Goal: Information Seeking & Learning: Learn about a topic

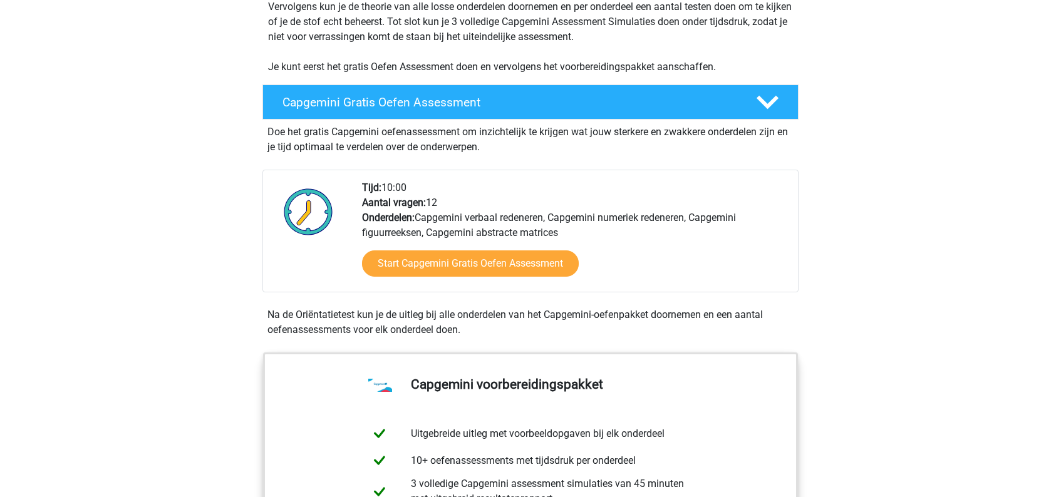
scroll to position [284, 0]
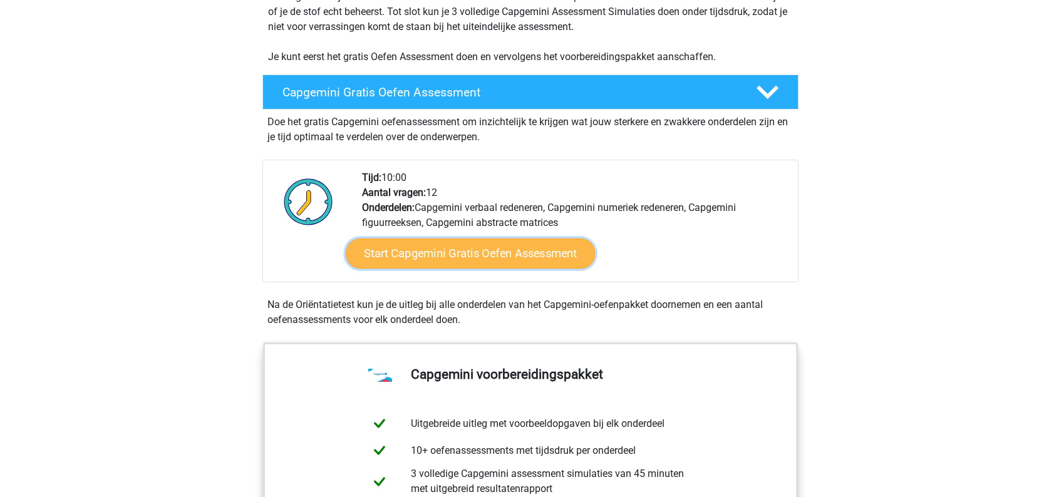
click at [523, 255] on link "Start Capgemini Gratis Oefen Assessment" at bounding box center [470, 254] width 249 height 30
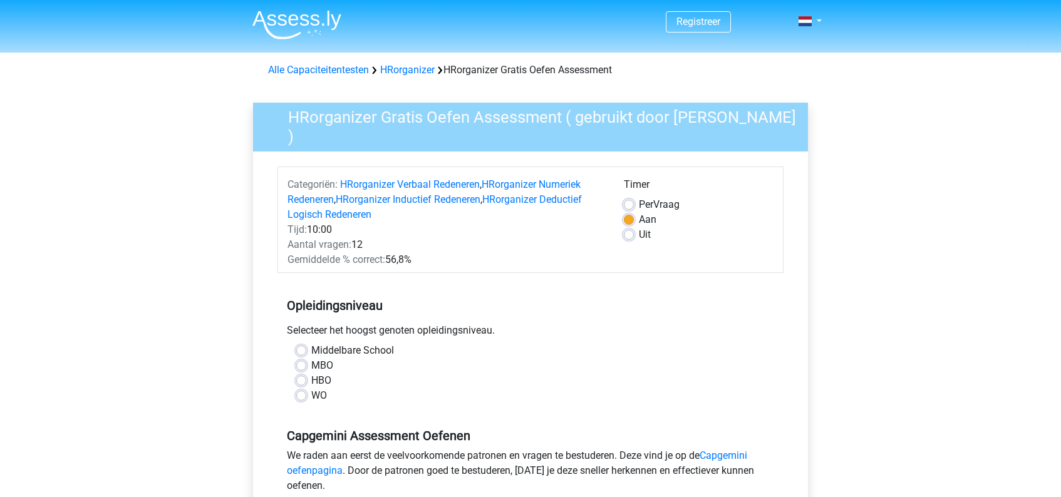
click at [639, 231] on label "Uit" at bounding box center [645, 234] width 12 height 15
click at [629, 231] on input "Uit" at bounding box center [629, 233] width 10 height 13
radio input "true"
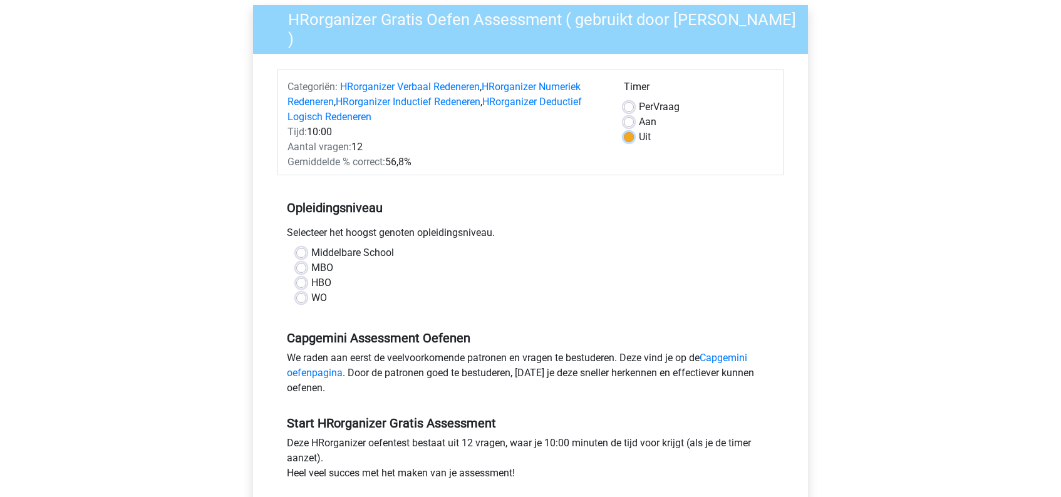
scroll to position [105, 0]
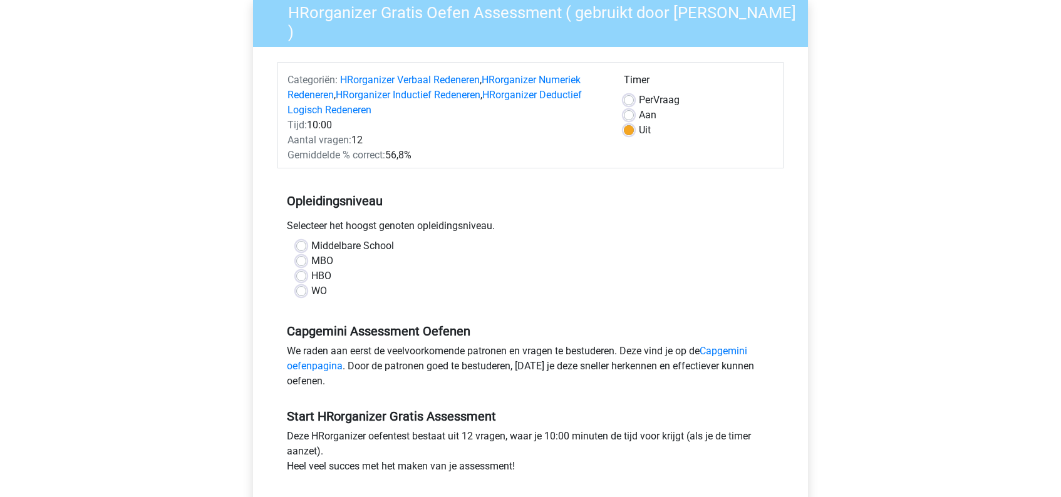
click at [311, 274] on label "HBO" at bounding box center [321, 276] width 20 height 15
click at [303, 274] on input "HBO" at bounding box center [301, 275] width 10 height 13
radio input "true"
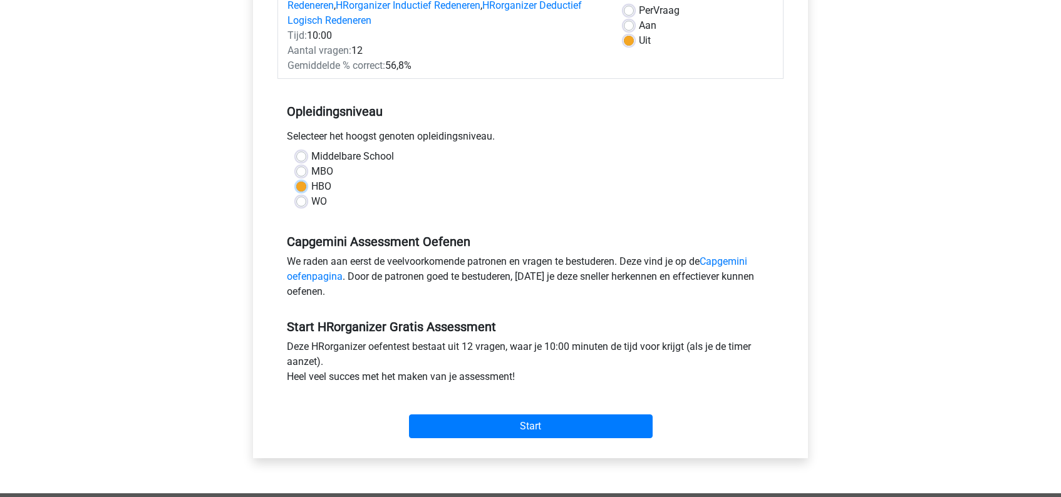
scroll to position [212, 0]
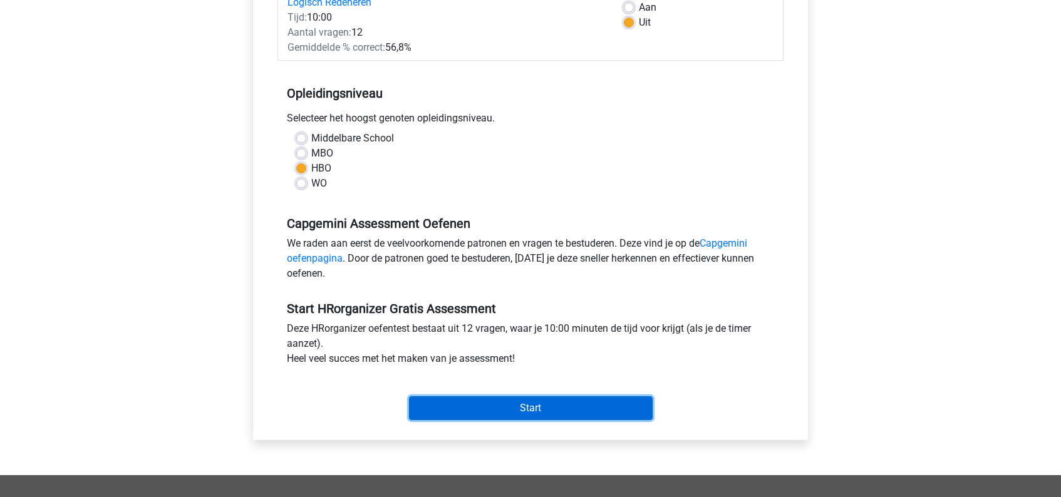
click at [538, 399] on input "Start" at bounding box center [531, 408] width 244 height 24
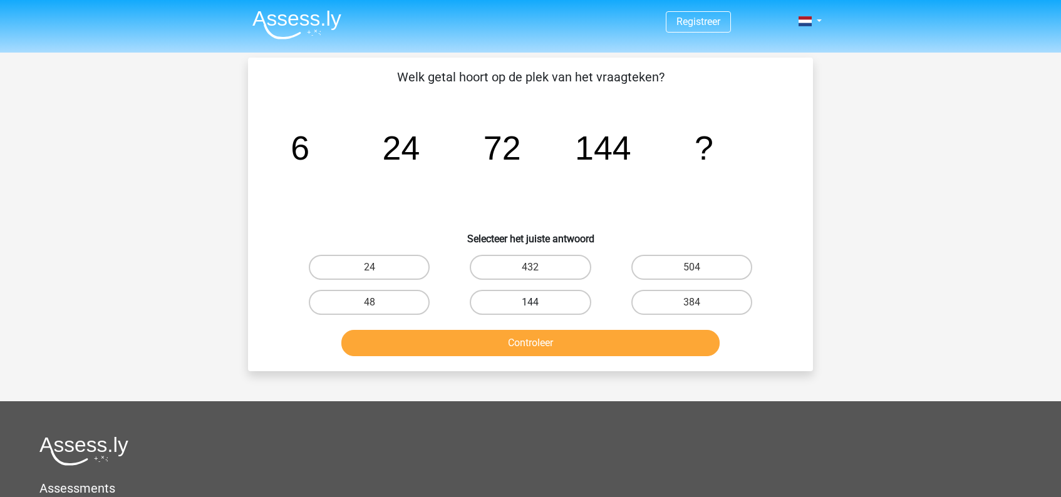
click at [528, 309] on label "144" at bounding box center [530, 302] width 121 height 25
click at [530, 309] on input "144" at bounding box center [534, 306] width 8 height 8
radio input "true"
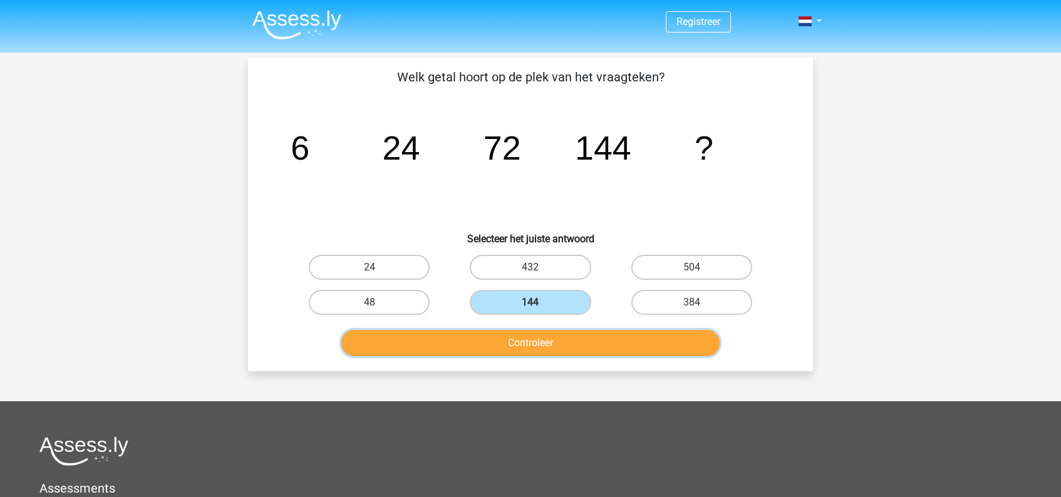
click at [541, 342] on button "Controleer" at bounding box center [530, 343] width 379 height 26
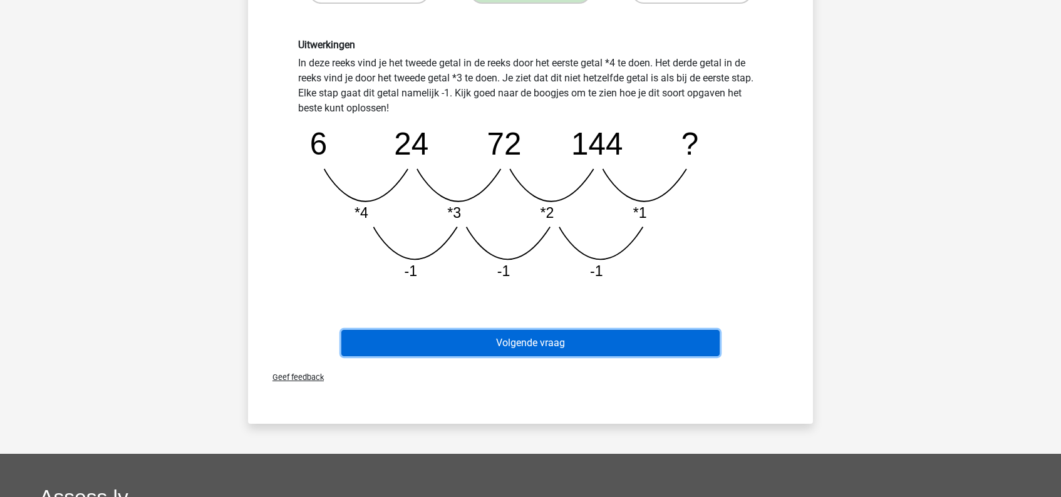
click at [541, 342] on button "Volgende vraag" at bounding box center [530, 343] width 379 height 26
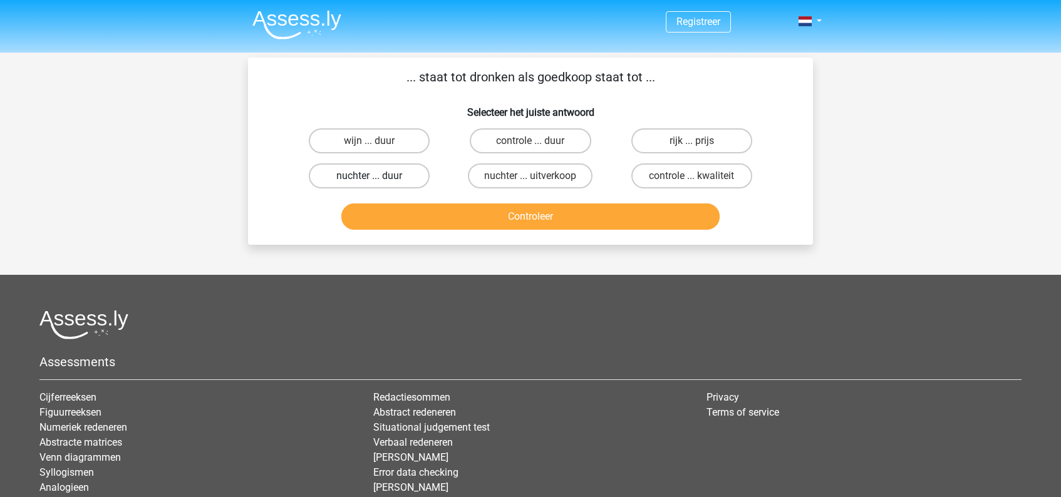
click at [393, 178] on label "nuchter ... duur" at bounding box center [369, 175] width 121 height 25
click at [378, 178] on input "nuchter ... duur" at bounding box center [373, 180] width 8 height 8
radio input "true"
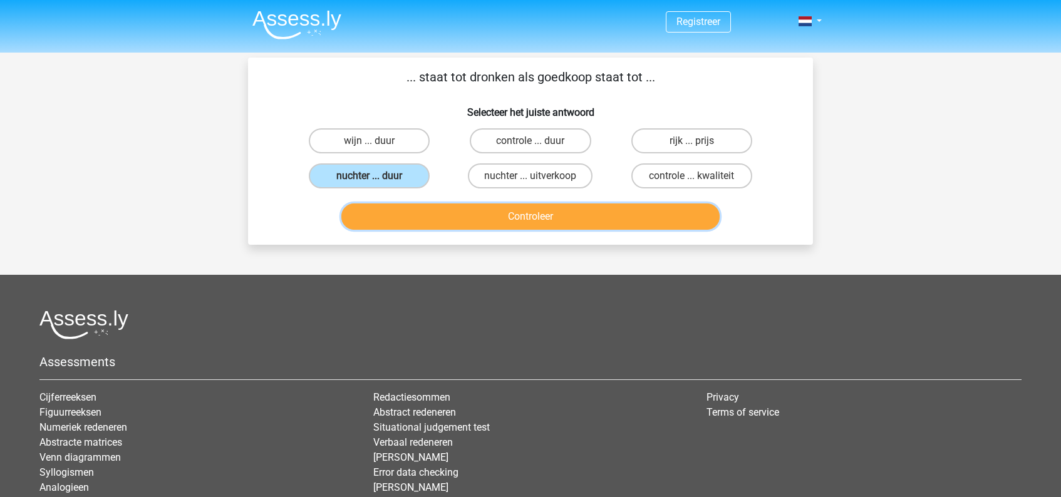
click at [529, 218] on button "Controleer" at bounding box center [530, 216] width 379 height 26
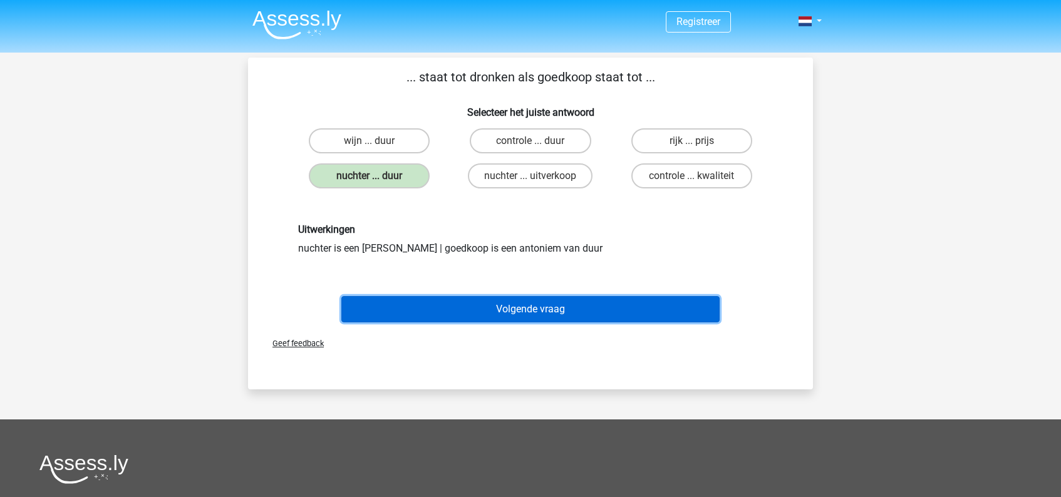
click at [548, 309] on button "Volgende vraag" at bounding box center [530, 309] width 379 height 26
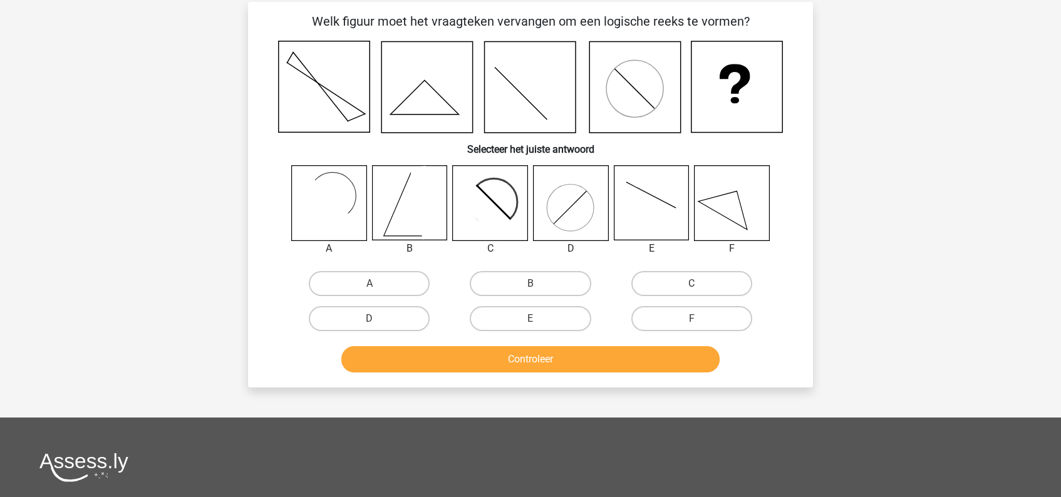
scroll to position [58, 0]
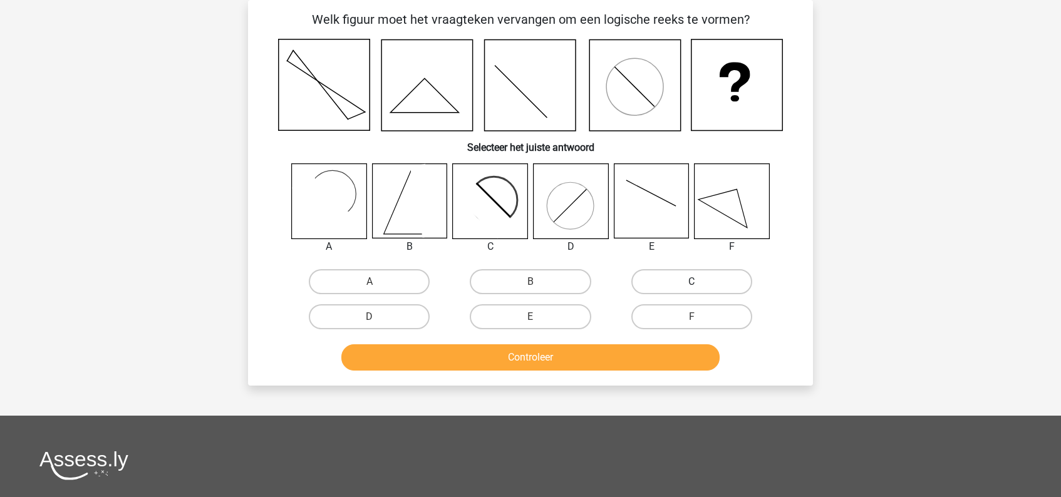
click at [689, 279] on label "C" at bounding box center [691, 281] width 121 height 25
click at [691, 282] on input "C" at bounding box center [695, 286] width 8 height 8
radio input "true"
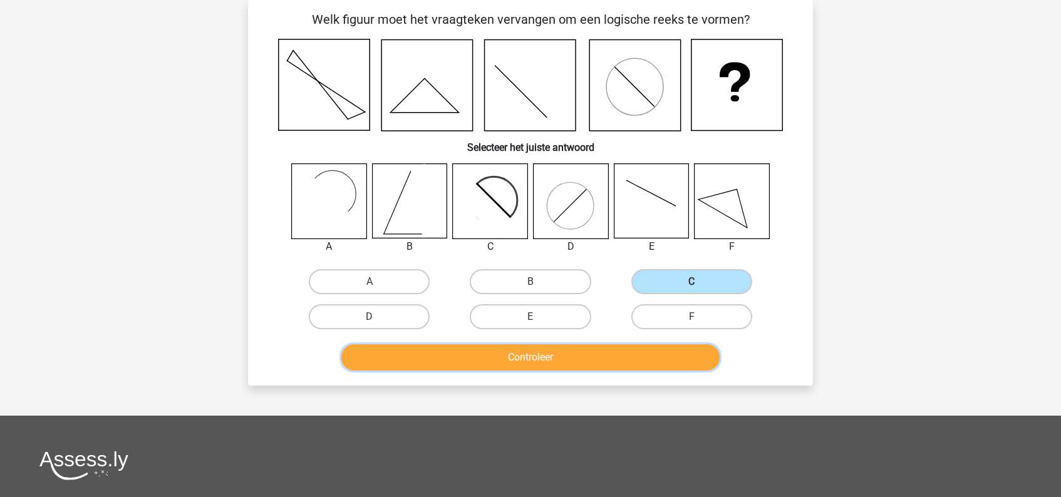
click at [577, 354] on button "Controleer" at bounding box center [530, 357] width 379 height 26
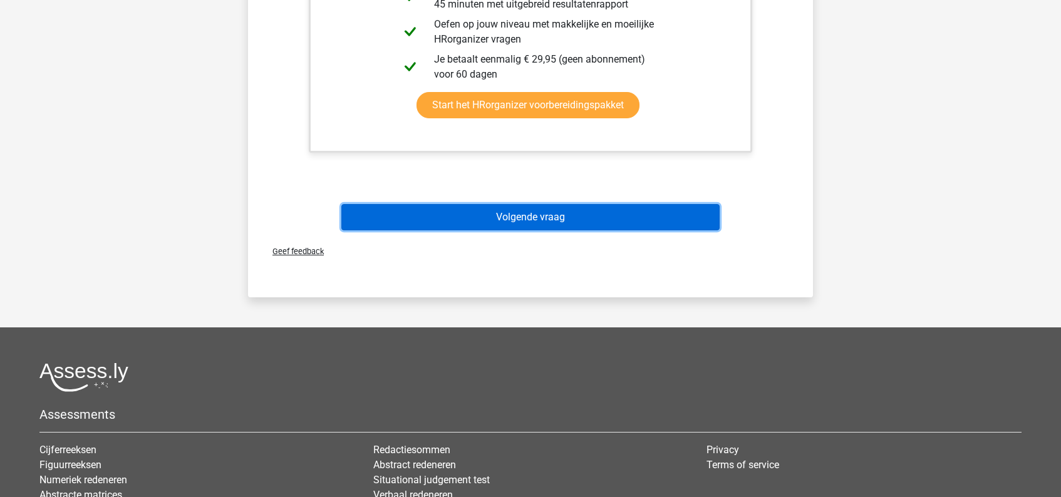
click at [552, 221] on button "Volgende vraag" at bounding box center [530, 217] width 379 height 26
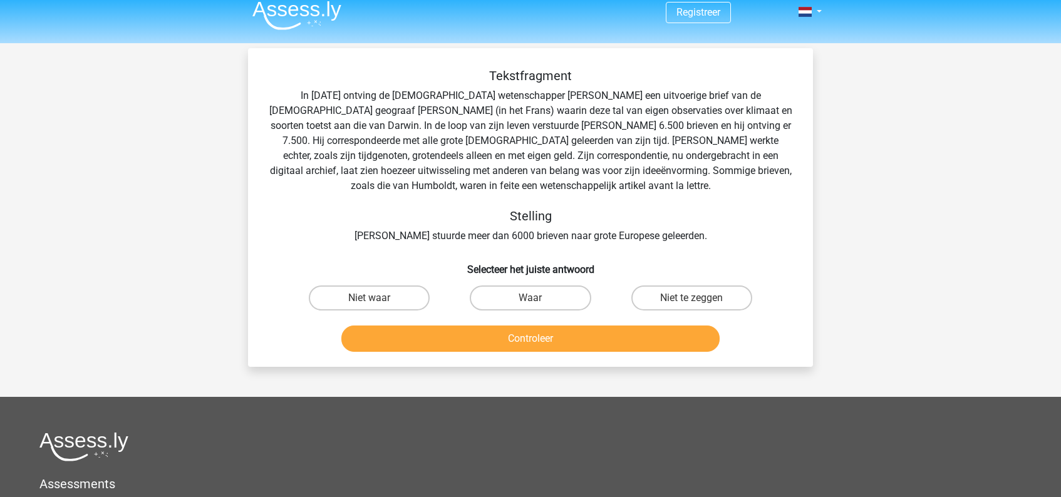
scroll to position [9, 0]
click at [694, 306] on input "Niet te zeggen" at bounding box center [695, 303] width 8 height 8
radio input "true"
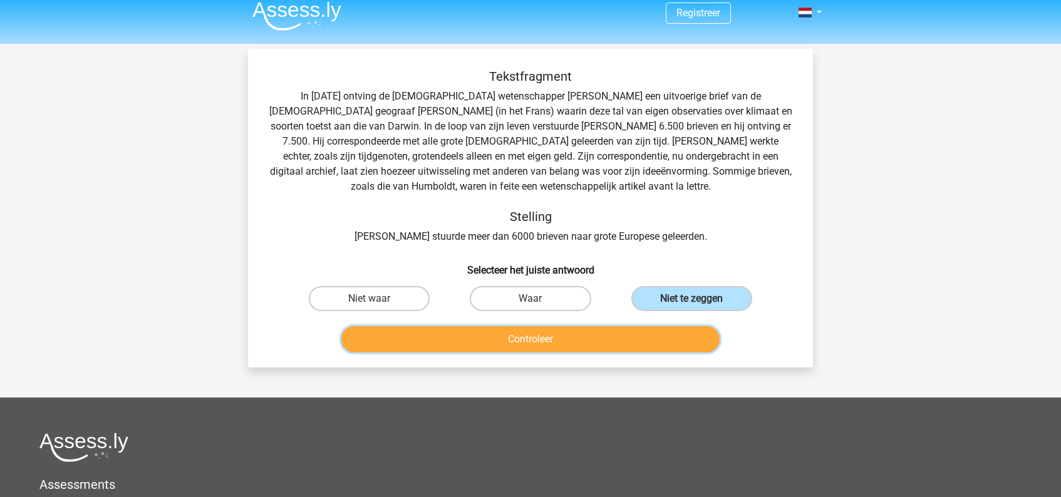
click at [558, 336] on button "Controleer" at bounding box center [530, 339] width 379 height 26
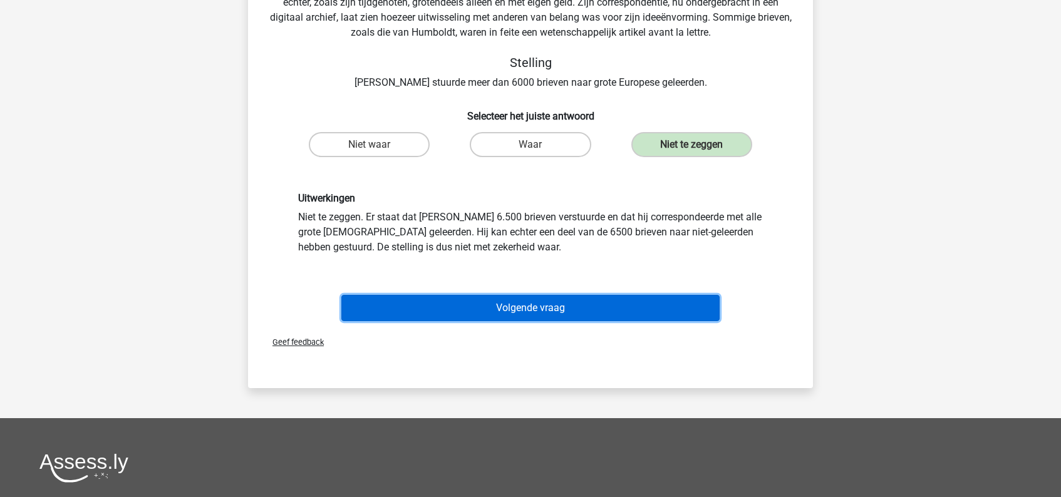
click at [553, 311] on button "Volgende vraag" at bounding box center [530, 308] width 379 height 26
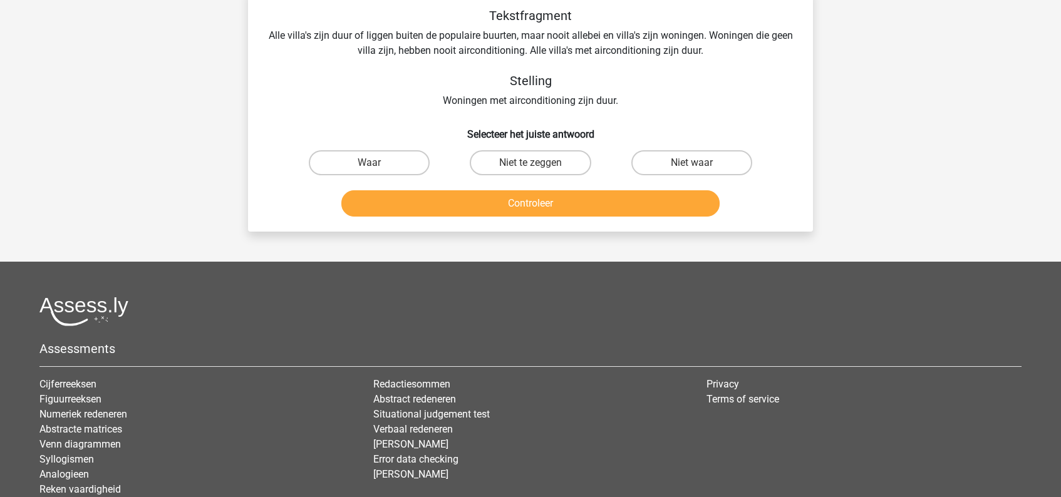
scroll to position [58, 0]
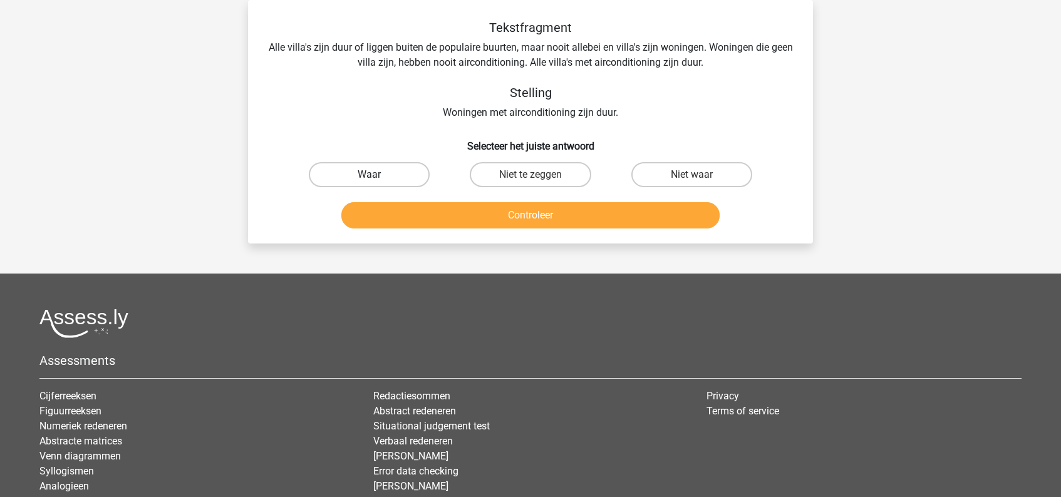
click at [387, 173] on label "Waar" at bounding box center [369, 174] width 121 height 25
click at [378, 175] on input "Waar" at bounding box center [373, 179] width 8 height 8
radio input "true"
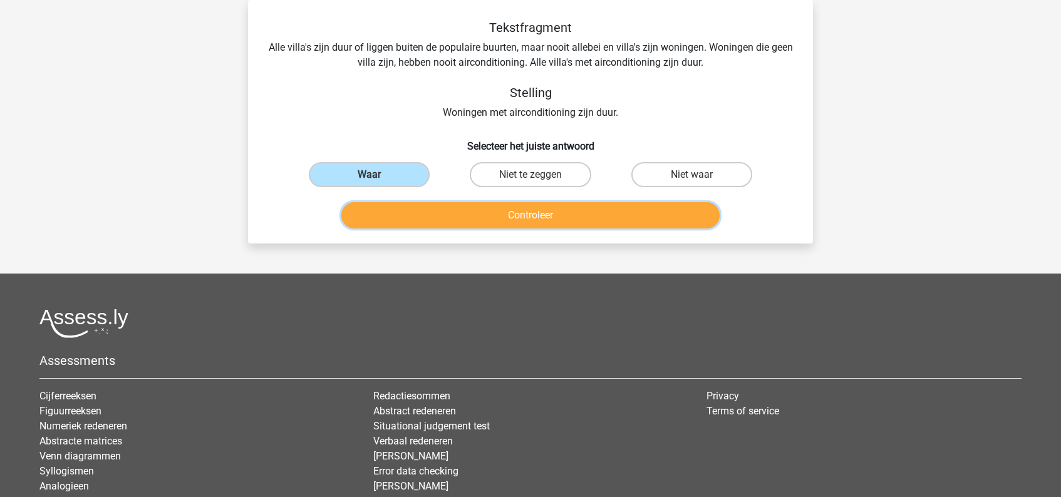
click at [530, 215] on button "Controleer" at bounding box center [530, 215] width 379 height 26
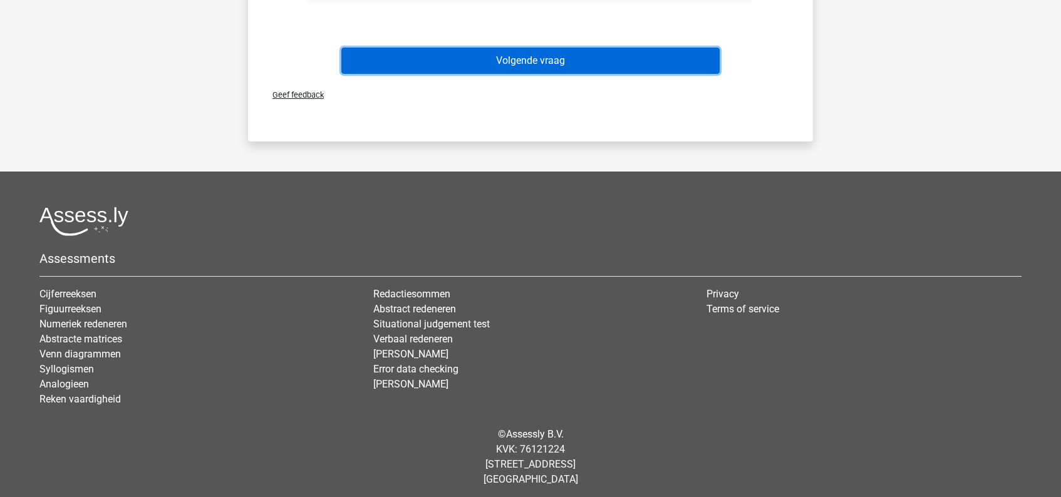
click at [541, 64] on button "Volgende vraag" at bounding box center [530, 61] width 379 height 26
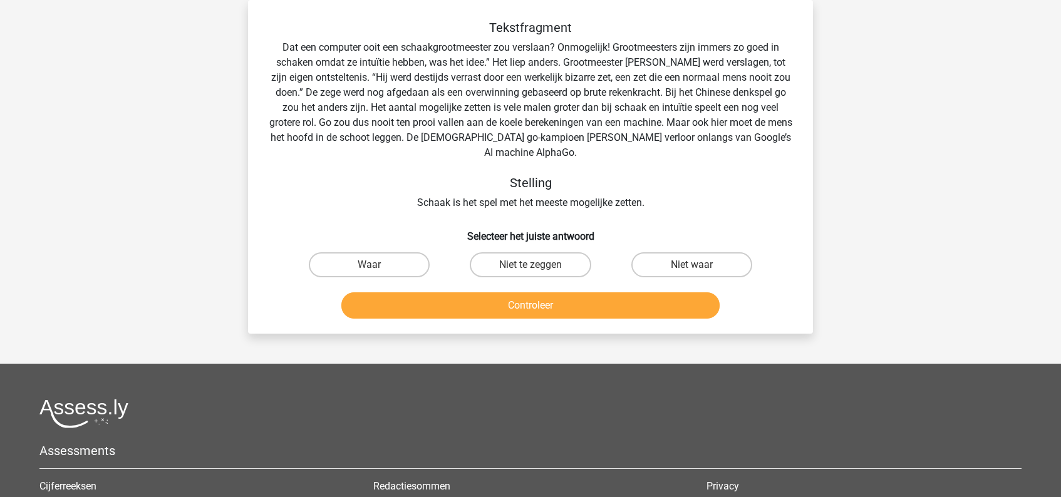
click at [693, 270] on input "Niet waar" at bounding box center [695, 269] width 8 height 8
radio input "true"
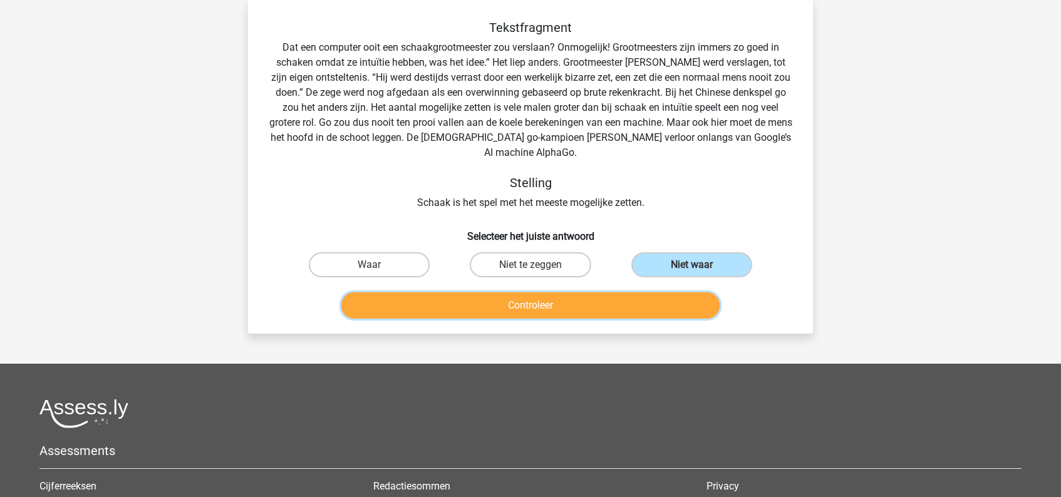
click at [583, 306] on button "Controleer" at bounding box center [530, 305] width 379 height 26
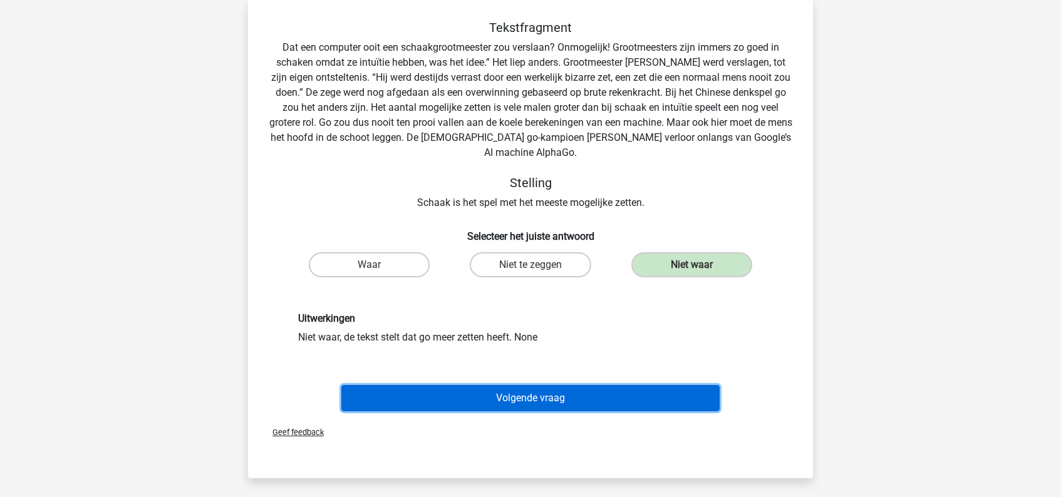
click at [560, 399] on button "Volgende vraag" at bounding box center [530, 398] width 379 height 26
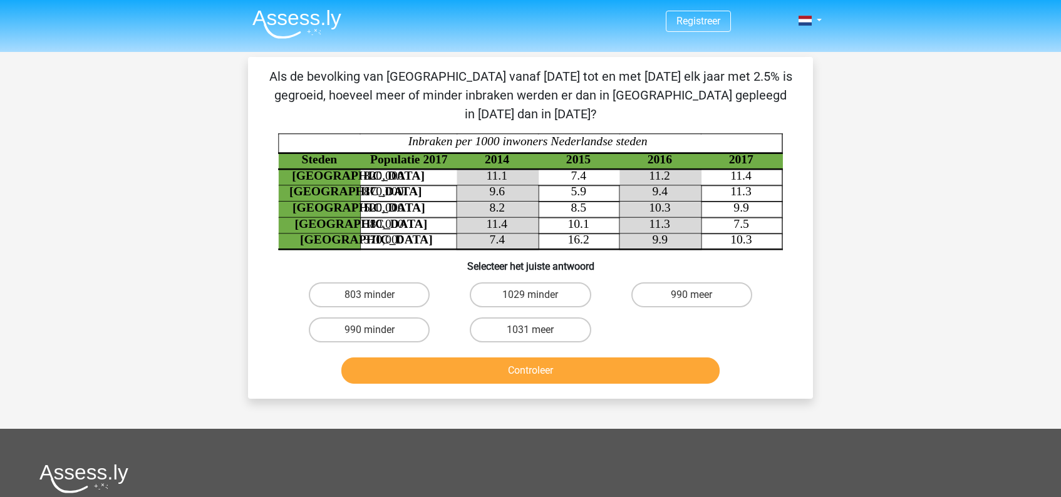
scroll to position [0, 0]
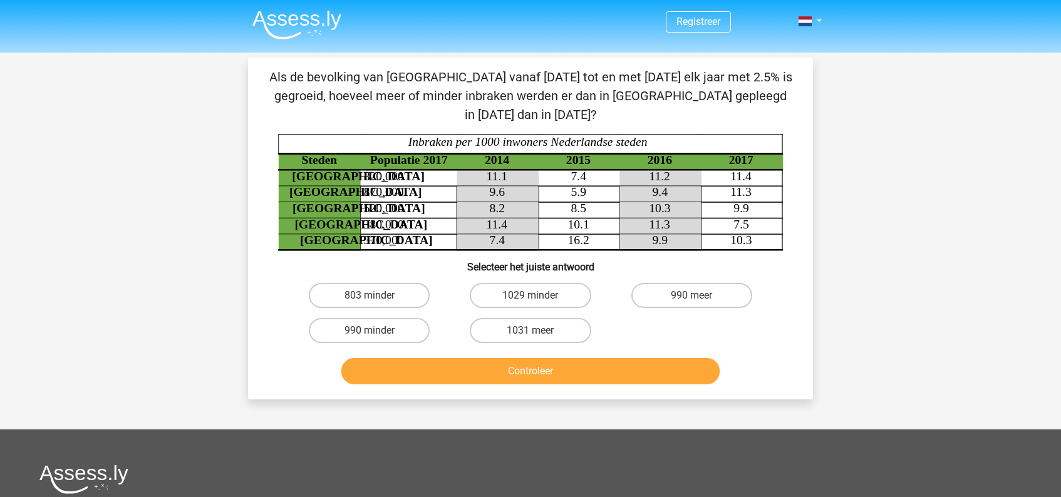
click at [374, 296] on input "803 minder" at bounding box center [373, 300] width 8 height 8
radio input "true"
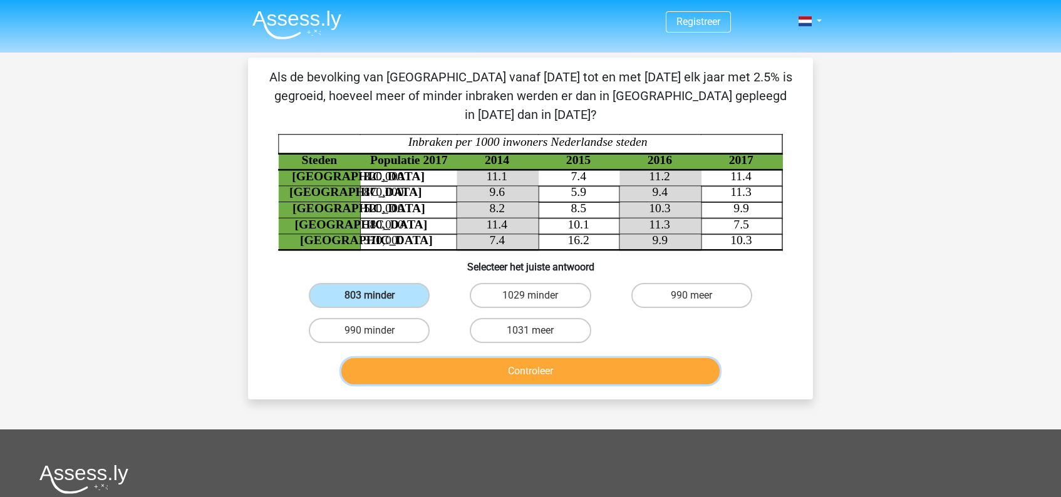
click at [517, 358] on button "Controleer" at bounding box center [530, 371] width 379 height 26
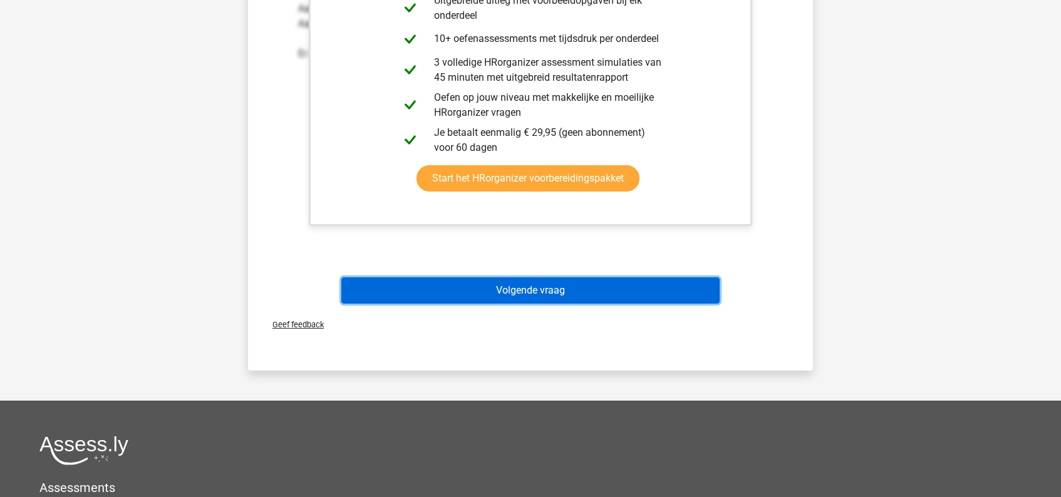
click at [570, 277] on button "Volgende vraag" at bounding box center [530, 290] width 379 height 26
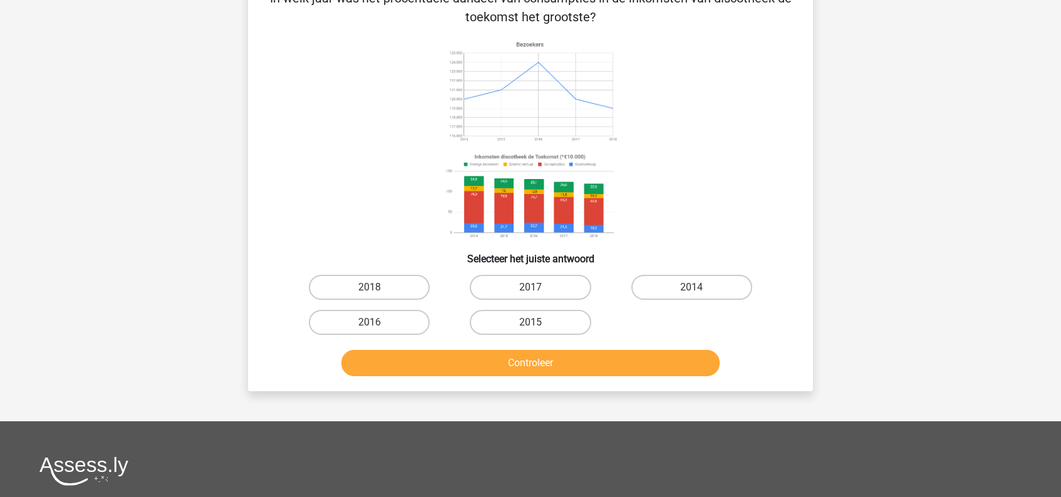
scroll to position [58, 0]
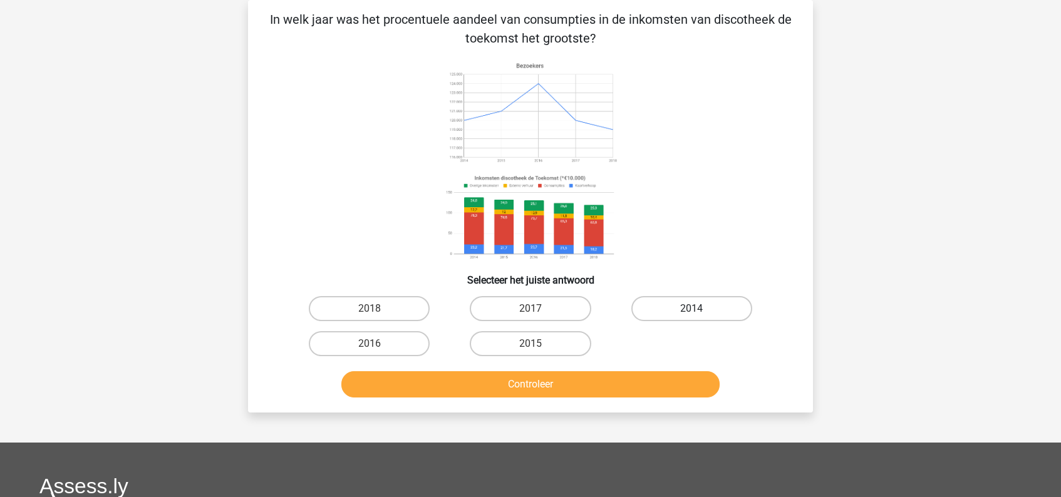
click at [691, 304] on label "2014" at bounding box center [691, 308] width 121 height 25
click at [691, 309] on input "2014" at bounding box center [695, 313] width 8 height 8
radio input "true"
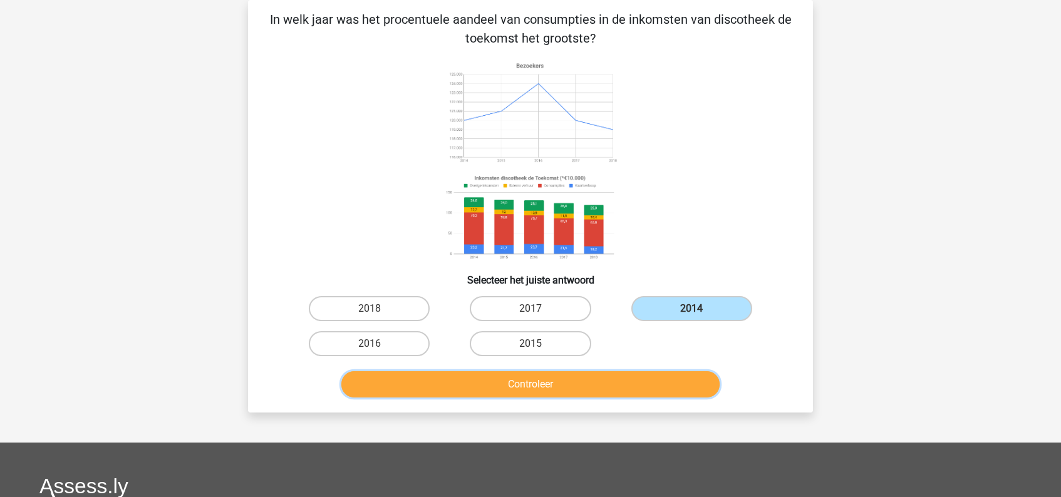
click at [558, 381] on button "Controleer" at bounding box center [530, 384] width 379 height 26
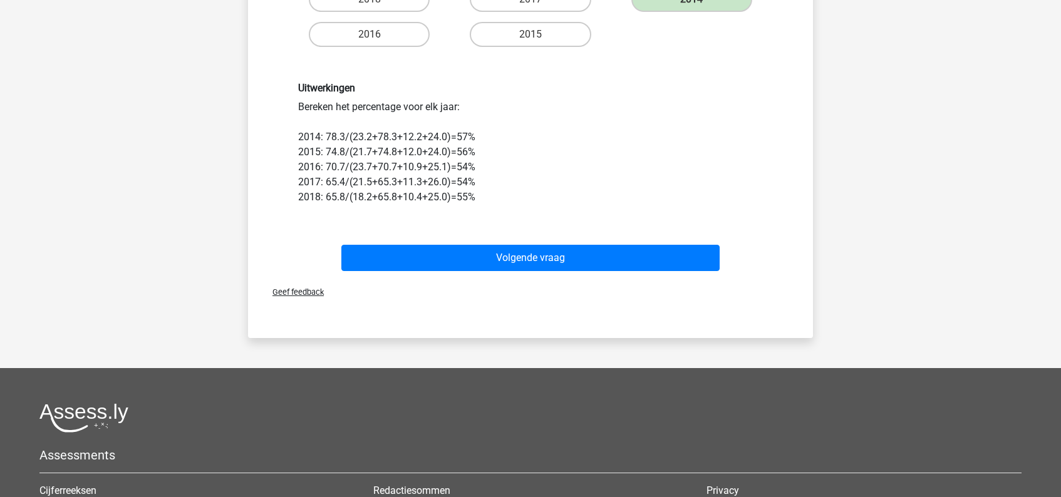
scroll to position [383, 0]
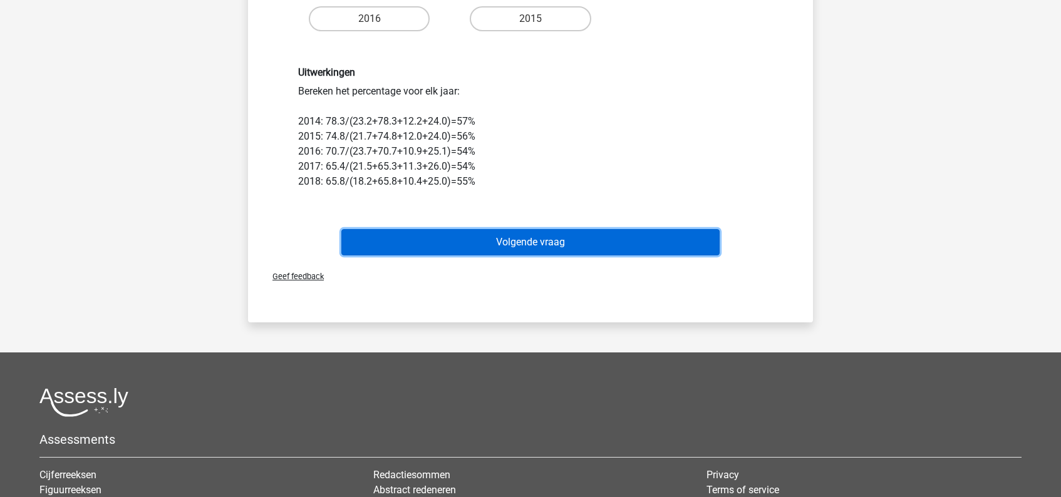
click at [562, 243] on button "Volgende vraag" at bounding box center [530, 242] width 379 height 26
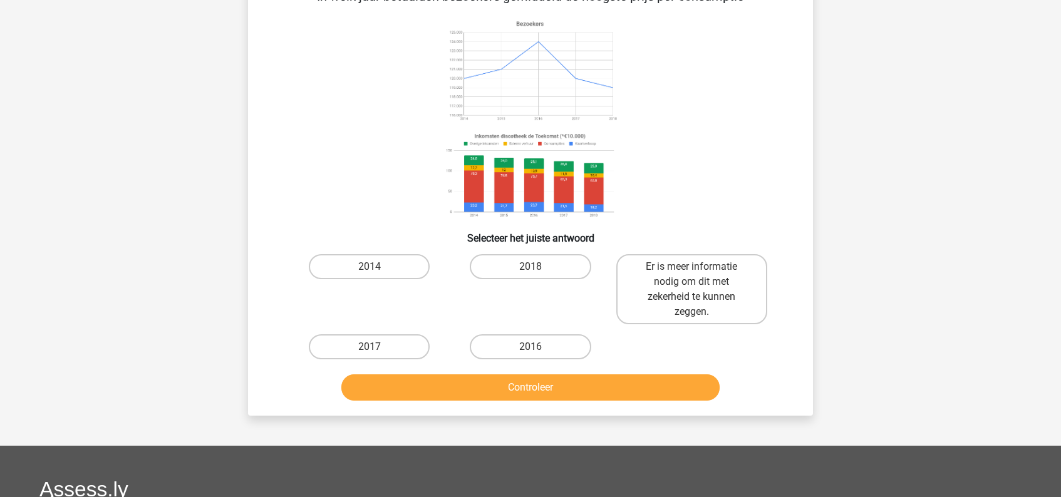
scroll to position [58, 0]
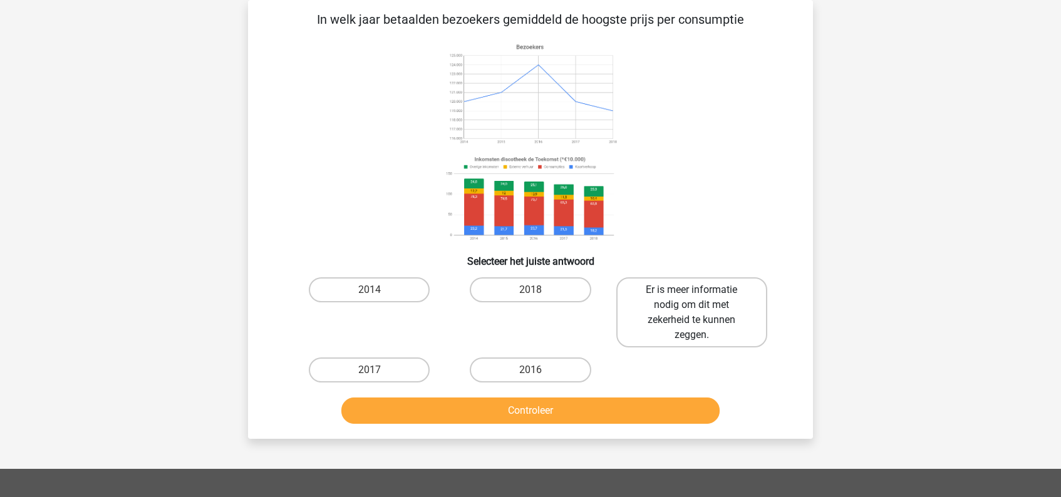
click at [704, 299] on label "Er is meer informatie nodig om dit met zekerheid te kunnen zeggen." at bounding box center [691, 312] width 151 height 70
click at [699, 298] on input "Er is meer informatie nodig om dit met zekerheid te kunnen zeggen." at bounding box center [695, 294] width 8 height 8
radio input "true"
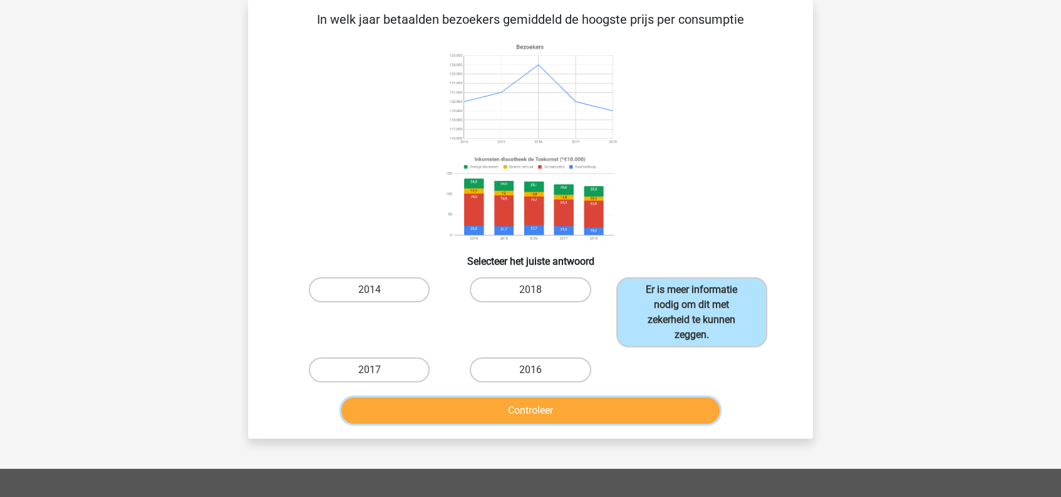
click at [547, 413] on button "Controleer" at bounding box center [530, 411] width 379 height 26
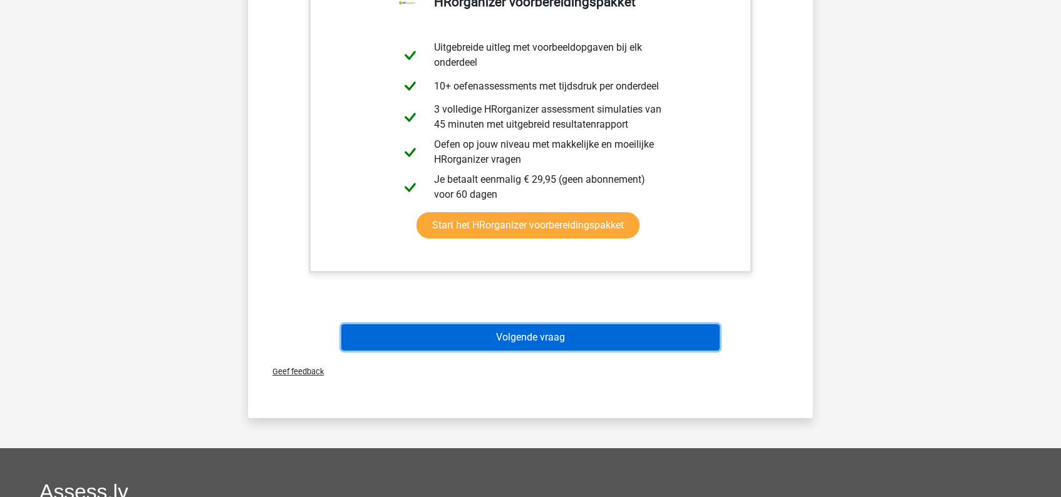
click at [543, 341] on button "Volgende vraag" at bounding box center [530, 337] width 379 height 26
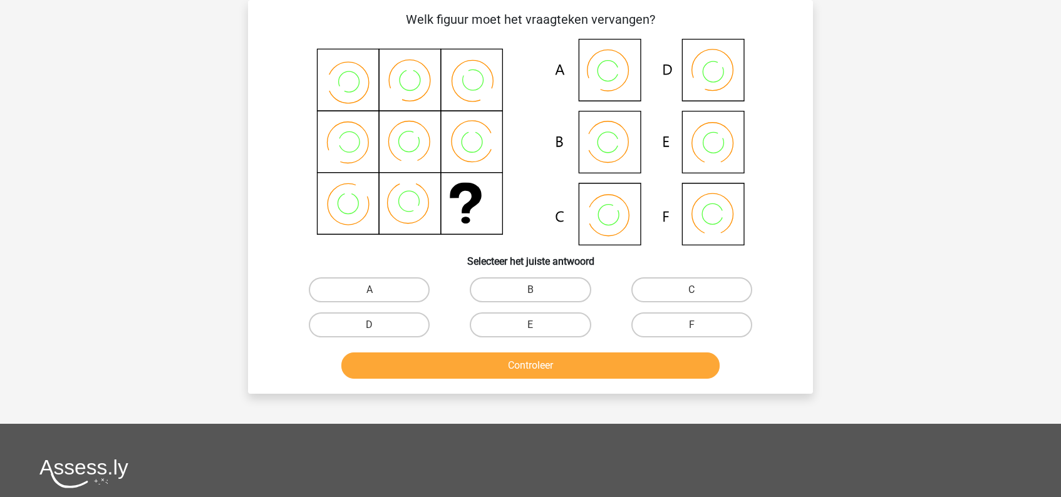
click at [613, 133] on icon at bounding box center [607, 142] width 21 height 21
click at [554, 287] on label "B" at bounding box center [530, 289] width 121 height 25
click at [538, 290] on input "B" at bounding box center [534, 294] width 8 height 8
radio input "true"
click at [542, 371] on button "Controleer" at bounding box center [530, 365] width 379 height 26
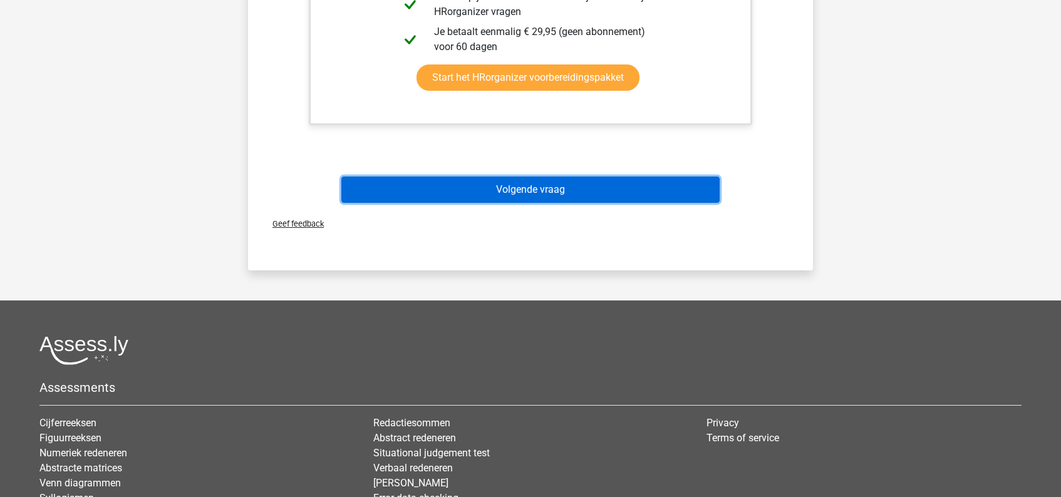
click at [566, 187] on button "Volgende vraag" at bounding box center [530, 190] width 379 height 26
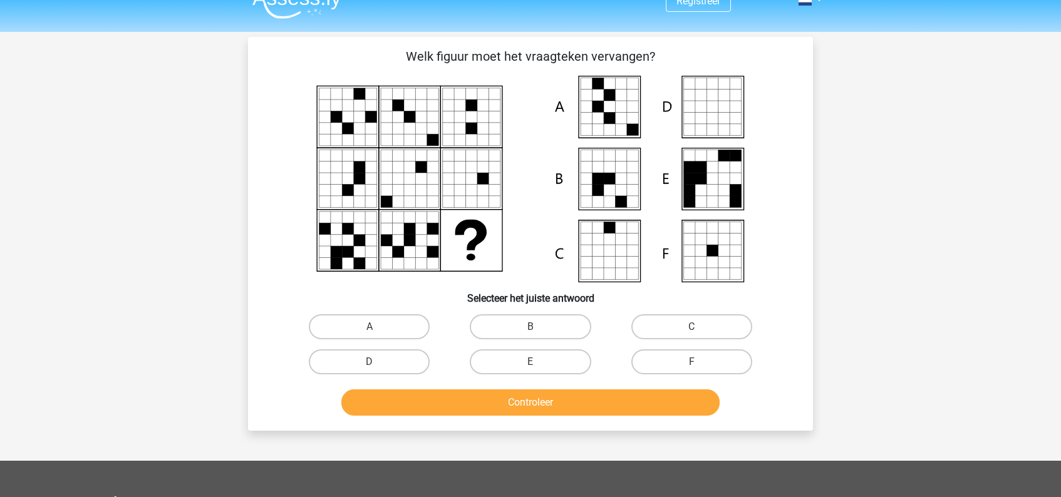
scroll to position [16, 0]
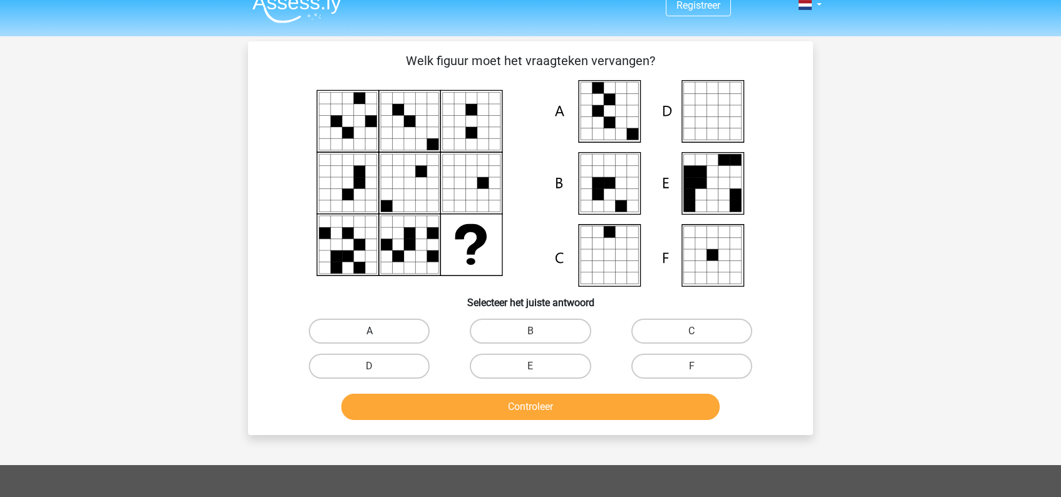
click at [399, 330] on label "A" at bounding box center [369, 331] width 121 height 25
click at [378, 331] on input "A" at bounding box center [373, 335] width 8 height 8
radio input "true"
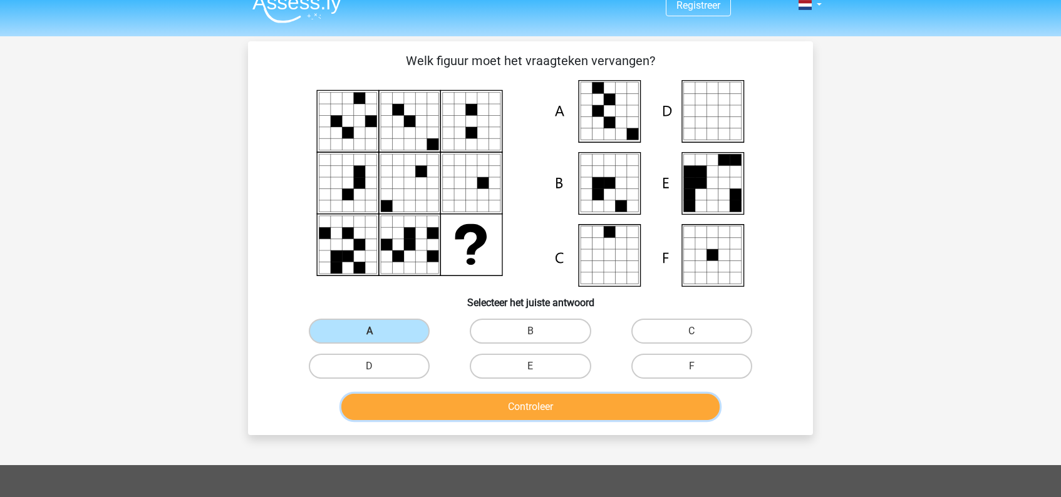
click at [504, 405] on button "Controleer" at bounding box center [530, 407] width 379 height 26
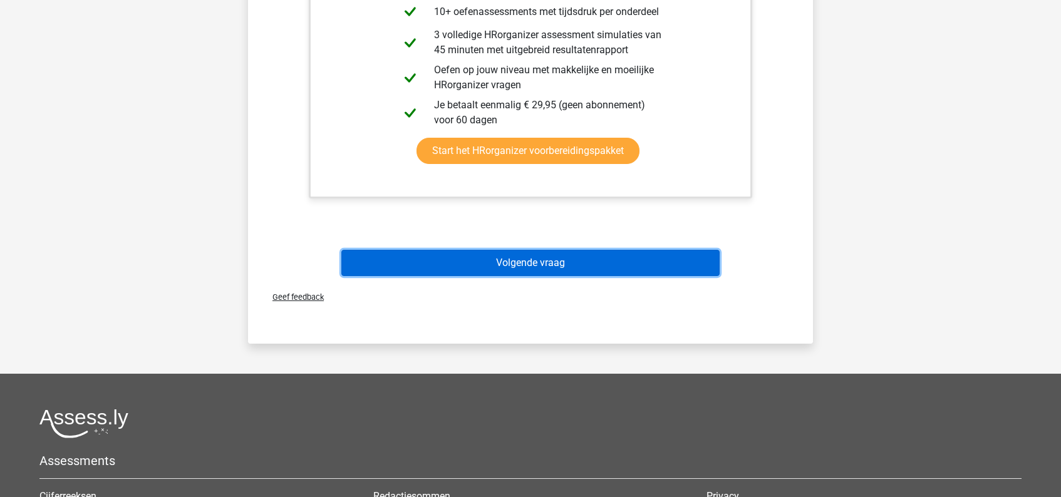
click at [534, 267] on button "Volgende vraag" at bounding box center [530, 263] width 379 height 26
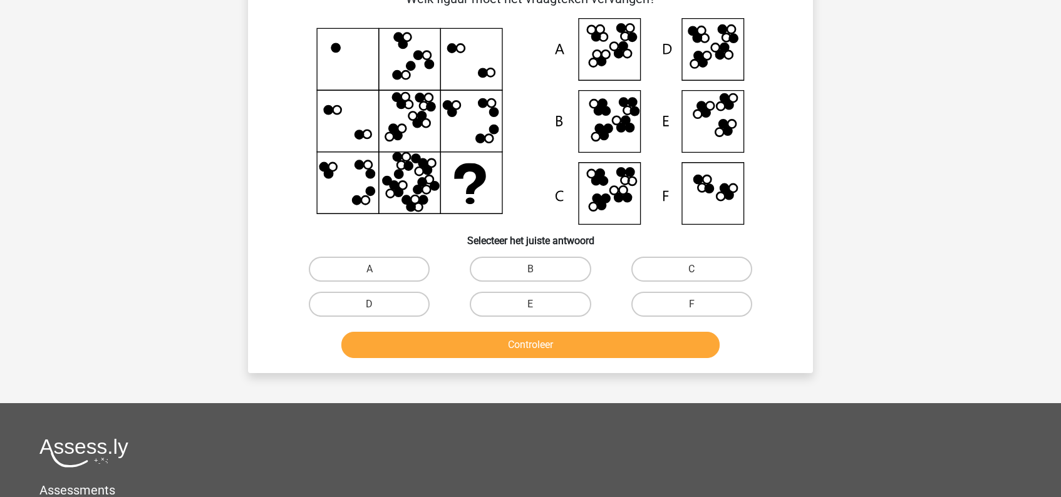
scroll to position [58, 0]
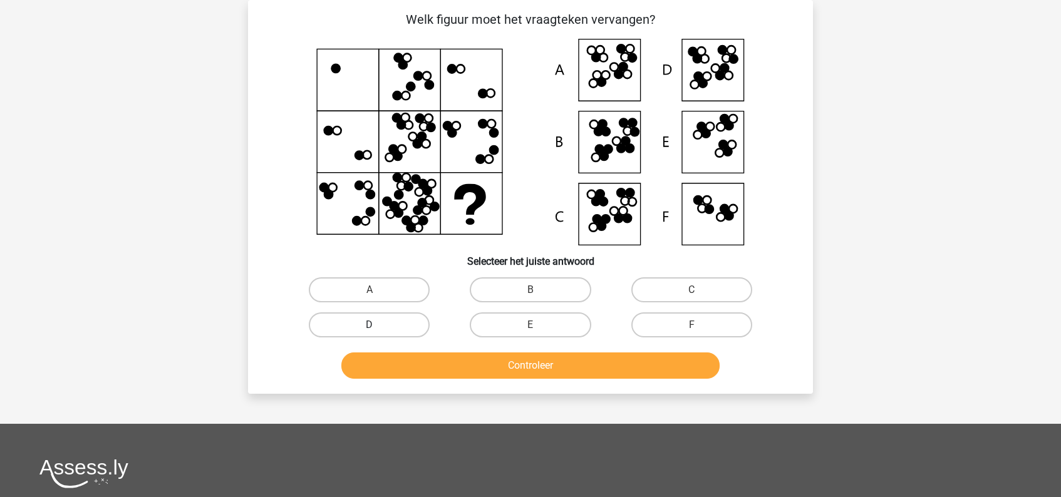
click at [381, 326] on label "D" at bounding box center [369, 324] width 121 height 25
click at [378, 326] on input "D" at bounding box center [373, 329] width 8 height 8
radio input "true"
click at [556, 369] on button "Controleer" at bounding box center [530, 365] width 379 height 26
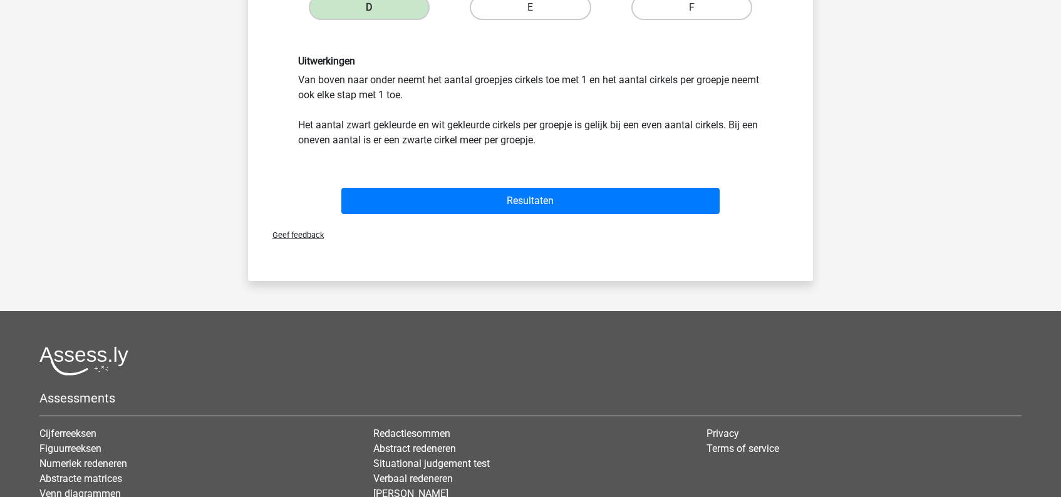
scroll to position [420, 0]
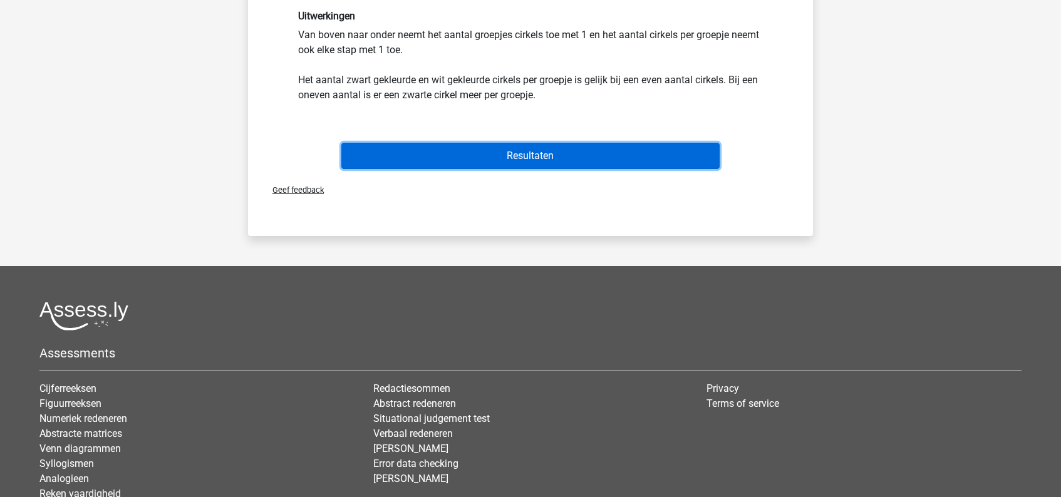
click at [553, 155] on button "Resultaten" at bounding box center [530, 156] width 379 height 26
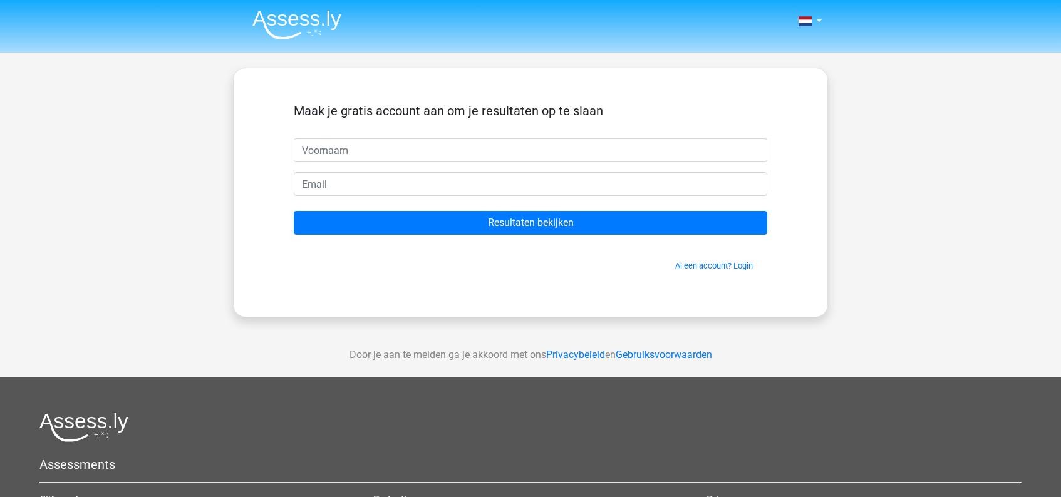
click at [384, 146] on input "text" at bounding box center [530, 150] width 473 height 24
type input "Marinda"
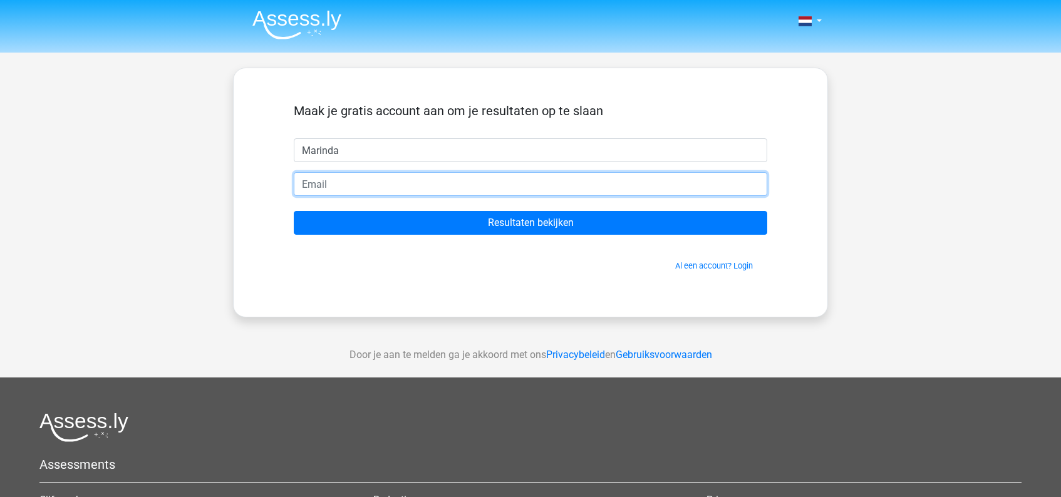
click at [384, 190] on input "email" at bounding box center [530, 184] width 473 height 24
type input "marindatee@gmail.com"
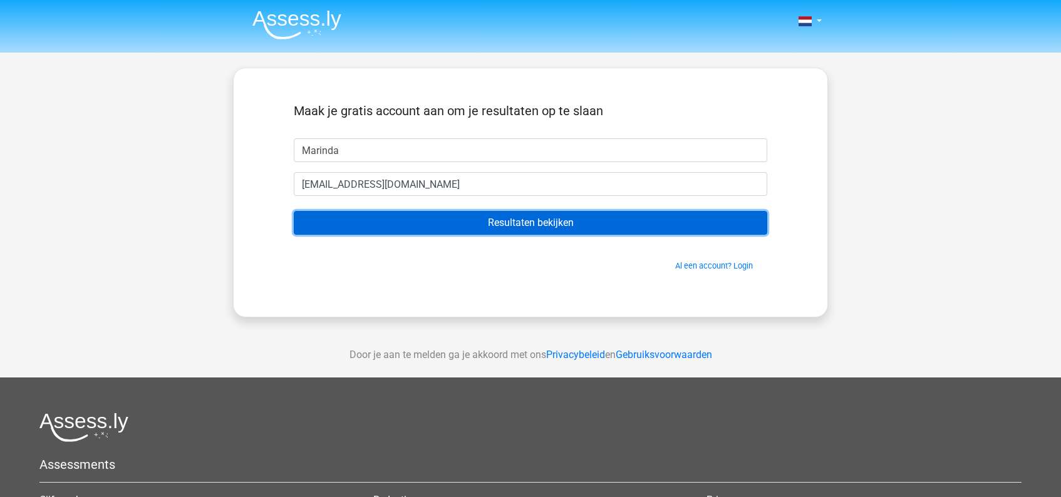
click at [496, 222] on input "Resultaten bekijken" at bounding box center [530, 223] width 473 height 24
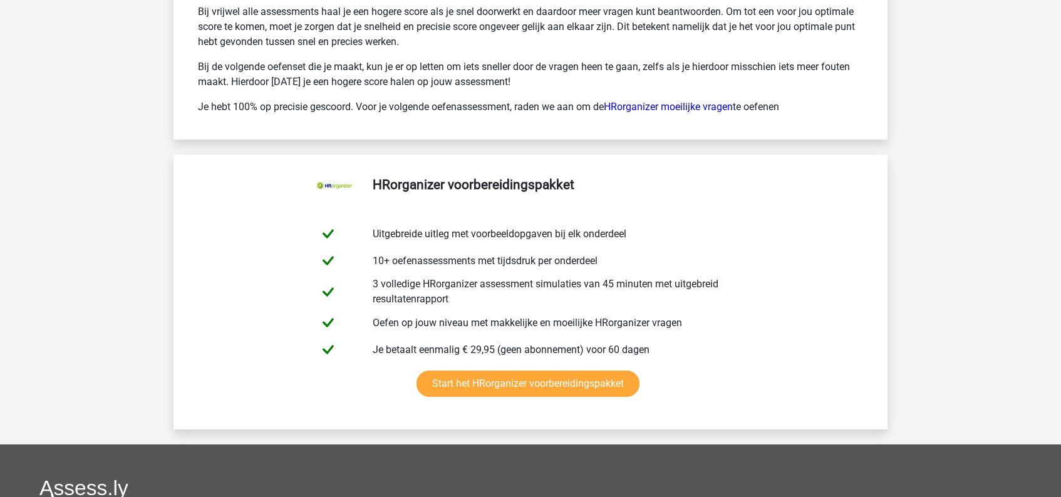
scroll to position [2402, 0]
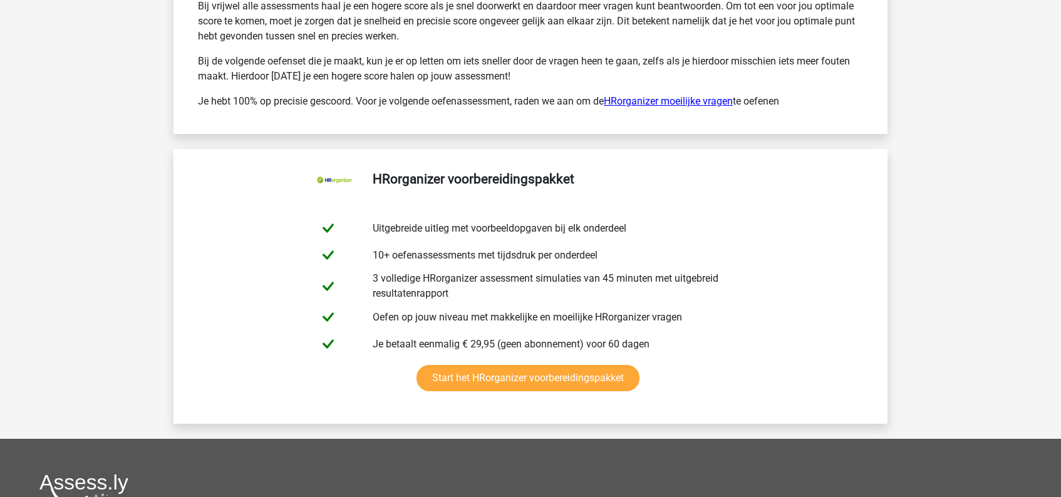
click at [691, 102] on link "HRorganizer moeilijke vragen" at bounding box center [668, 101] width 129 height 12
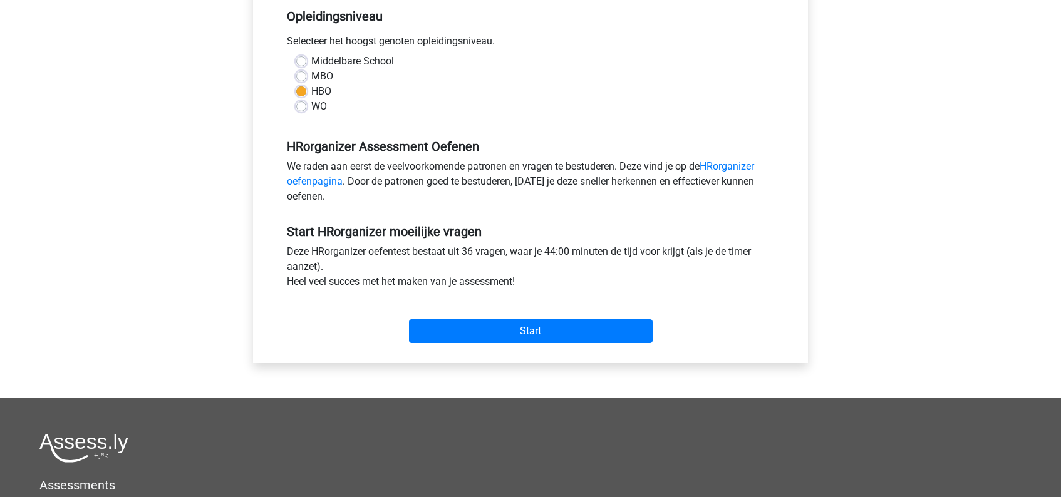
scroll to position [290, 0]
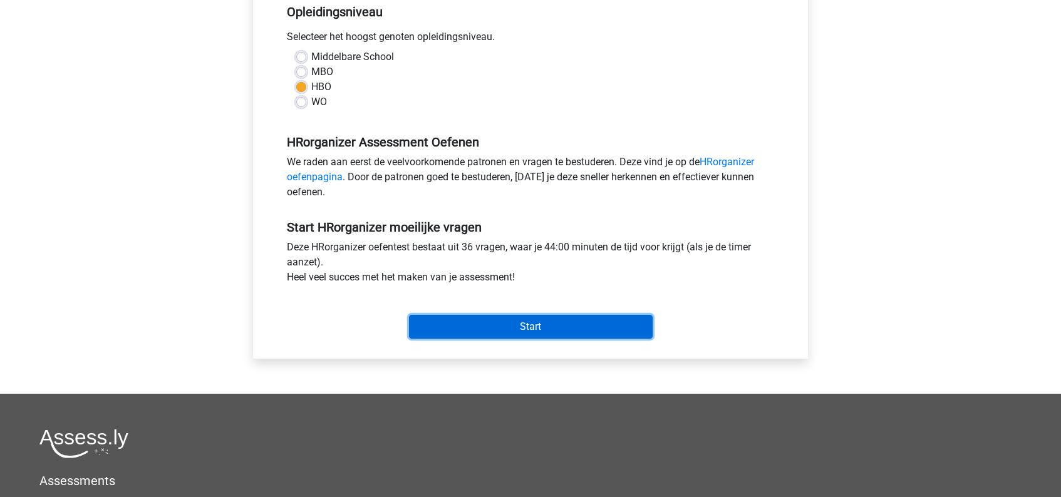
click at [523, 329] on input "Start" at bounding box center [531, 327] width 244 height 24
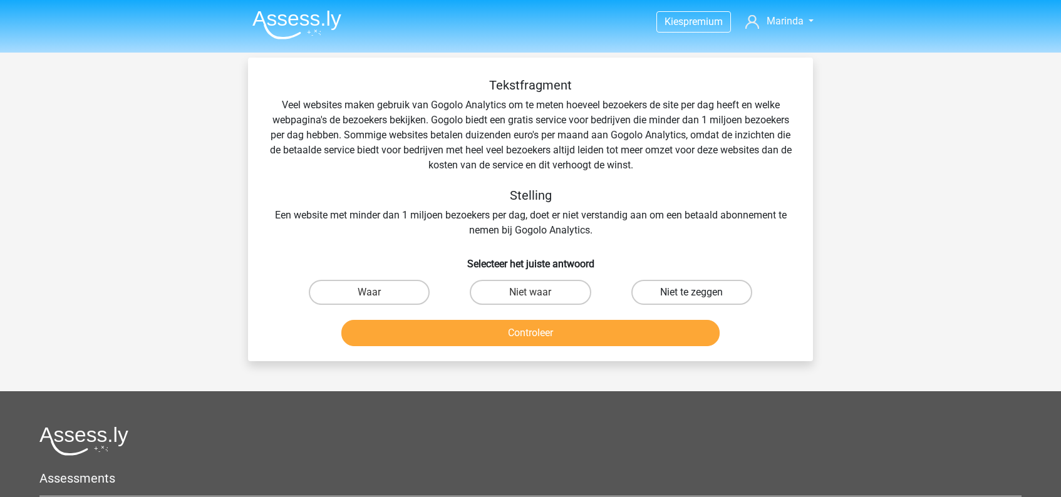
click at [697, 290] on label "Niet te zeggen" at bounding box center [691, 292] width 121 height 25
click at [697, 292] on input "Niet te zeggen" at bounding box center [695, 296] width 8 height 8
radio input "true"
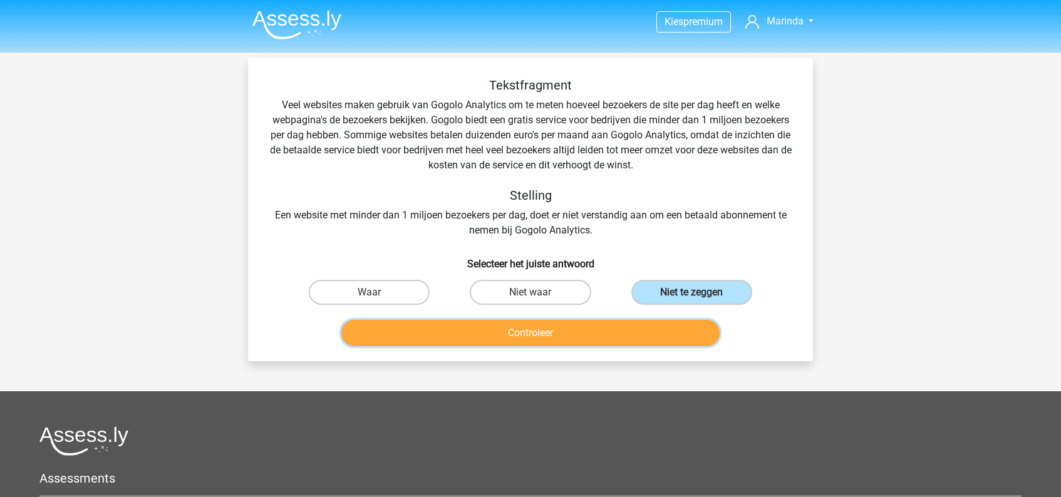
click at [550, 329] on button "Controleer" at bounding box center [530, 333] width 379 height 26
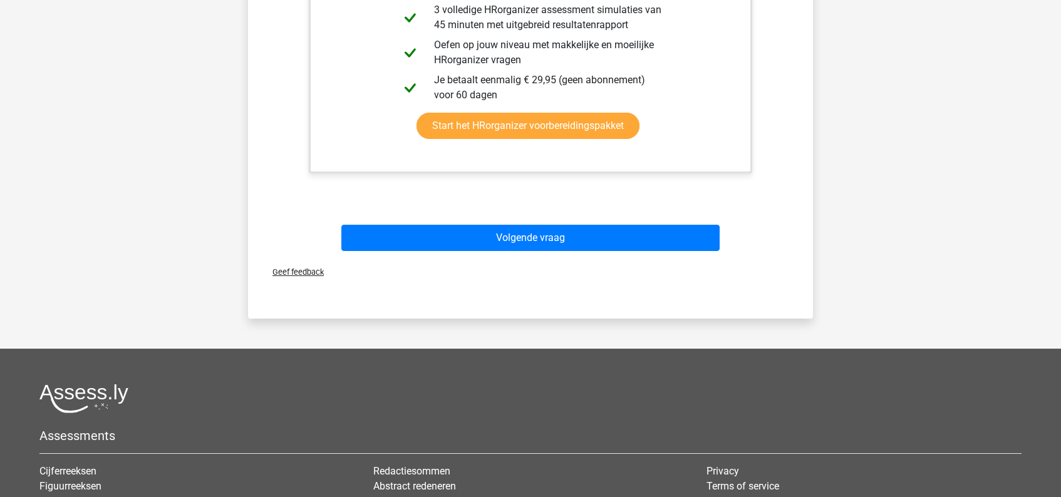
scroll to position [508, 0]
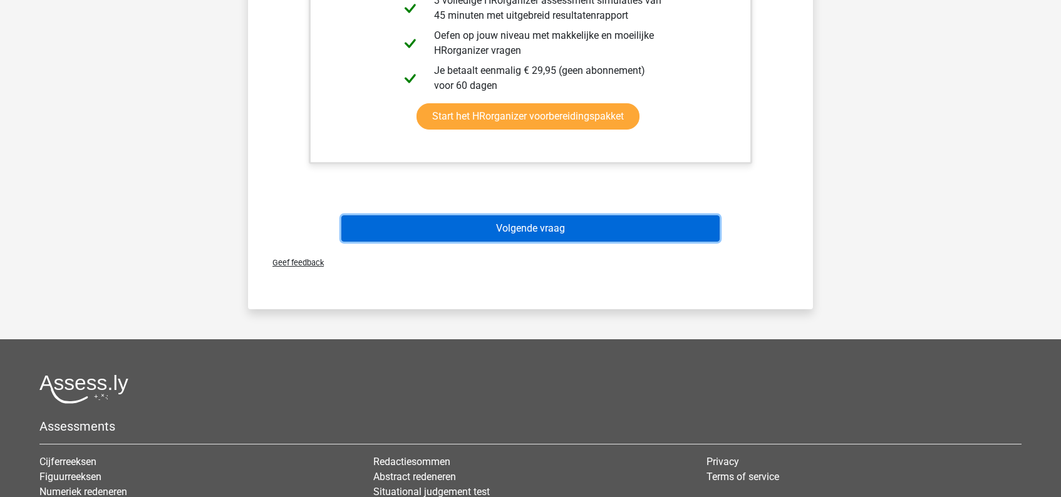
click at [562, 229] on button "Volgende vraag" at bounding box center [530, 228] width 379 height 26
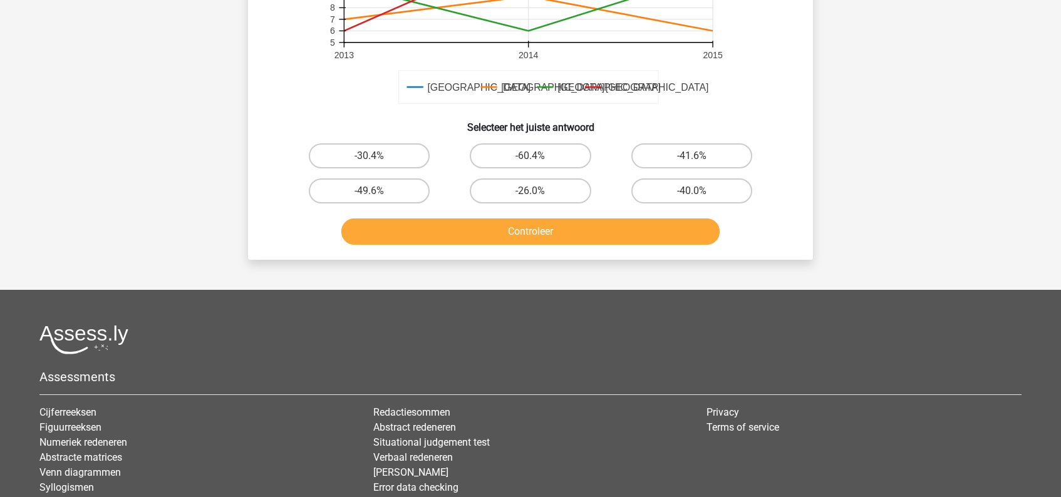
scroll to position [419, 0]
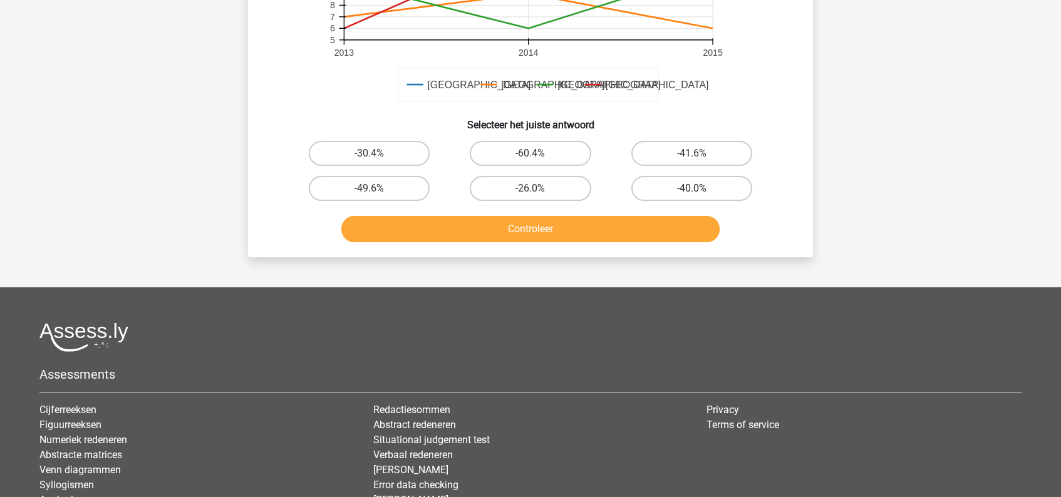
click at [656, 190] on label "-40.0%" at bounding box center [691, 188] width 121 height 25
click at [691, 190] on input "-40.0%" at bounding box center [695, 192] width 8 height 8
radio input "true"
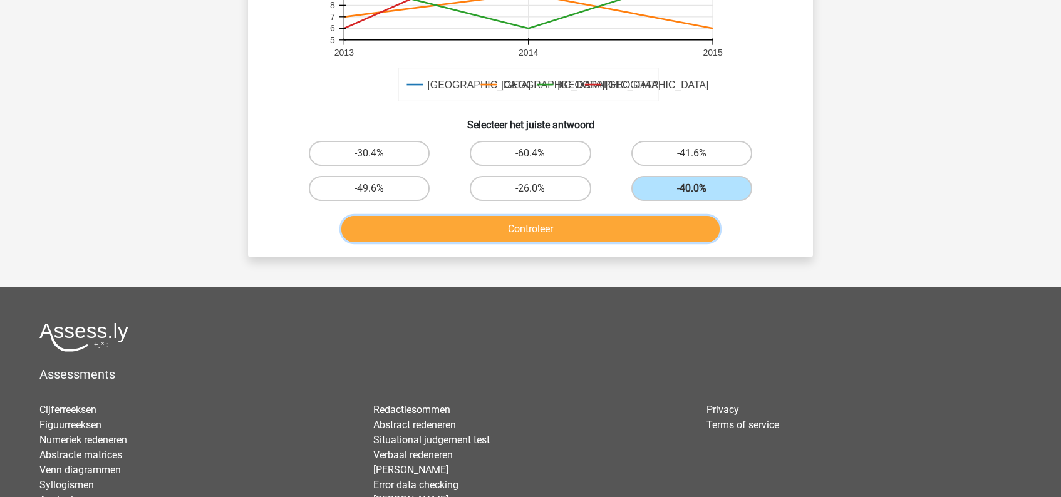
click at [572, 230] on button "Controleer" at bounding box center [530, 229] width 379 height 26
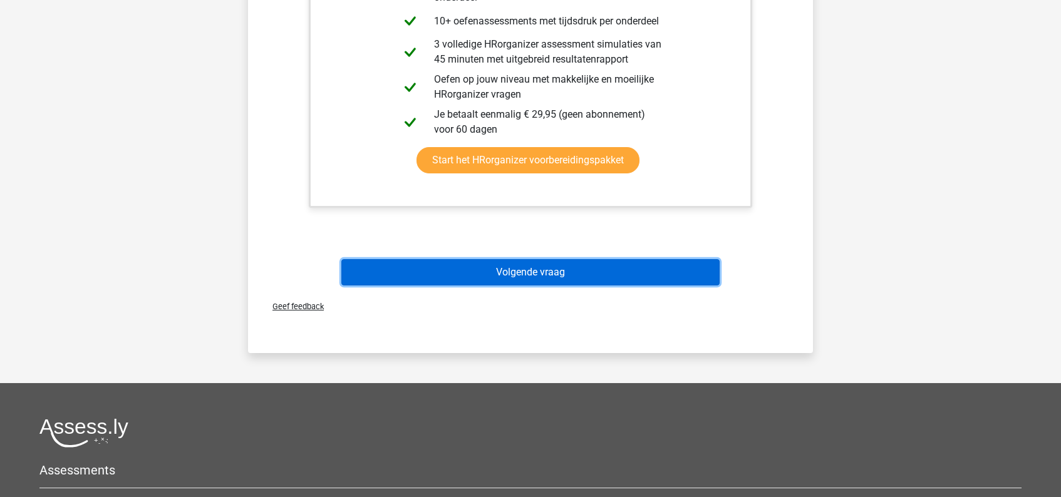
click at [553, 270] on button "Volgende vraag" at bounding box center [530, 272] width 379 height 26
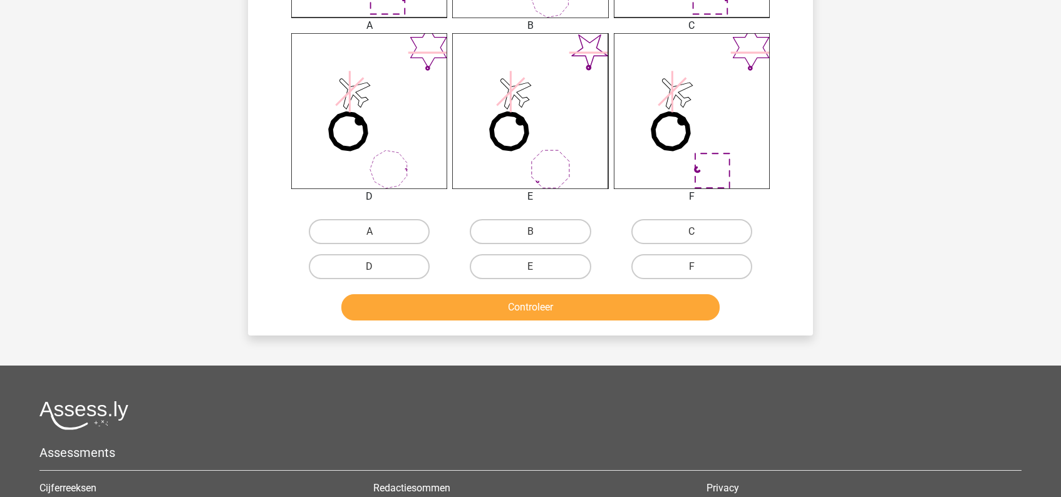
scroll to position [572, 0]
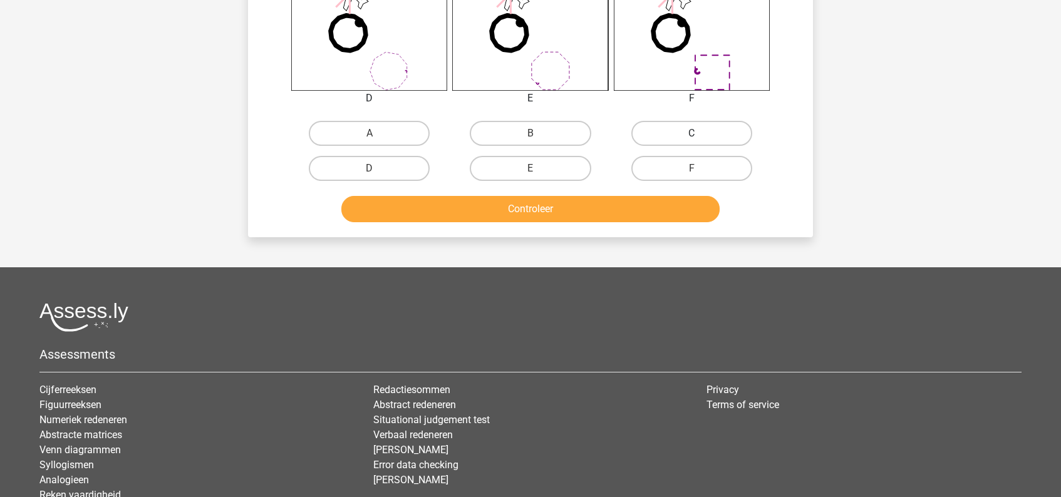
click at [686, 133] on label "C" at bounding box center [691, 133] width 121 height 25
click at [691, 133] on input "C" at bounding box center [695, 137] width 8 height 8
radio input "true"
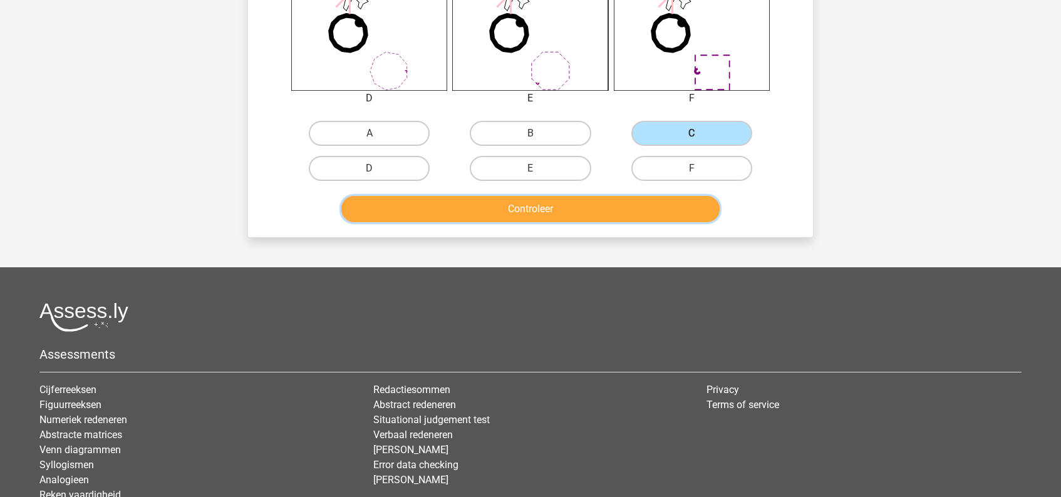
click at [591, 208] on button "Controleer" at bounding box center [530, 209] width 379 height 26
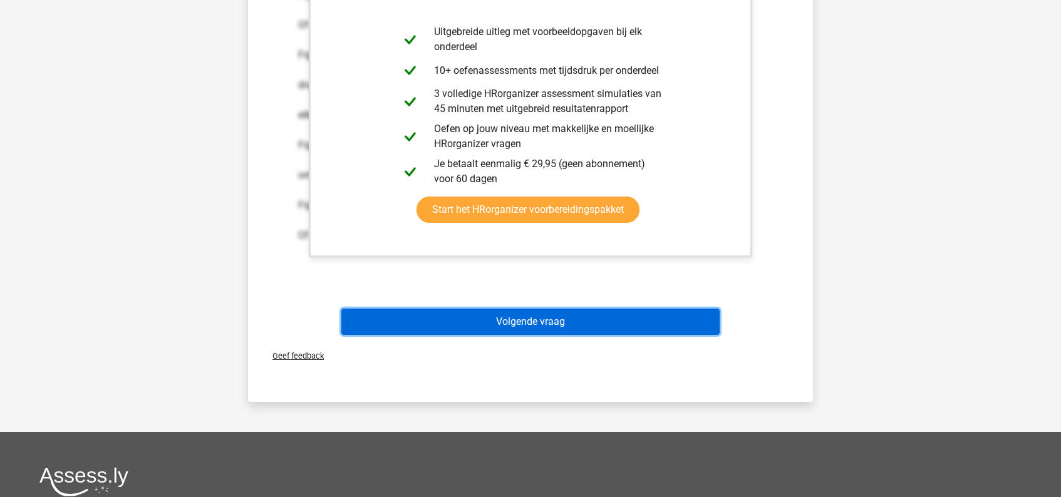
click at [563, 321] on button "Volgende vraag" at bounding box center [530, 322] width 379 height 26
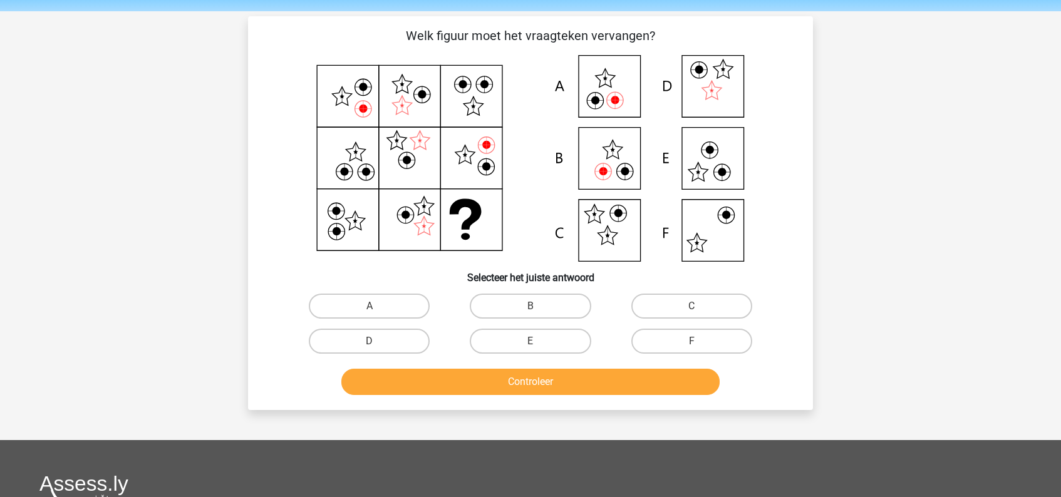
scroll to position [43, 0]
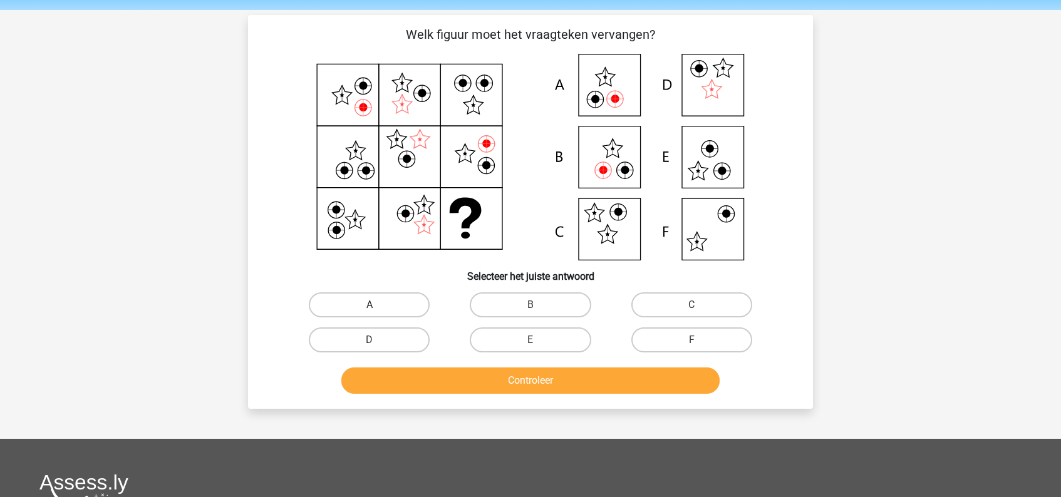
click at [403, 304] on label "A" at bounding box center [369, 304] width 121 height 25
click at [378, 305] on input "A" at bounding box center [373, 309] width 8 height 8
radio input "true"
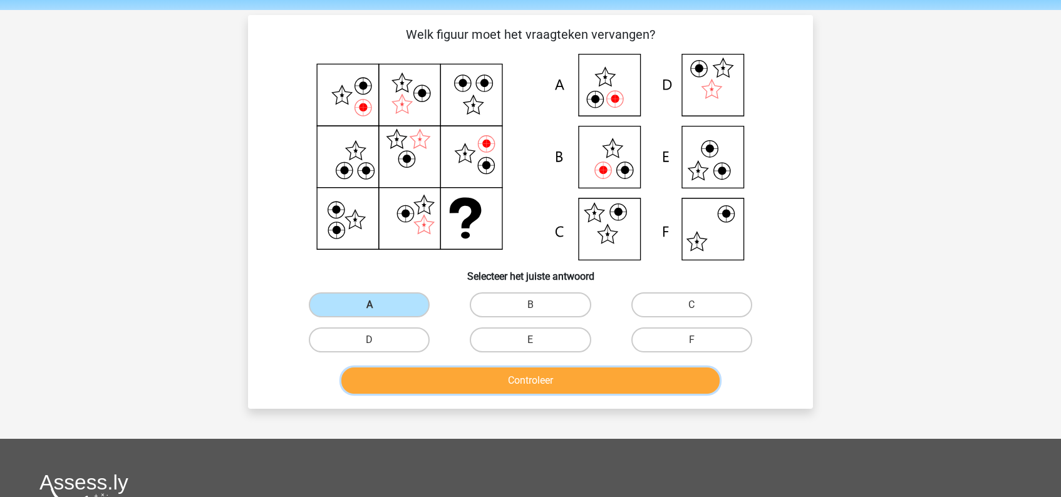
click at [554, 381] on button "Controleer" at bounding box center [530, 380] width 379 height 26
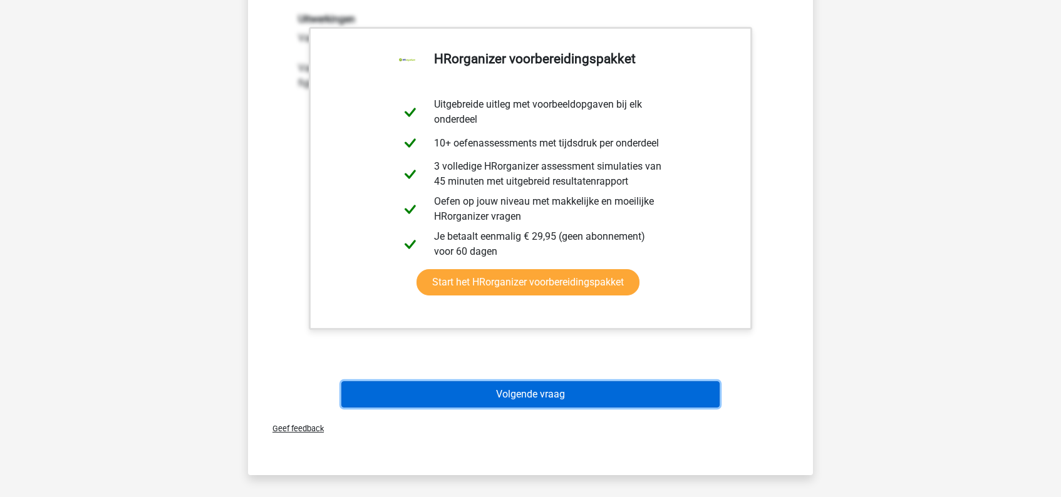
click at [547, 399] on button "Volgende vraag" at bounding box center [530, 394] width 379 height 26
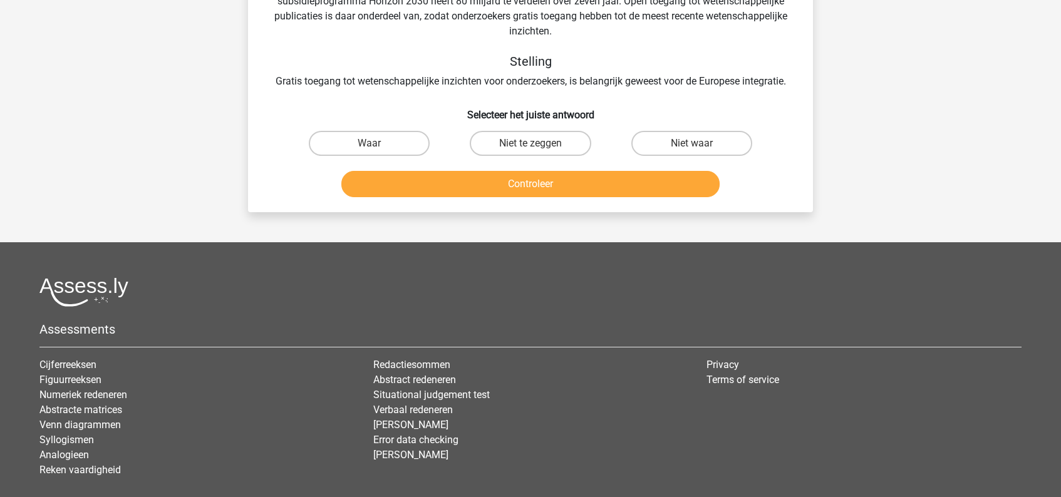
scroll to position [58, 0]
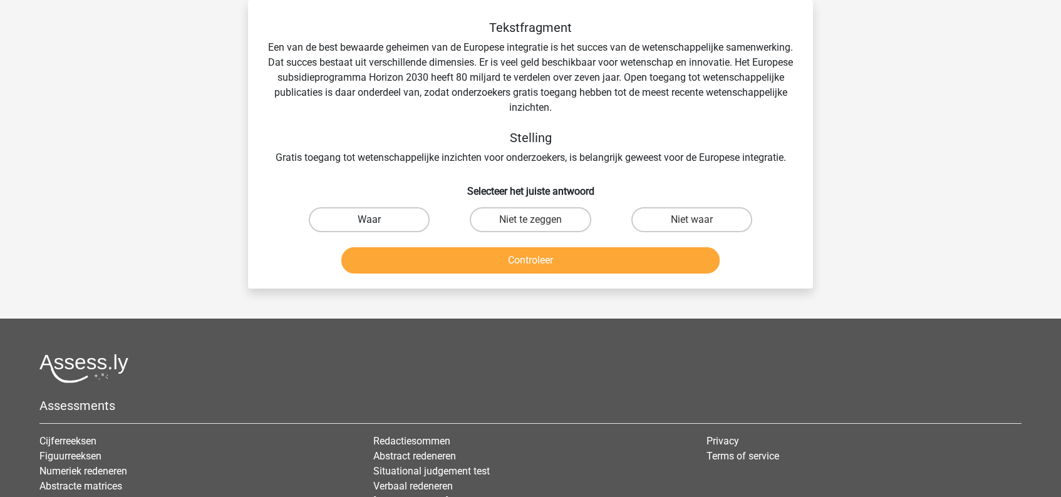
click at [389, 220] on label "Waar" at bounding box center [369, 219] width 121 height 25
click at [378, 220] on input "Waar" at bounding box center [373, 224] width 8 height 8
radio input "true"
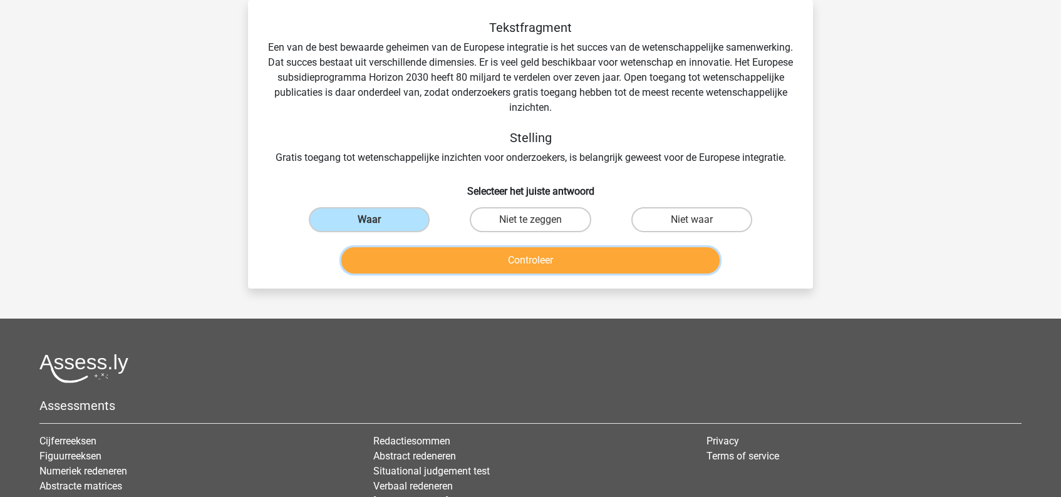
click at [513, 259] on button "Controleer" at bounding box center [530, 260] width 379 height 26
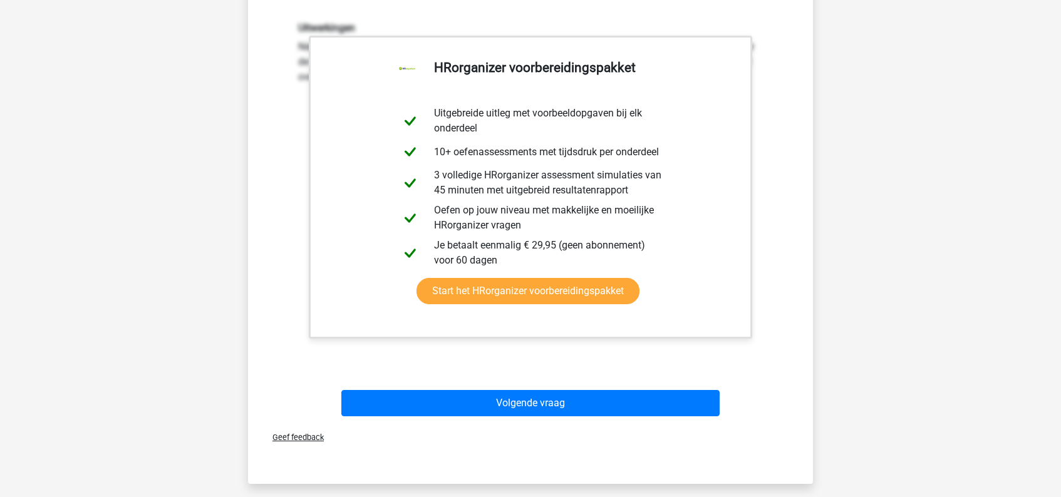
scroll to position [366, 0]
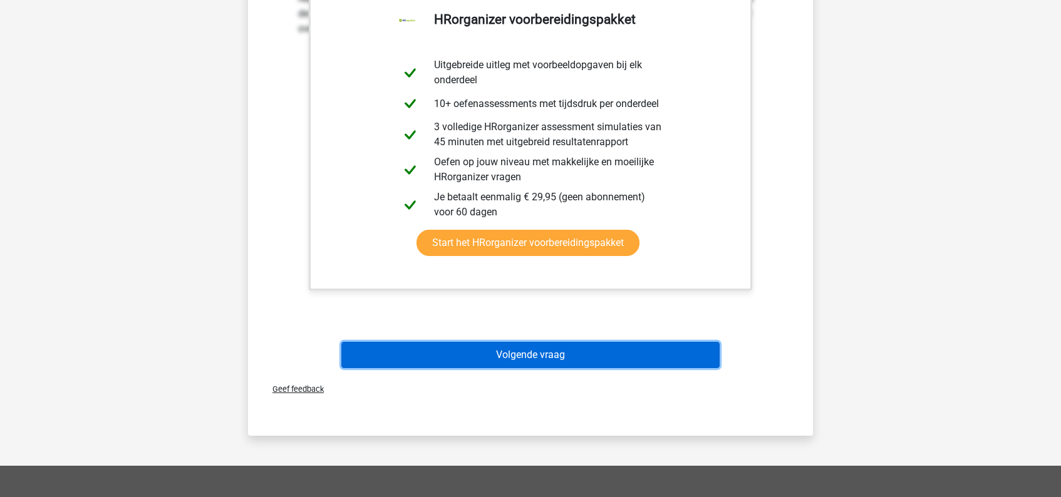
click at [534, 357] on button "Volgende vraag" at bounding box center [530, 355] width 379 height 26
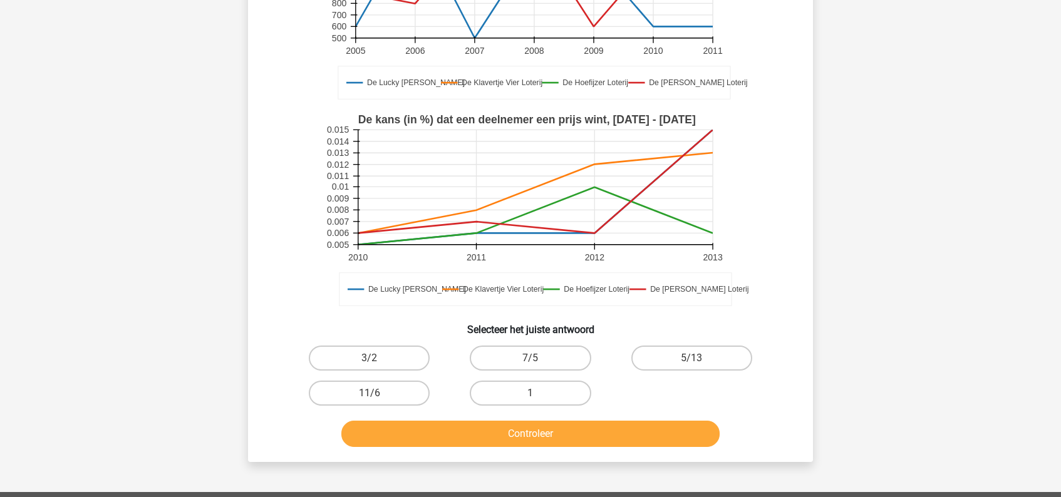
scroll to position [242, 0]
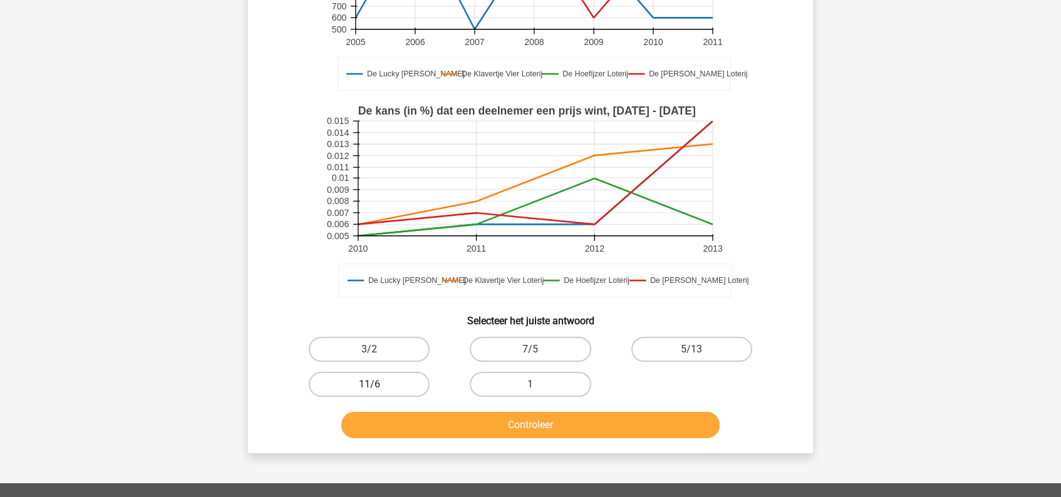
click at [398, 386] on label "11/6" at bounding box center [369, 384] width 121 height 25
click at [378, 386] on input "11/6" at bounding box center [373, 388] width 8 height 8
radio input "true"
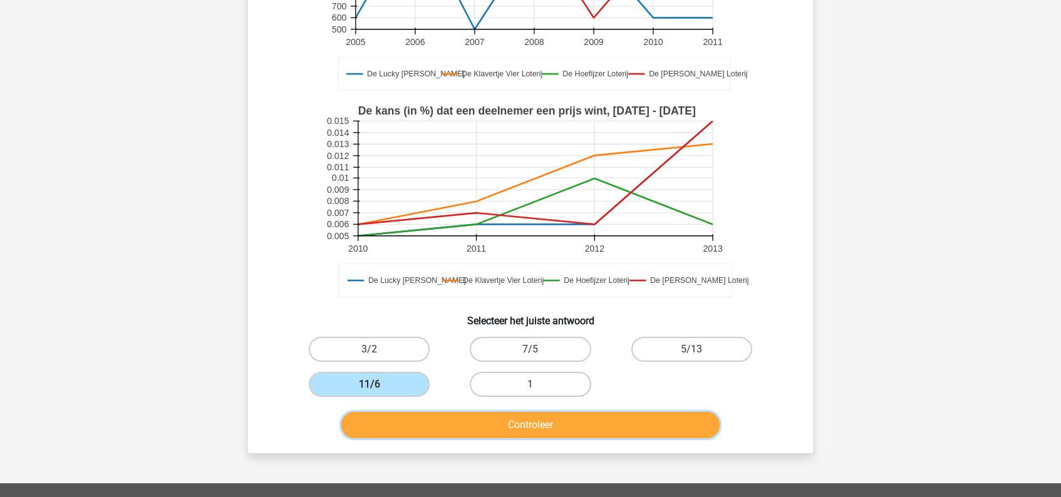
click at [562, 437] on button "Controleer" at bounding box center [530, 425] width 379 height 26
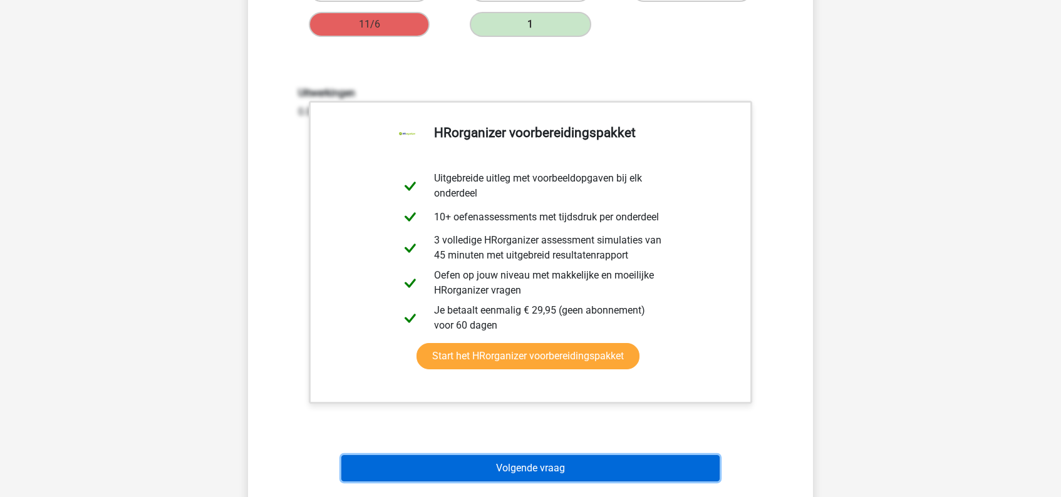
click at [558, 465] on button "Volgende vraag" at bounding box center [530, 468] width 379 height 26
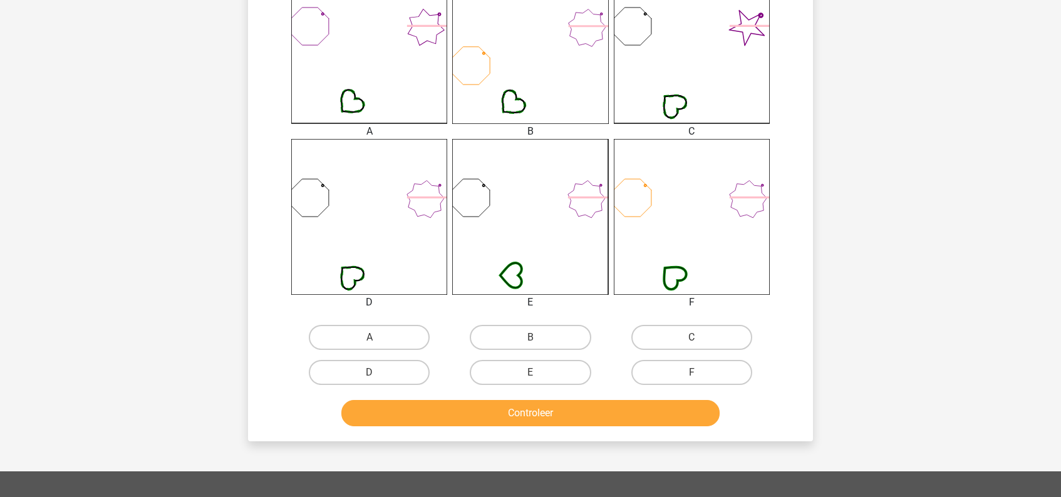
scroll to position [371, 0]
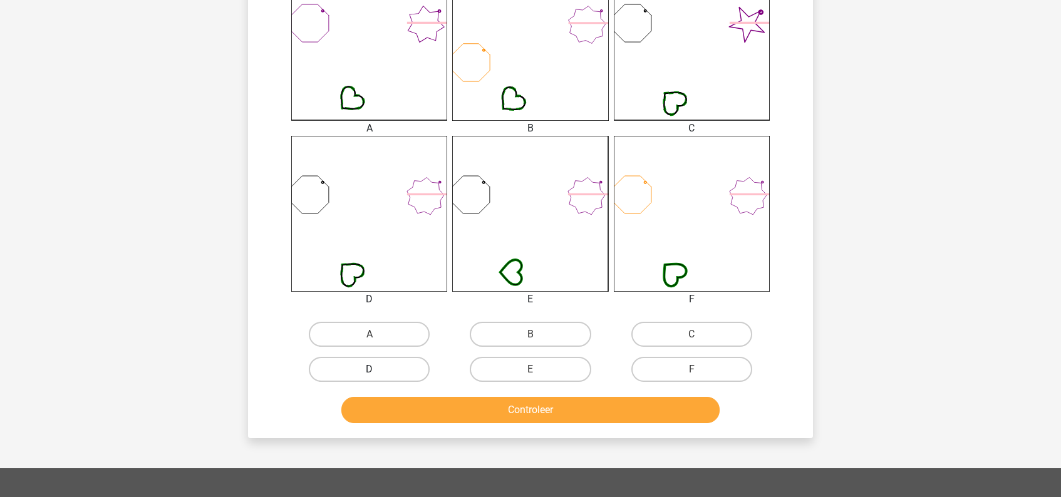
click at [388, 368] on label "D" at bounding box center [369, 369] width 121 height 25
click at [378, 369] on input "D" at bounding box center [373, 373] width 8 height 8
radio input "true"
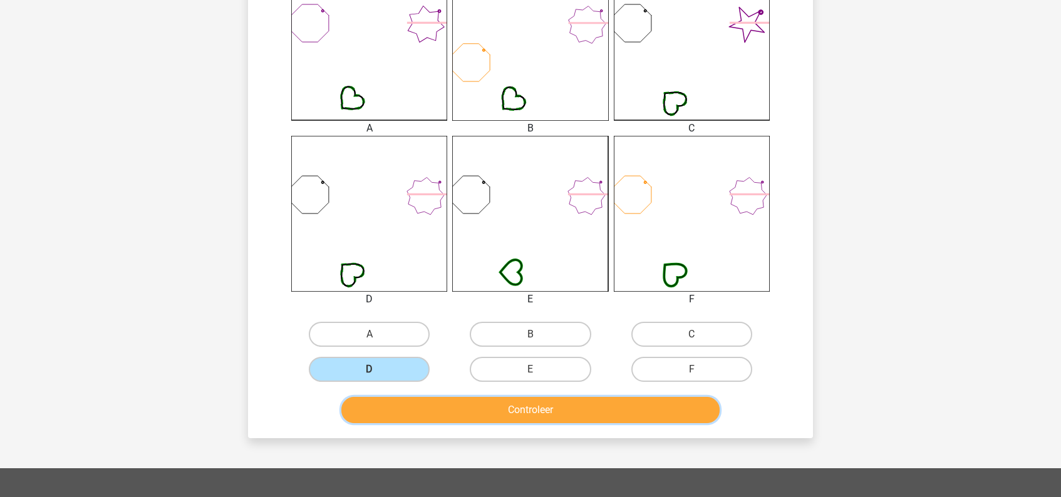
click at [515, 407] on button "Controleer" at bounding box center [530, 410] width 379 height 26
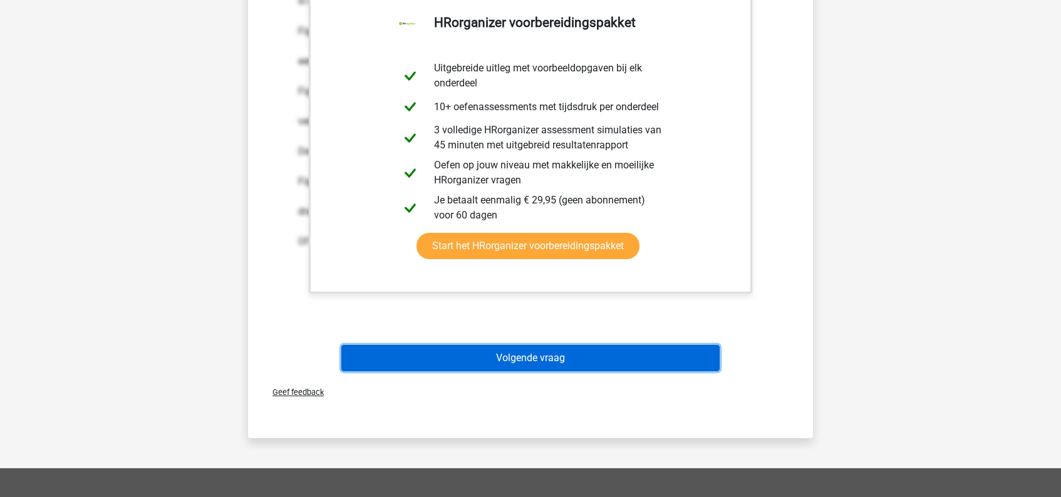
click at [542, 358] on button "Volgende vraag" at bounding box center [530, 358] width 379 height 26
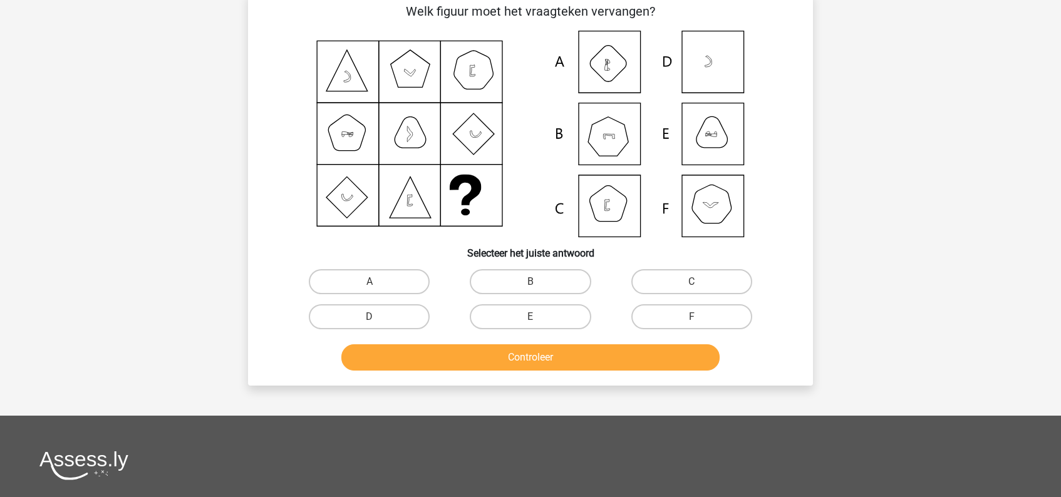
scroll to position [58, 0]
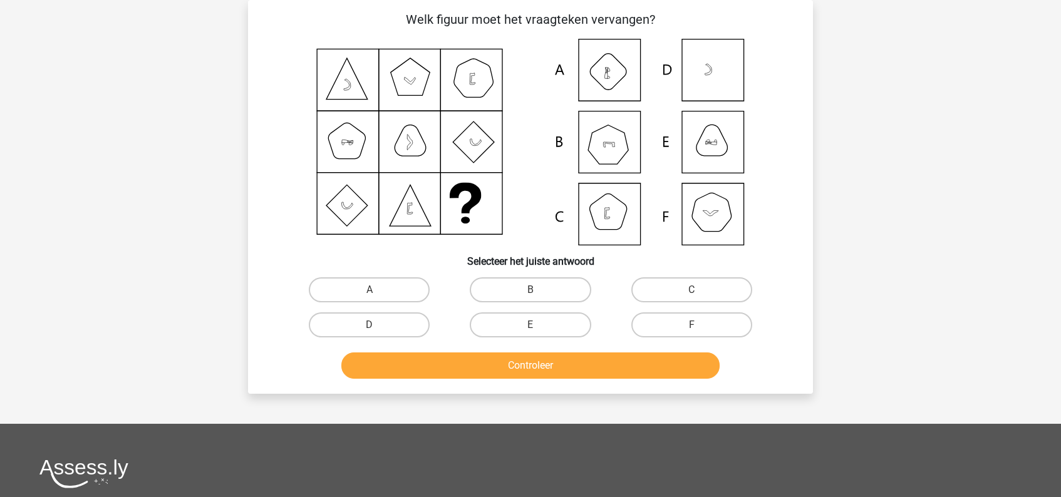
click at [601, 80] on icon at bounding box center [530, 142] width 505 height 207
click at [384, 290] on label "A" at bounding box center [369, 289] width 121 height 25
click at [378, 290] on input "A" at bounding box center [373, 294] width 8 height 8
radio input "true"
click at [506, 371] on button "Controleer" at bounding box center [530, 365] width 379 height 26
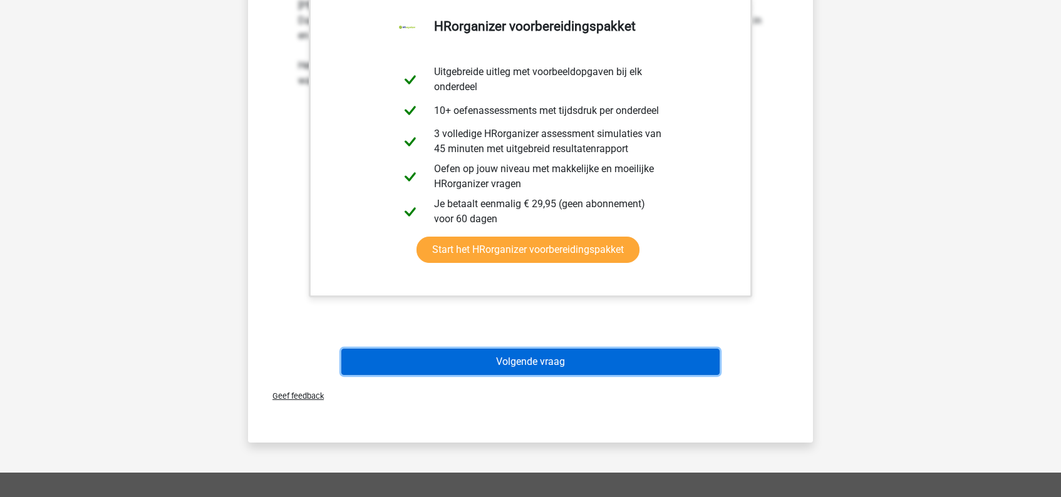
click at [512, 367] on button "Volgende vraag" at bounding box center [530, 362] width 379 height 26
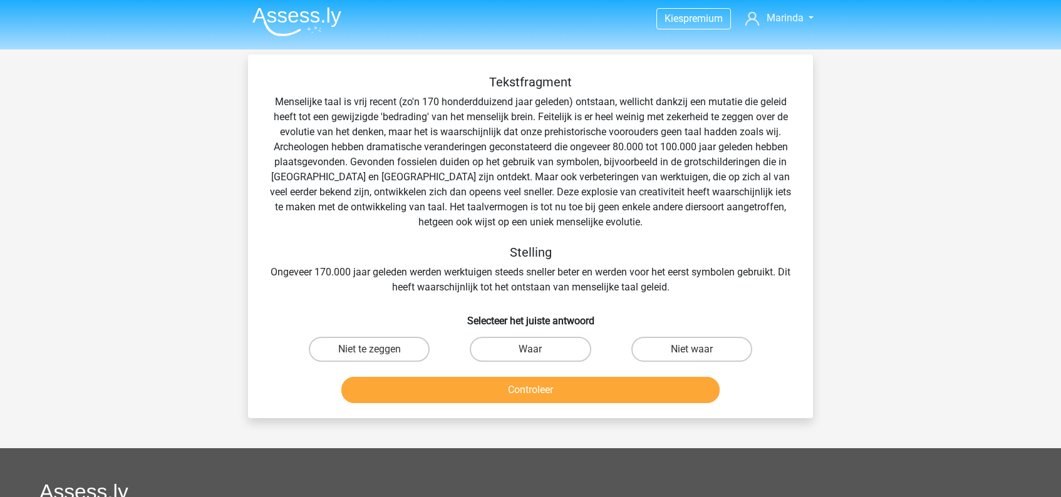
scroll to position [0, 0]
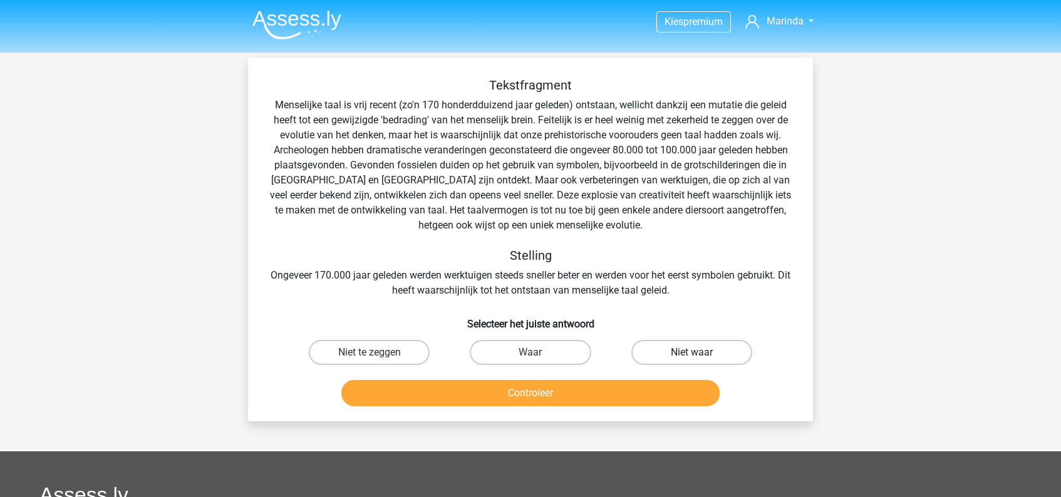
click at [687, 357] on label "Niet waar" at bounding box center [691, 352] width 121 height 25
click at [691, 357] on input "Niet waar" at bounding box center [695, 356] width 8 height 8
radio input "true"
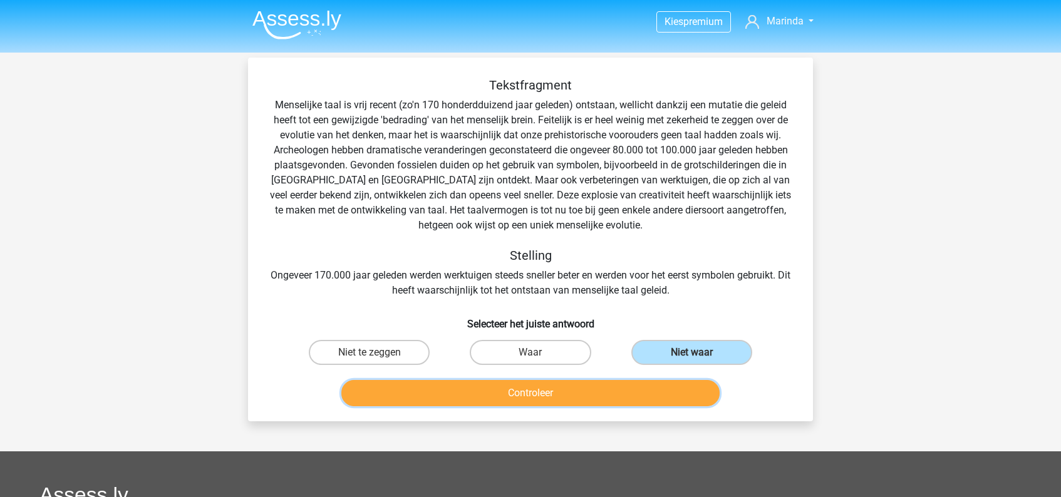
click at [575, 392] on button "Controleer" at bounding box center [530, 393] width 379 height 26
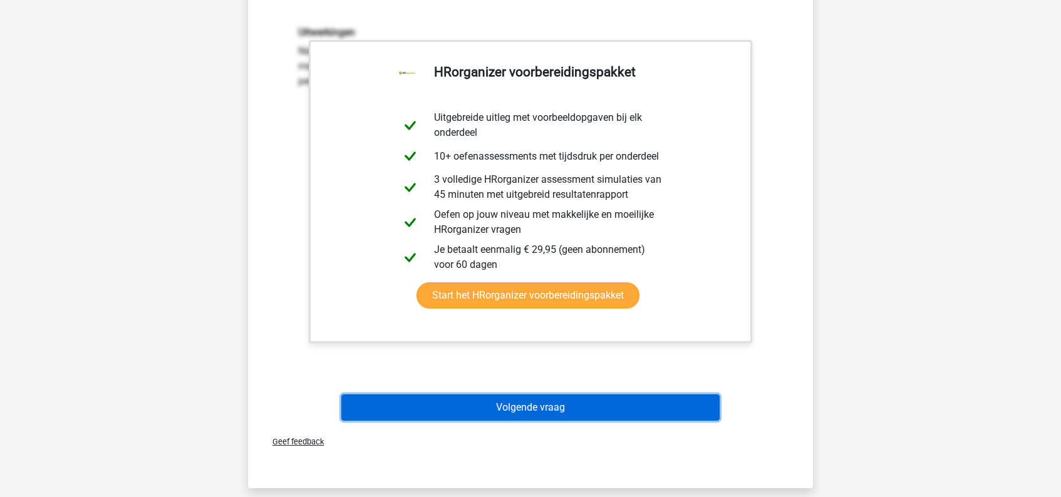
click at [544, 410] on button "Volgende vraag" at bounding box center [530, 407] width 379 height 26
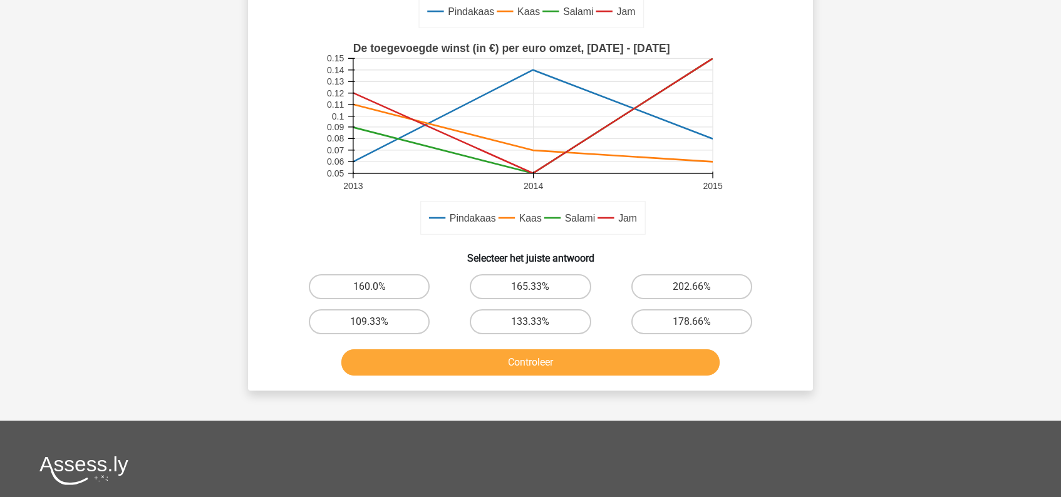
scroll to position [306, 0]
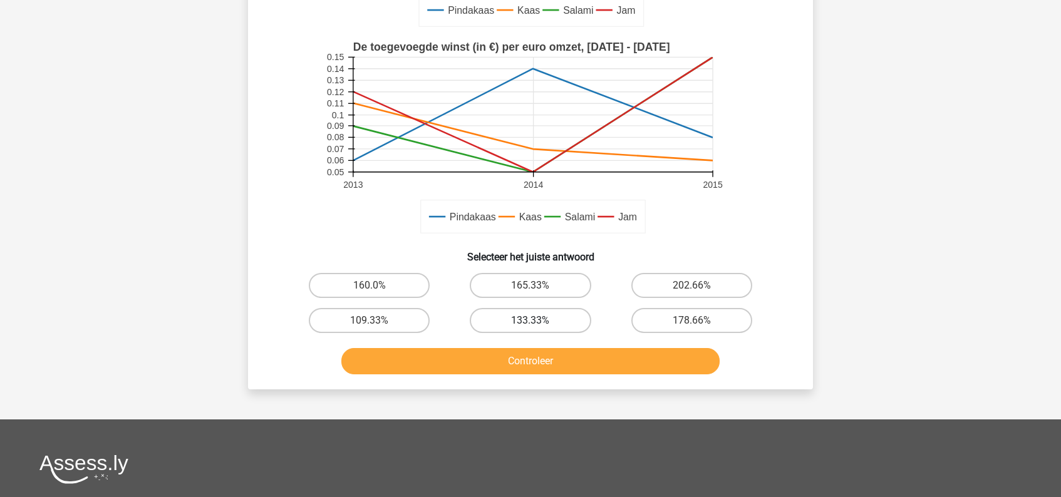
click at [547, 320] on label "133.33%" at bounding box center [530, 320] width 121 height 25
click at [538, 321] on input "133.33%" at bounding box center [534, 325] width 8 height 8
radio input "true"
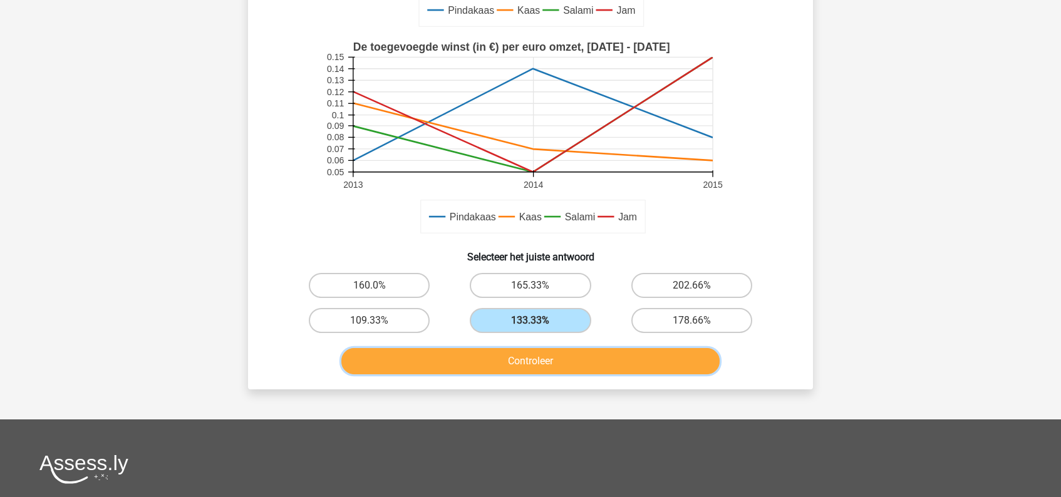
click at [550, 367] on button "Controleer" at bounding box center [530, 361] width 379 height 26
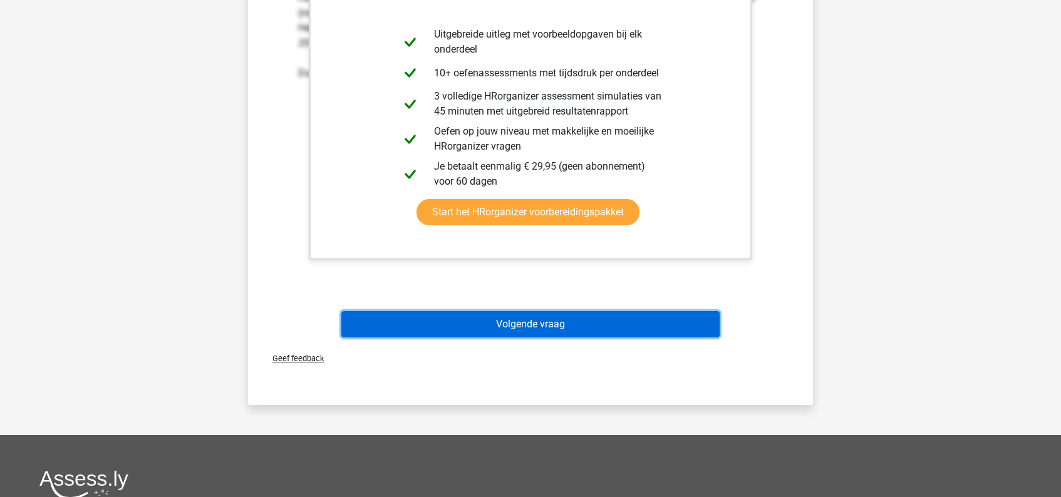
click at [550, 328] on button "Volgende vraag" at bounding box center [530, 324] width 379 height 26
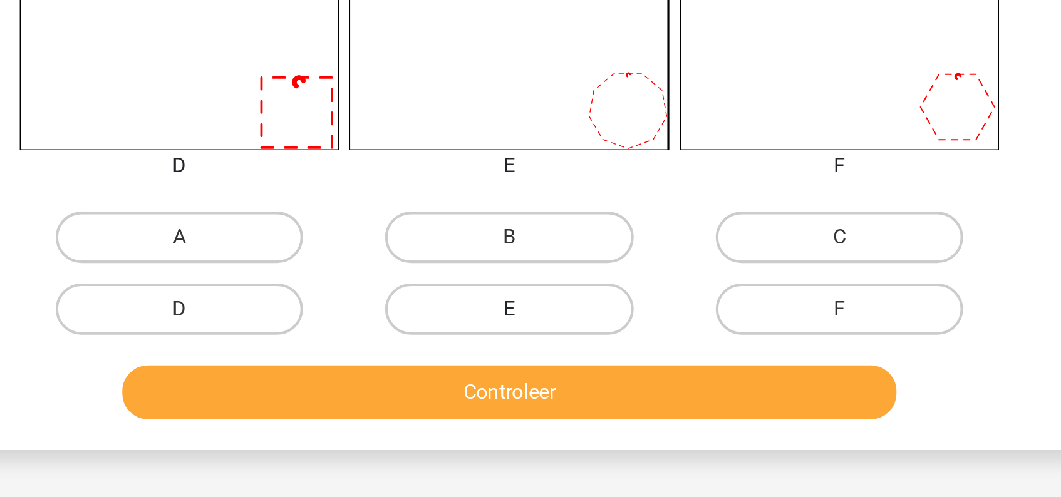
scroll to position [342, 0]
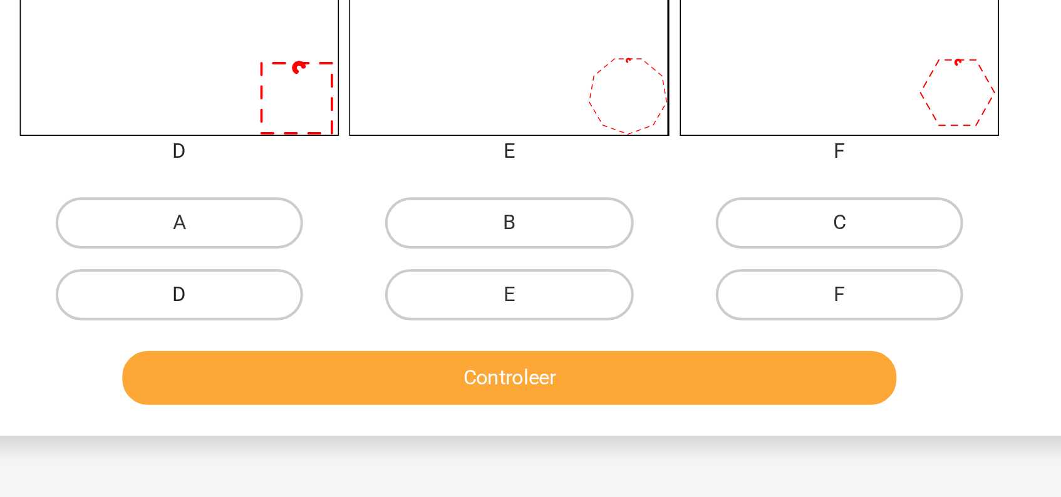
click at [414, 401] on label "D" at bounding box center [369, 398] width 121 height 25
click at [378, 401] on input "D" at bounding box center [373, 402] width 8 height 8
radio input "true"
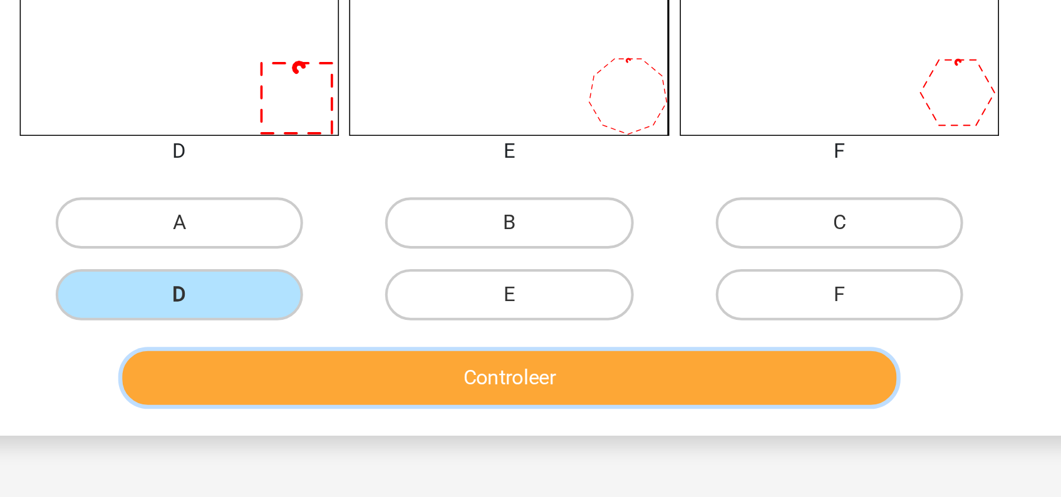
click at [527, 433] on button "Controleer" at bounding box center [530, 439] width 379 height 26
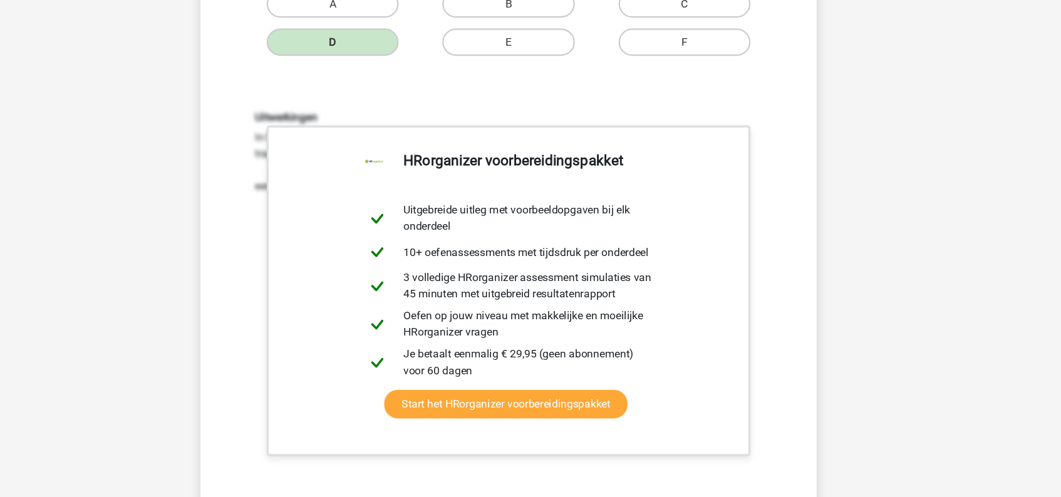
scroll to position [709, 0]
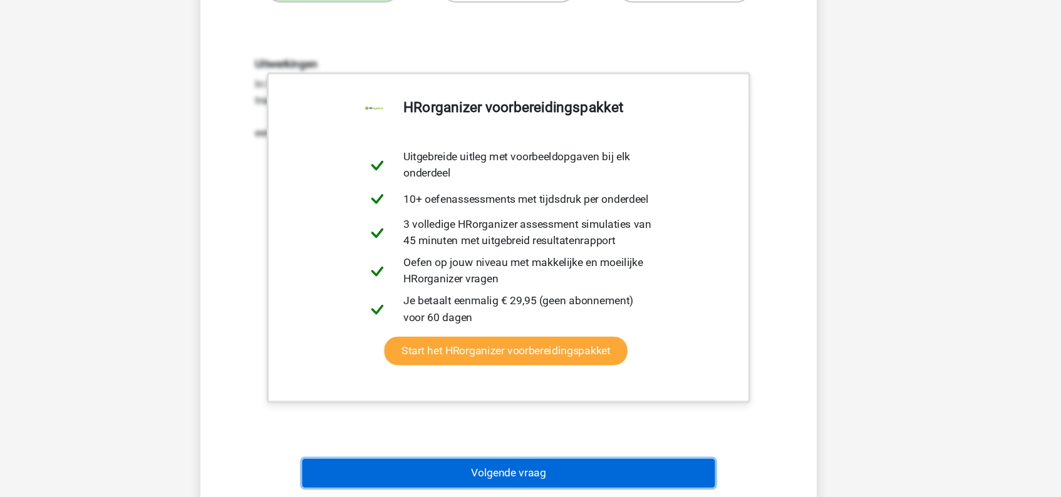
click at [542, 468] on button "Volgende vraag" at bounding box center [530, 475] width 379 height 26
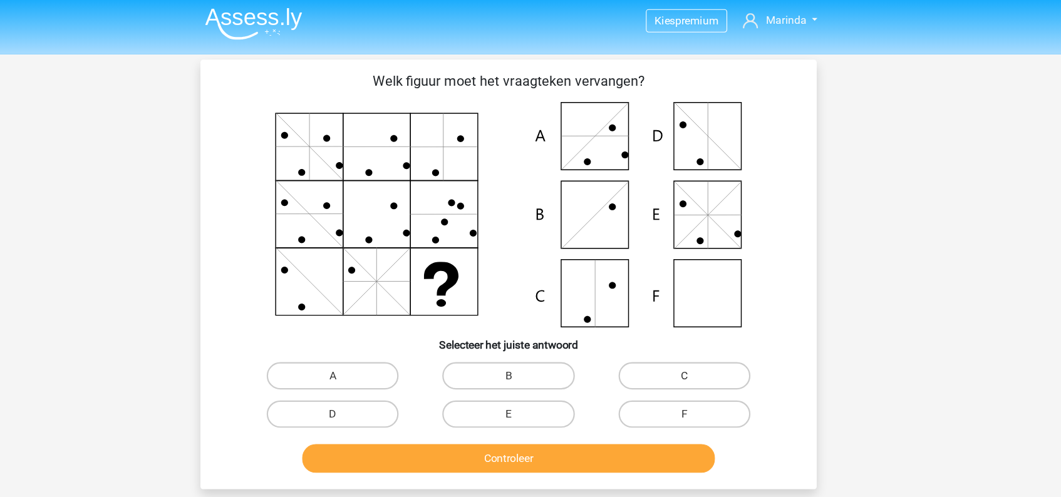
scroll to position [0, 0]
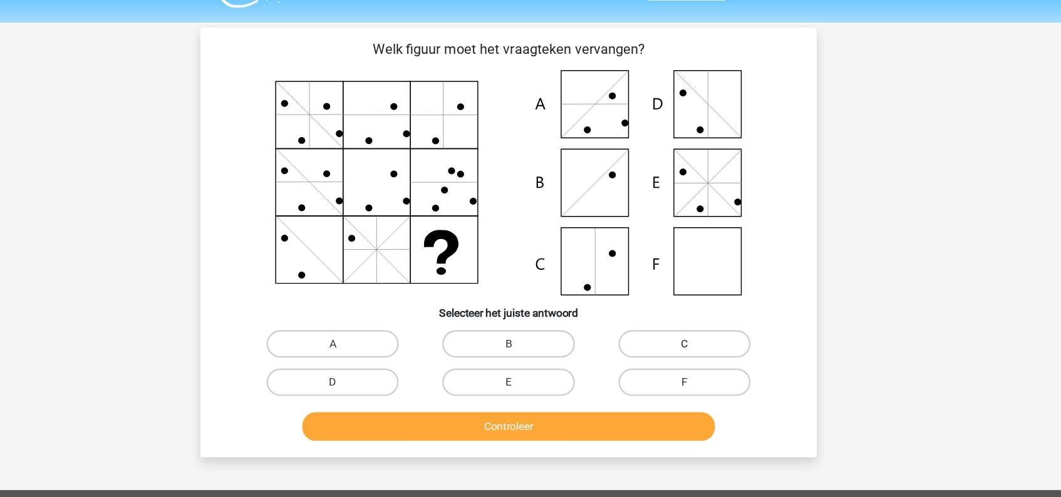
click at [690, 345] on label "C" at bounding box center [691, 347] width 121 height 25
click at [691, 347] on input "C" at bounding box center [695, 351] width 8 height 8
radio input "true"
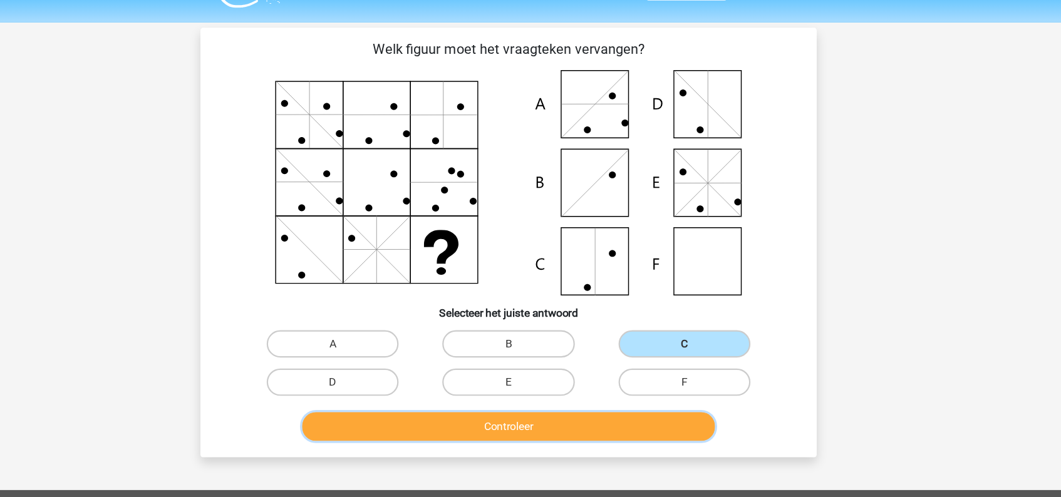
click at [567, 423] on button "Controleer" at bounding box center [530, 423] width 379 height 26
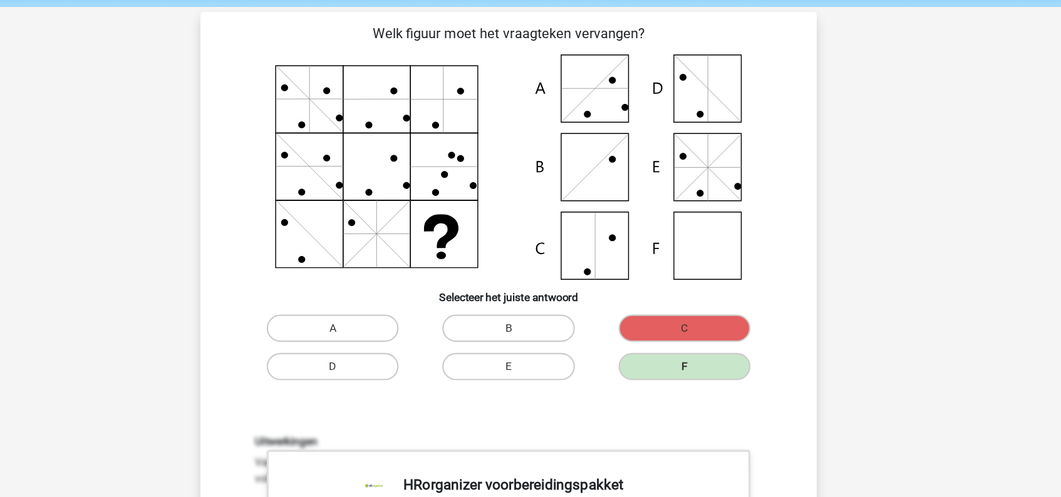
scroll to position [44, 0]
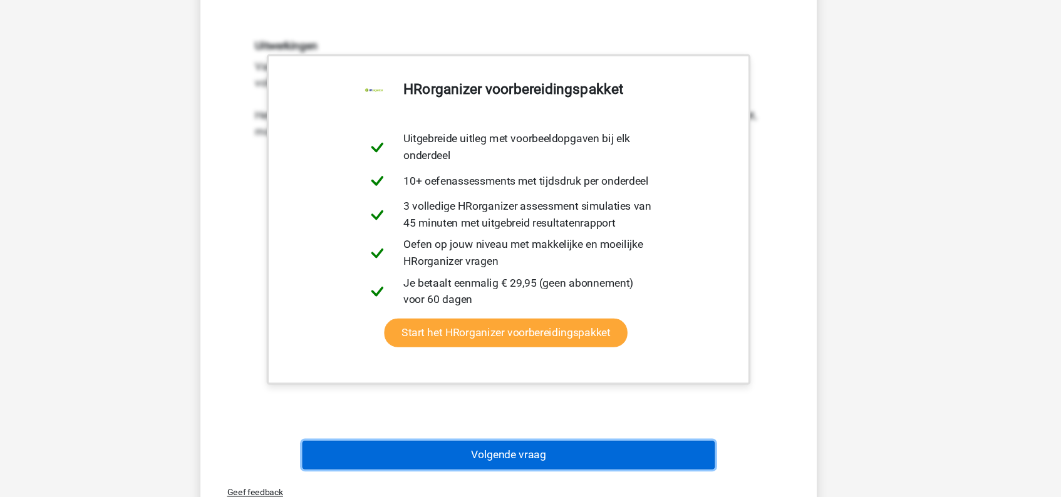
click at [565, 459] on button "Volgende vraag" at bounding box center [530, 458] width 379 height 26
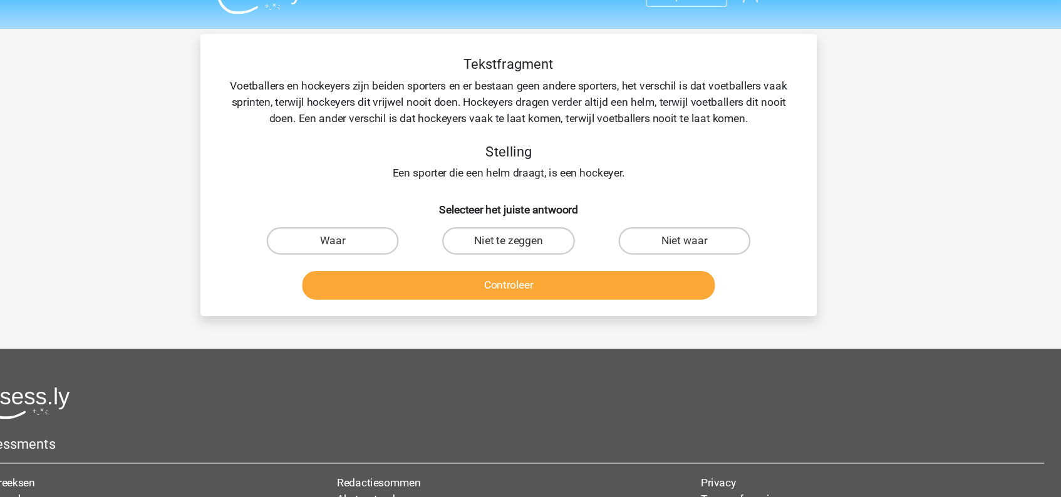
scroll to position [0, 0]
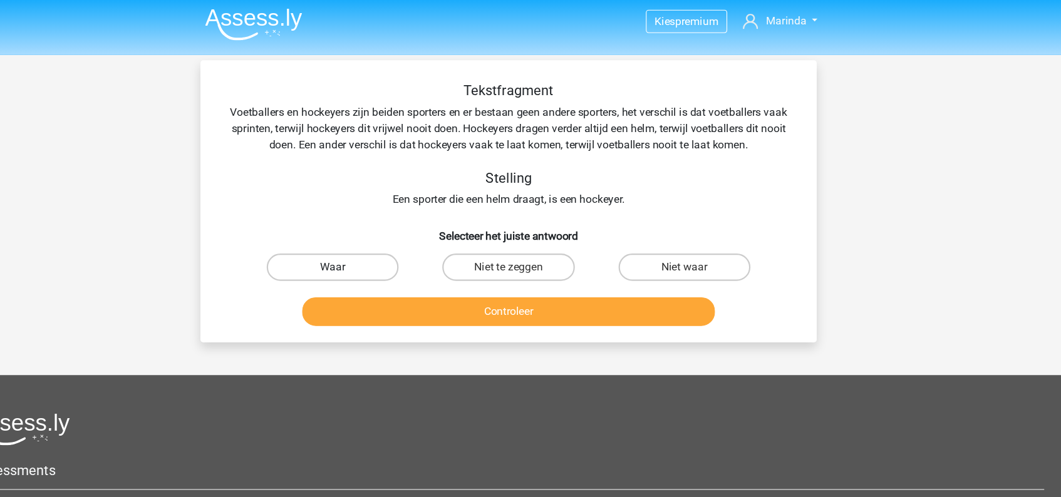
click at [408, 250] on label "Waar" at bounding box center [369, 247] width 121 height 25
click at [378, 250] on input "Waar" at bounding box center [373, 251] width 8 height 8
radio input "true"
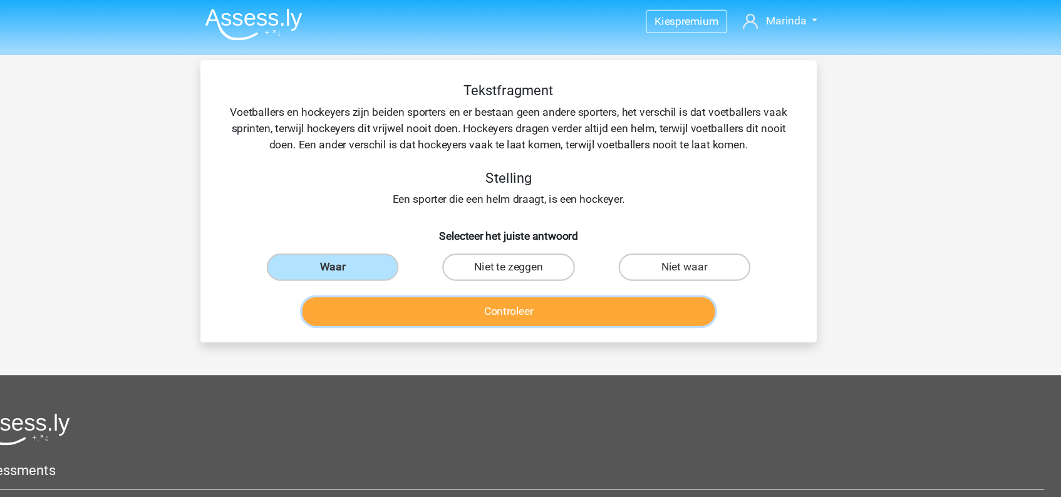
click at [507, 288] on button "Controleer" at bounding box center [530, 288] width 379 height 26
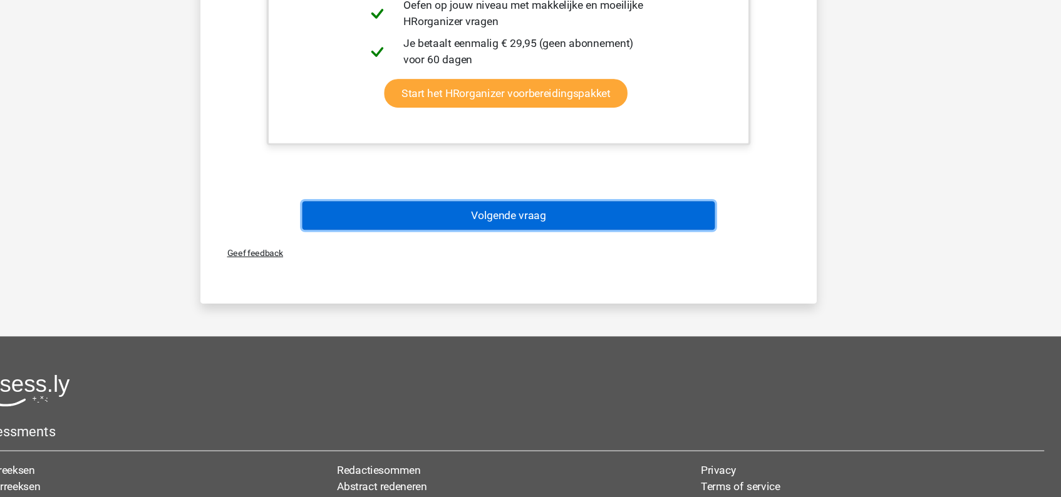
click at [524, 240] on button "Volgende vraag" at bounding box center [530, 239] width 379 height 26
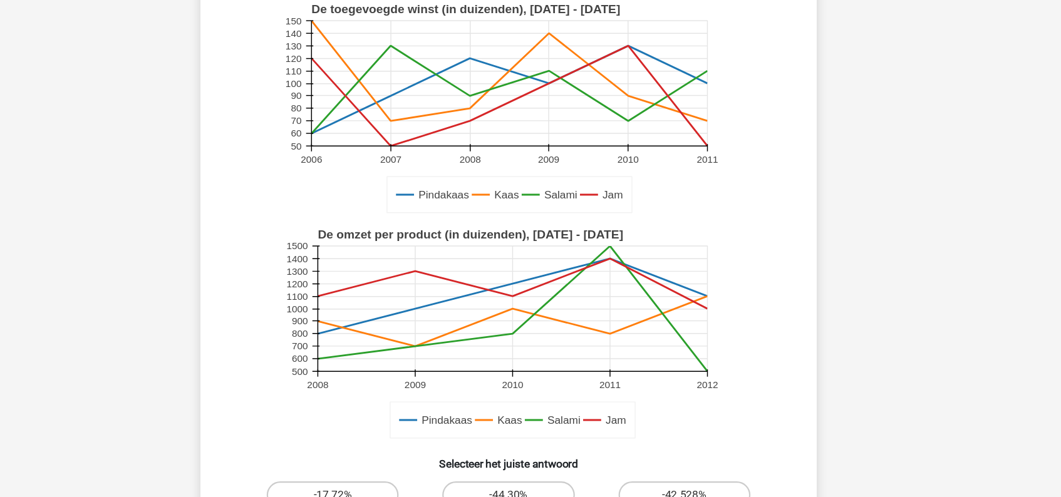
scroll to position [210, 0]
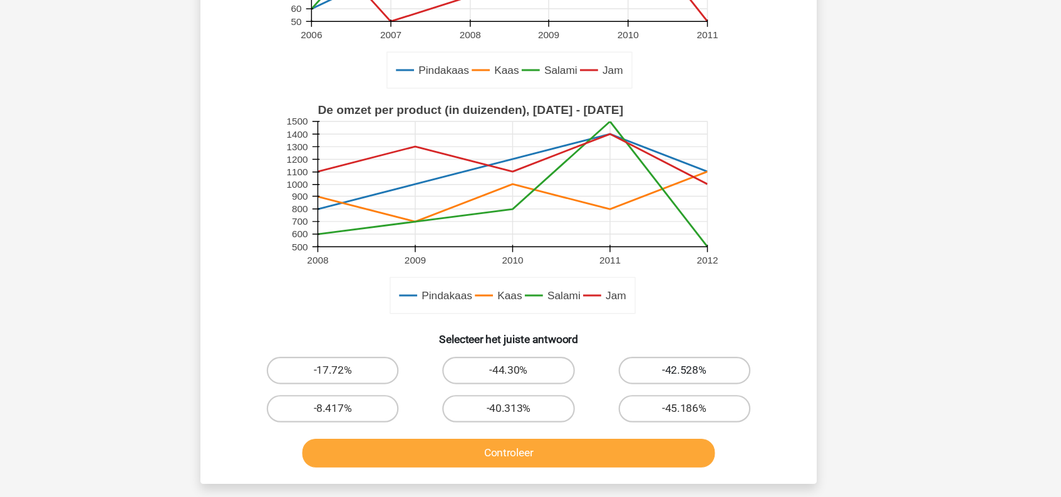
click at [686, 382] on label "-42.528%" at bounding box center [691, 381] width 121 height 25
click at [691, 382] on input "-42.528%" at bounding box center [695, 385] width 8 height 8
radio input "true"
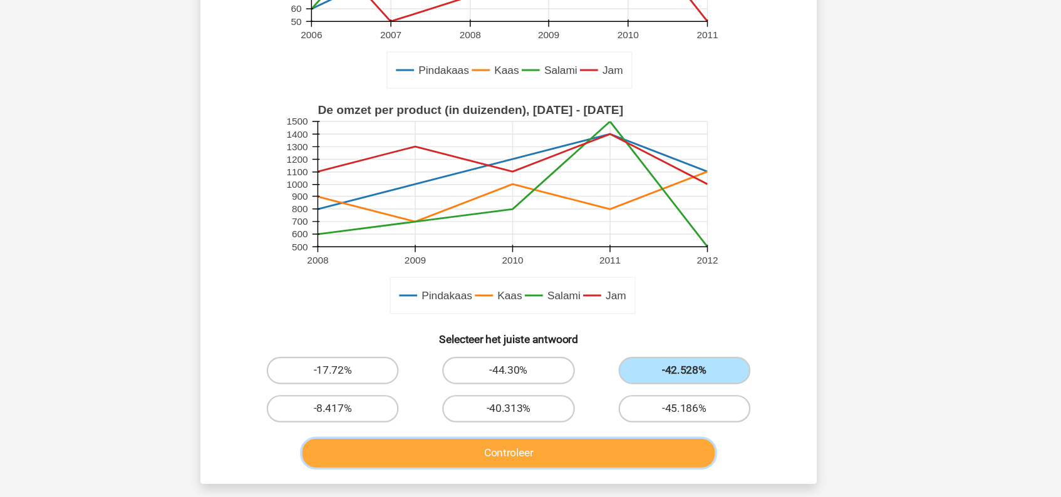
click at [602, 451] on button "Controleer" at bounding box center [530, 457] width 379 height 26
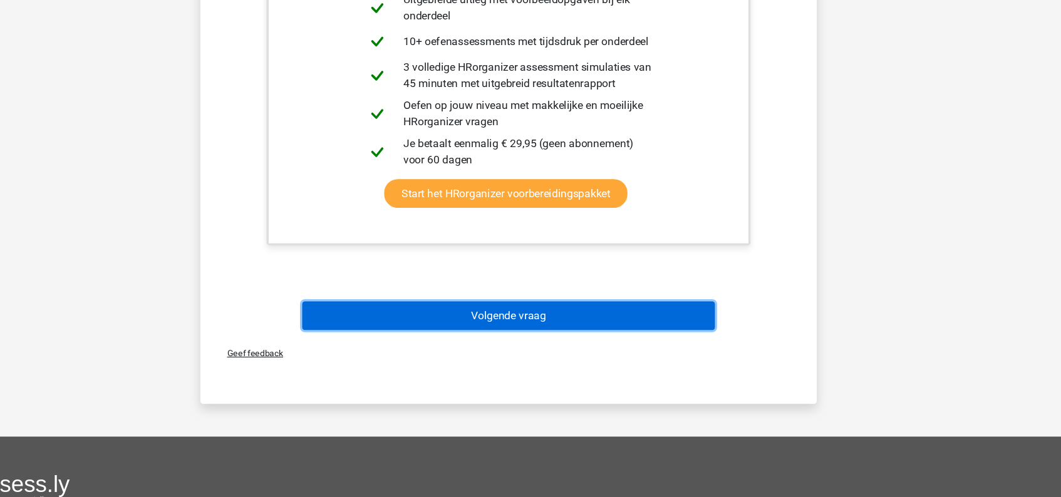
click at [580, 336] on button "Volgende vraag" at bounding box center [530, 330] width 379 height 26
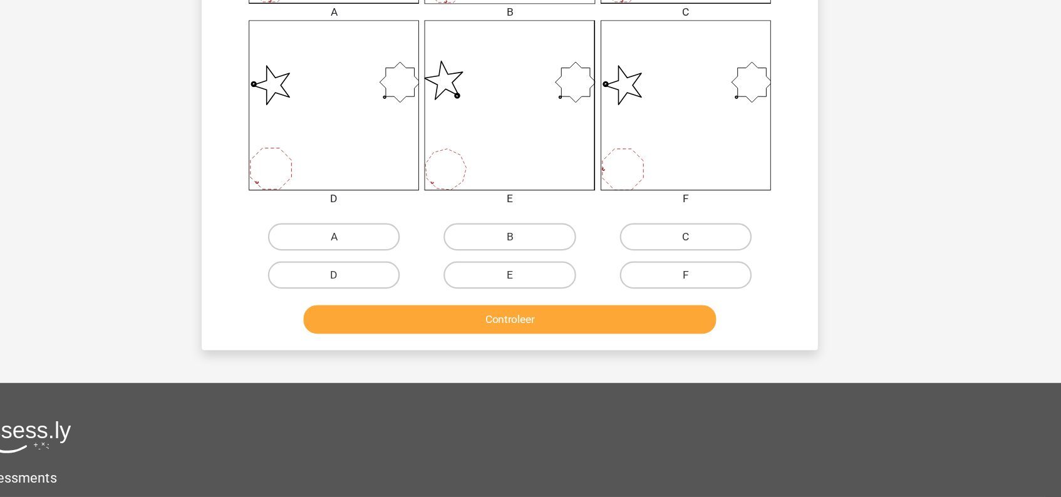
scroll to position [458, 0]
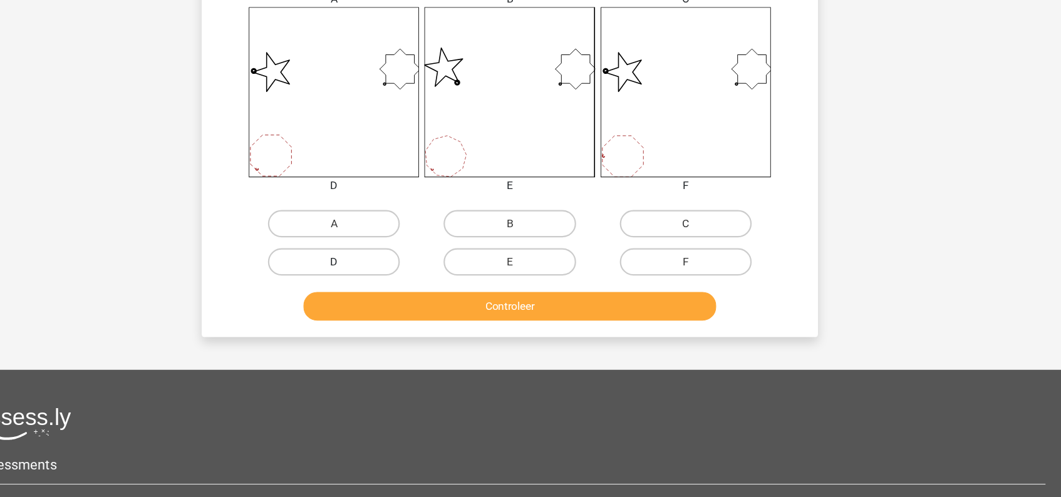
click at [398, 289] on label "D" at bounding box center [369, 281] width 121 height 25
click at [378, 289] on input "D" at bounding box center [373, 286] width 8 height 8
radio input "true"
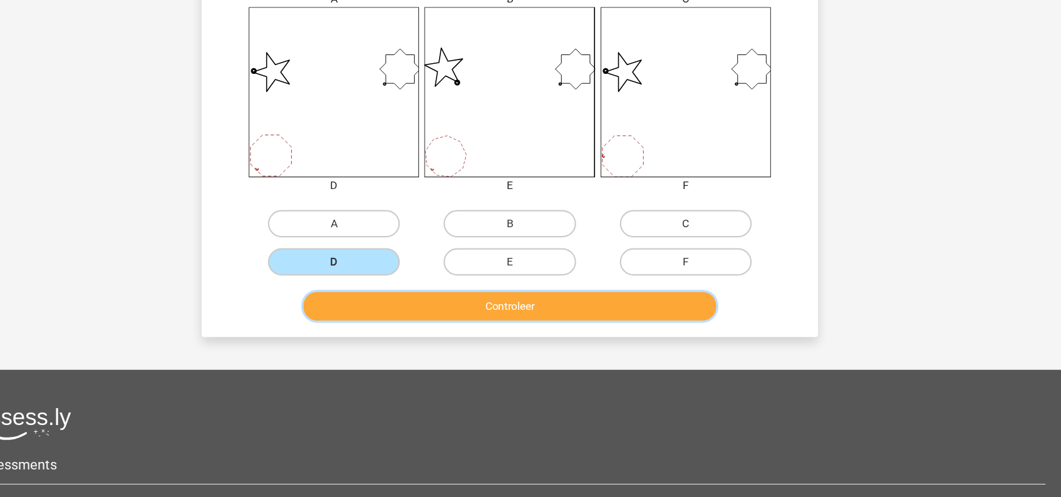
click at [494, 322] on button "Controleer" at bounding box center [530, 322] width 379 height 26
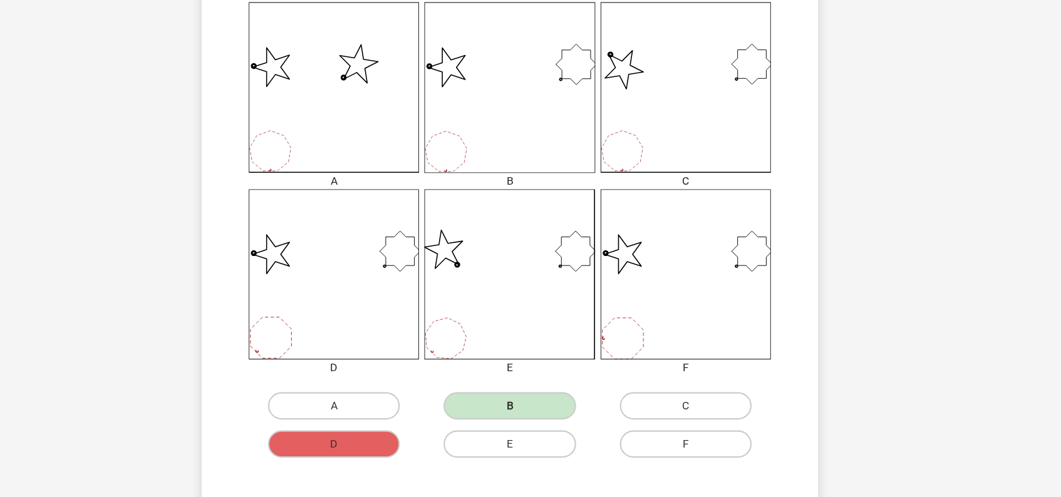
scroll to position [331, 0]
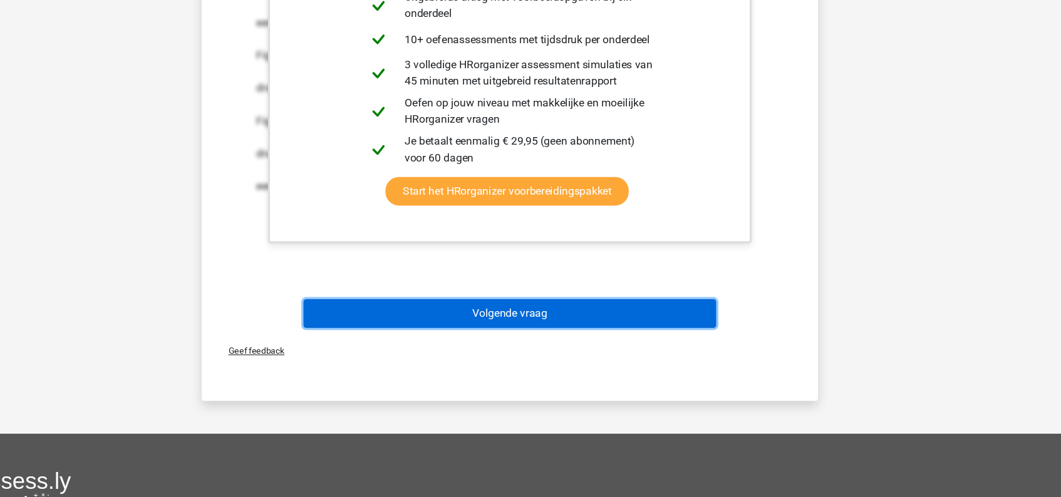
click at [507, 327] on button "Volgende vraag" at bounding box center [530, 329] width 379 height 26
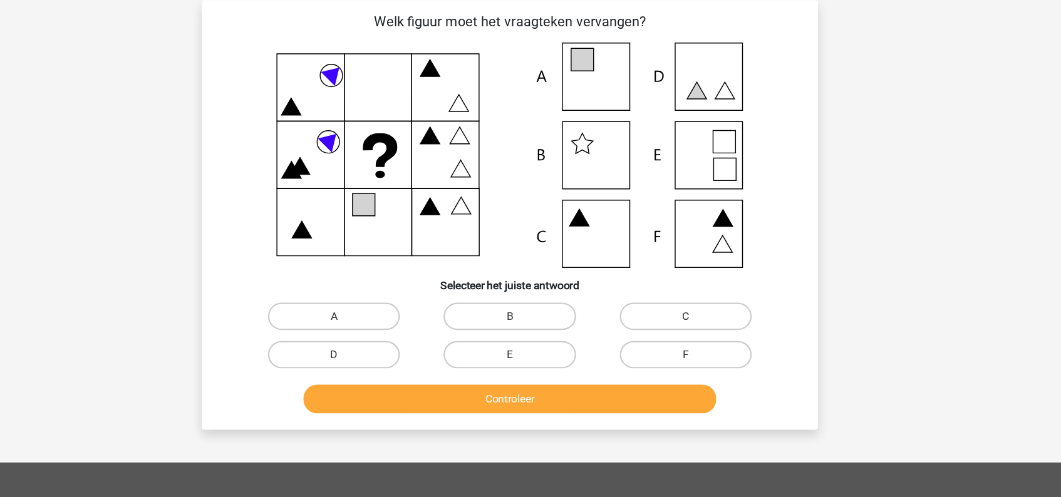
scroll to position [55, 0]
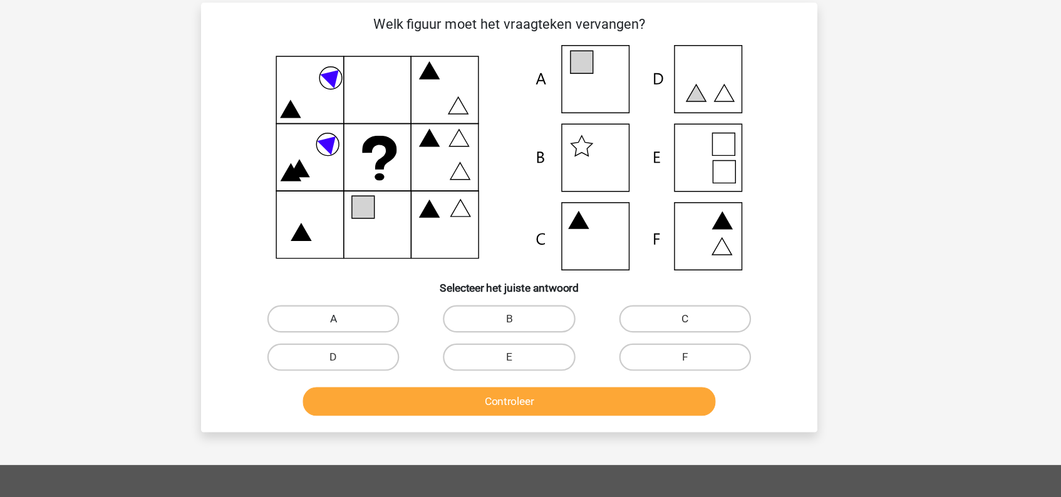
click at [403, 284] on label "A" at bounding box center [369, 292] width 121 height 25
click at [378, 292] on input "A" at bounding box center [373, 296] width 8 height 8
radio input "true"
click at [523, 366] on button "Controleer" at bounding box center [530, 368] width 379 height 26
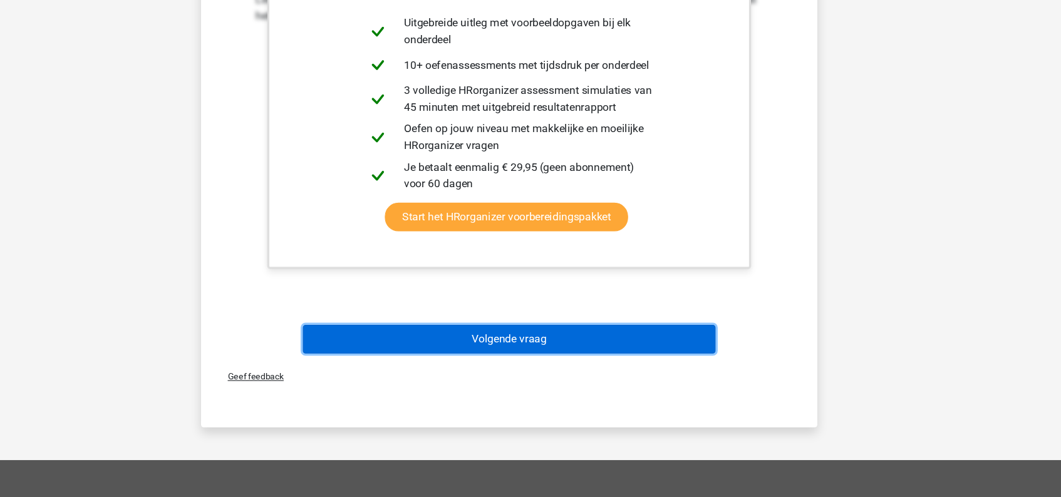
click at [533, 357] on button "Volgende vraag" at bounding box center [530, 352] width 379 height 26
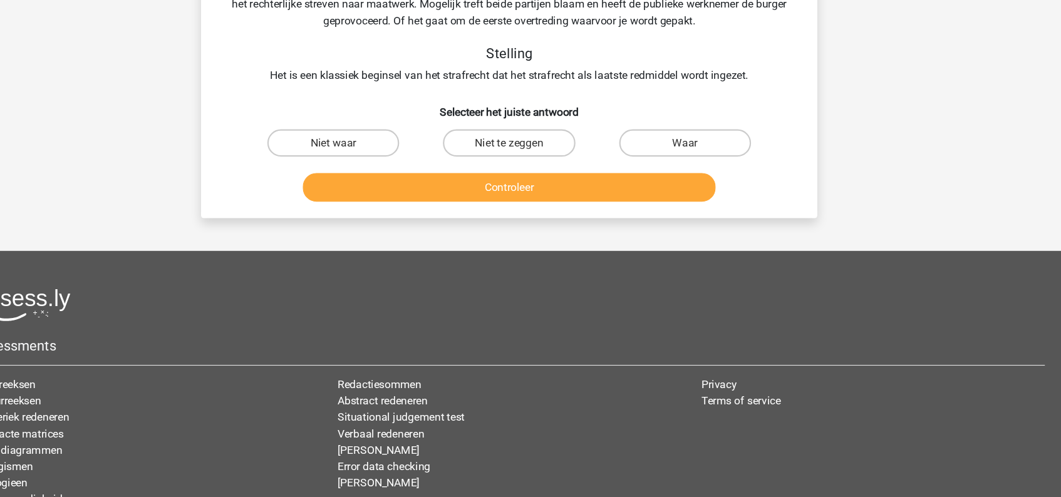
scroll to position [58, 0]
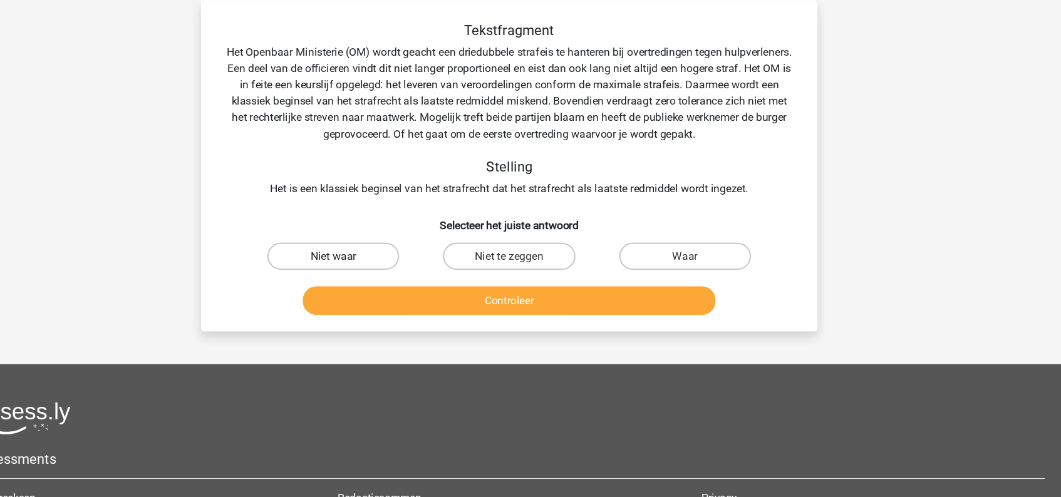
click at [368, 245] on label "Niet waar" at bounding box center [369, 234] width 121 height 25
click at [369, 243] on input "Niet waar" at bounding box center [373, 239] width 8 height 8
radio input "true"
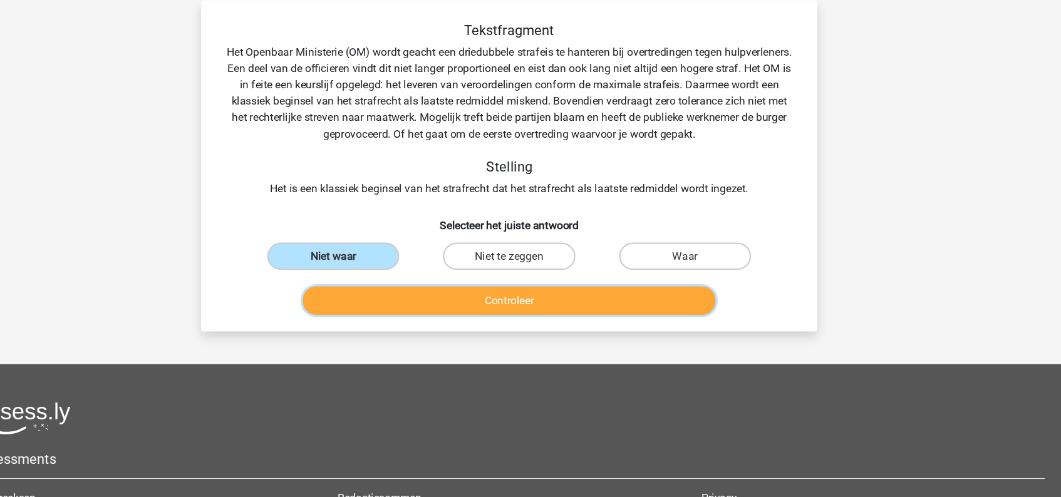
click at [497, 279] on button "Controleer" at bounding box center [530, 275] width 379 height 26
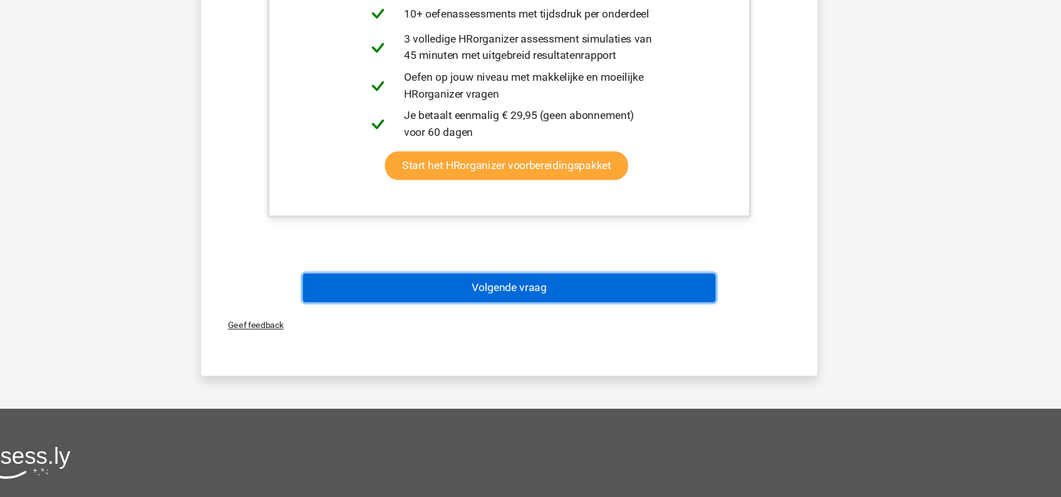
click at [508, 310] on button "Volgende vraag" at bounding box center [530, 305] width 379 height 26
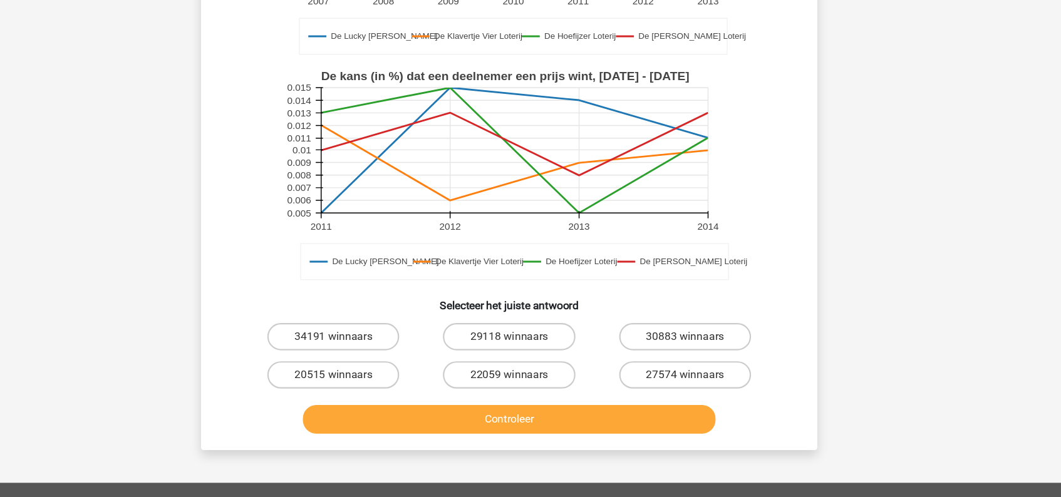
scroll to position [282, 0]
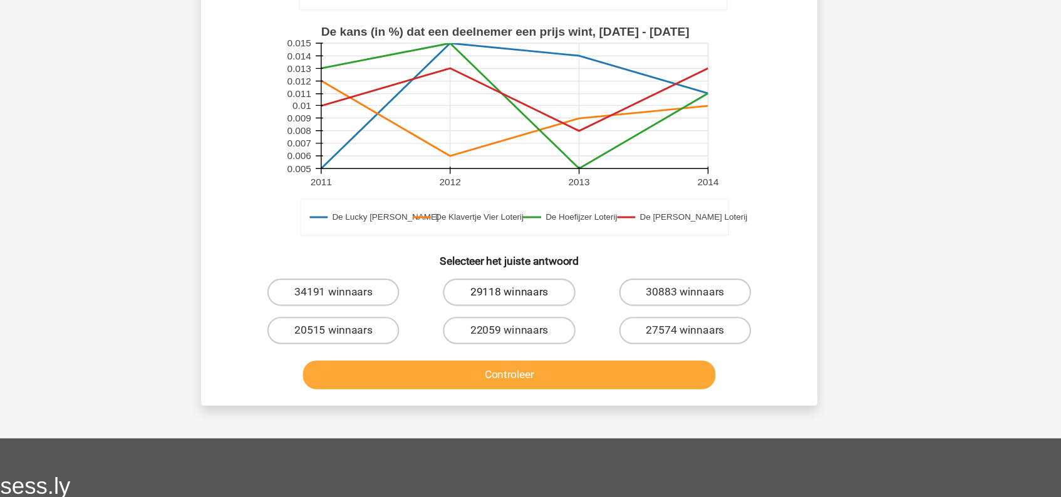
click at [518, 314] on label "29118 winnaars" at bounding box center [530, 309] width 121 height 25
click at [530, 314] on input "29118 winnaars" at bounding box center [534, 313] width 8 height 8
radio input "true"
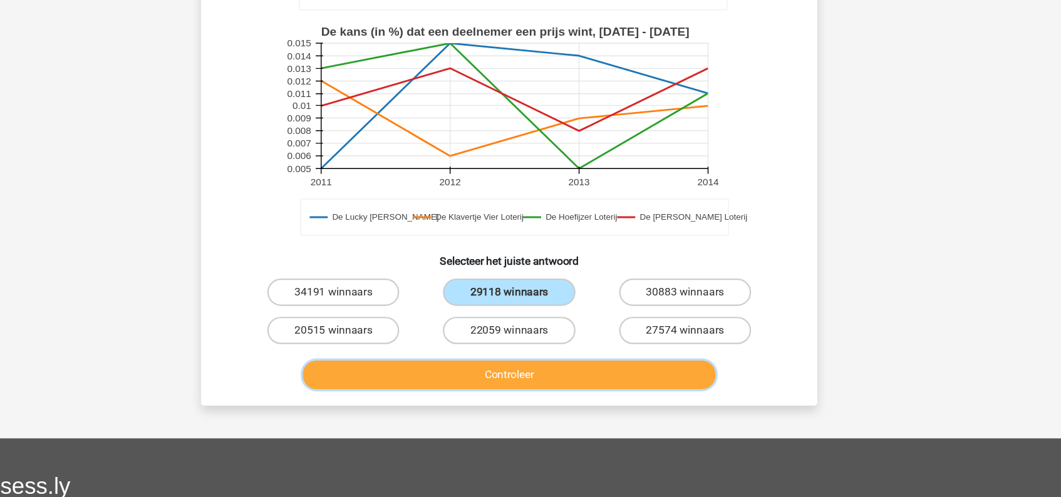
click at [542, 384] on button "Controleer" at bounding box center [530, 385] width 379 height 26
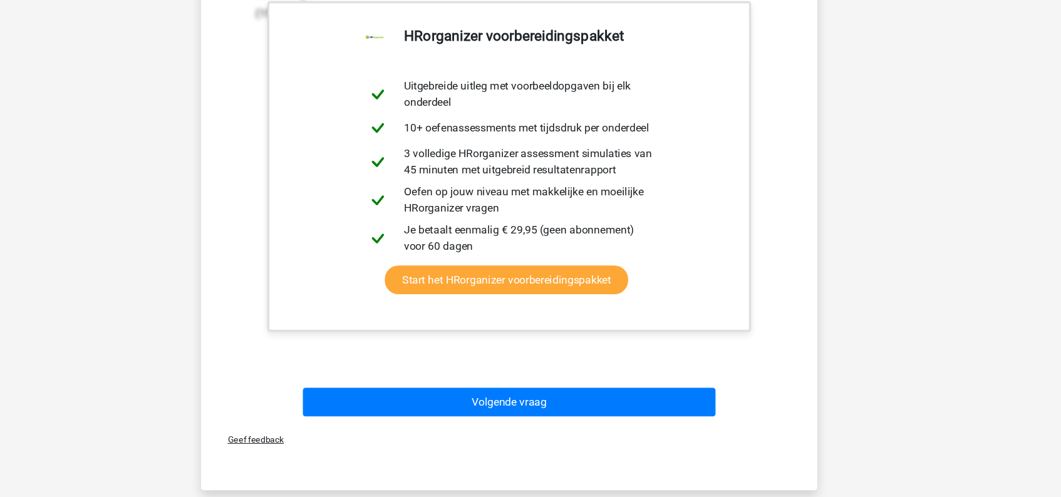
scroll to position [706, 0]
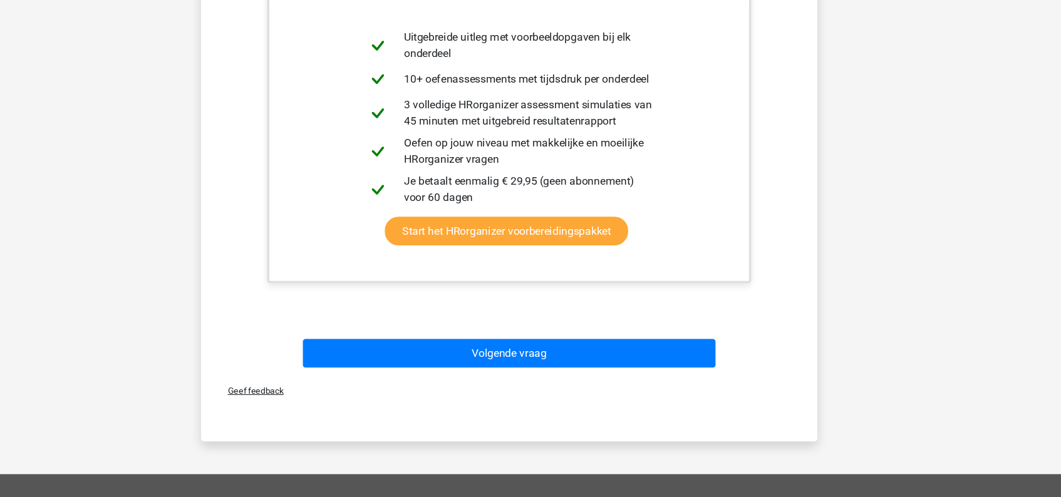
click at [542, 384] on div "Geef feedback" at bounding box center [530, 399] width 555 height 32
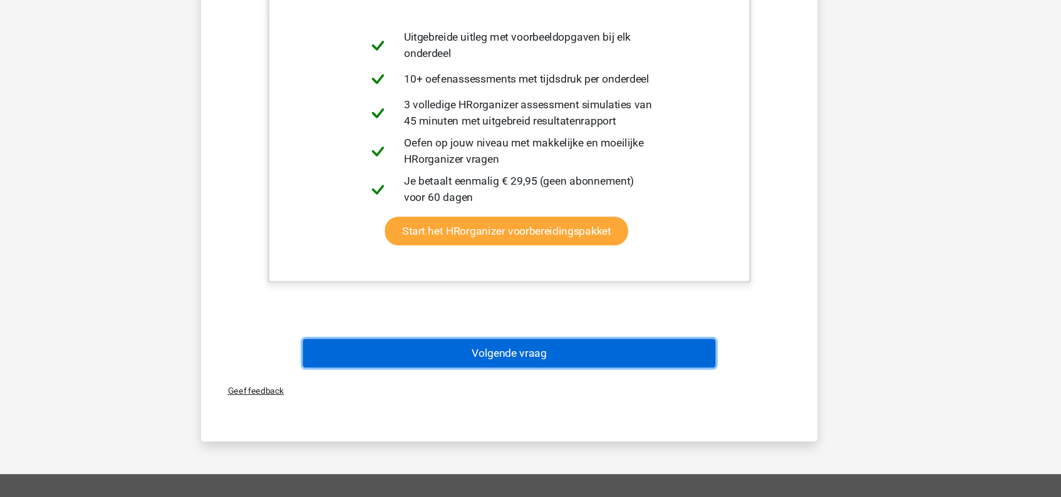
click at [540, 365] on button "Volgende vraag" at bounding box center [530, 365] width 379 height 26
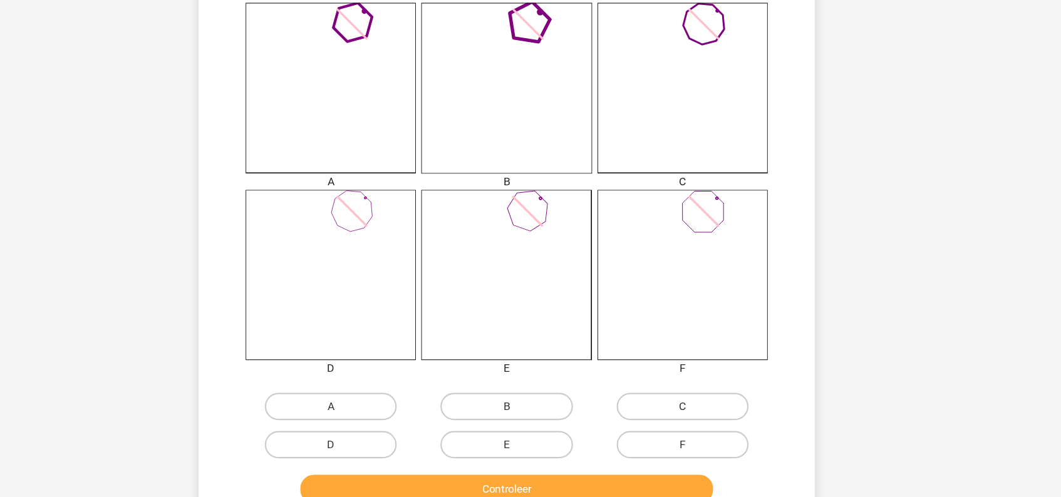
scroll to position [294, 0]
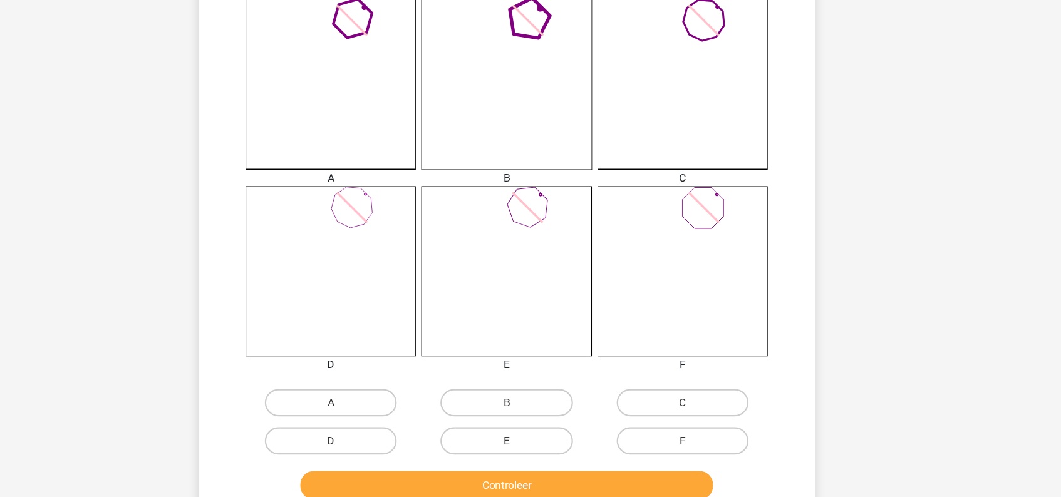
click at [537, 415] on input "B" at bounding box center [534, 415] width 8 height 8
radio input "true"
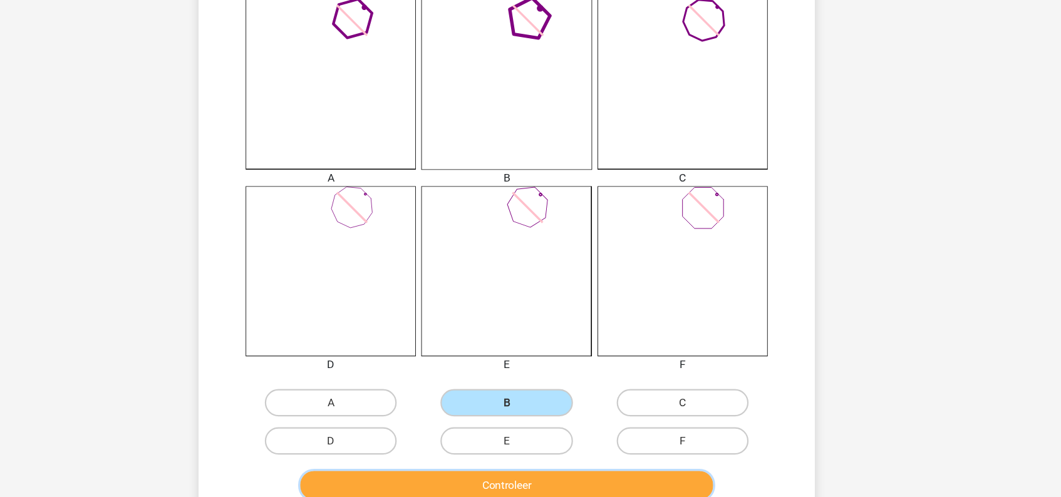
click at [547, 476] on button "Controleer" at bounding box center [530, 486] width 379 height 26
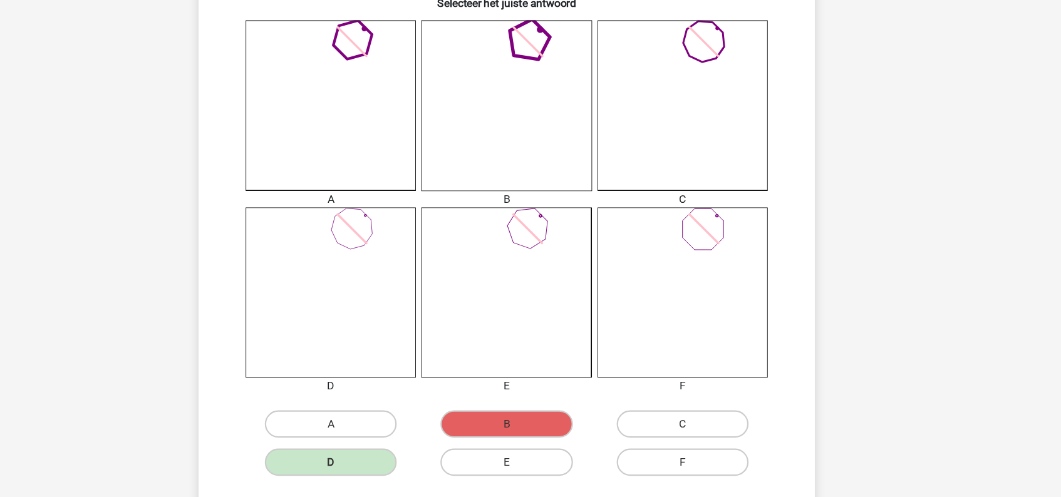
scroll to position [278, 0]
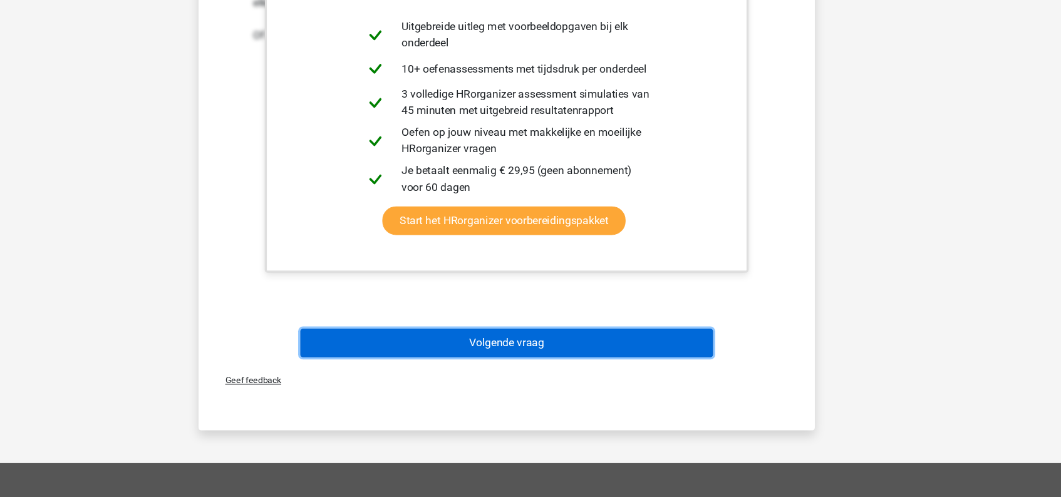
click at [553, 359] on button "Volgende vraag" at bounding box center [530, 355] width 379 height 26
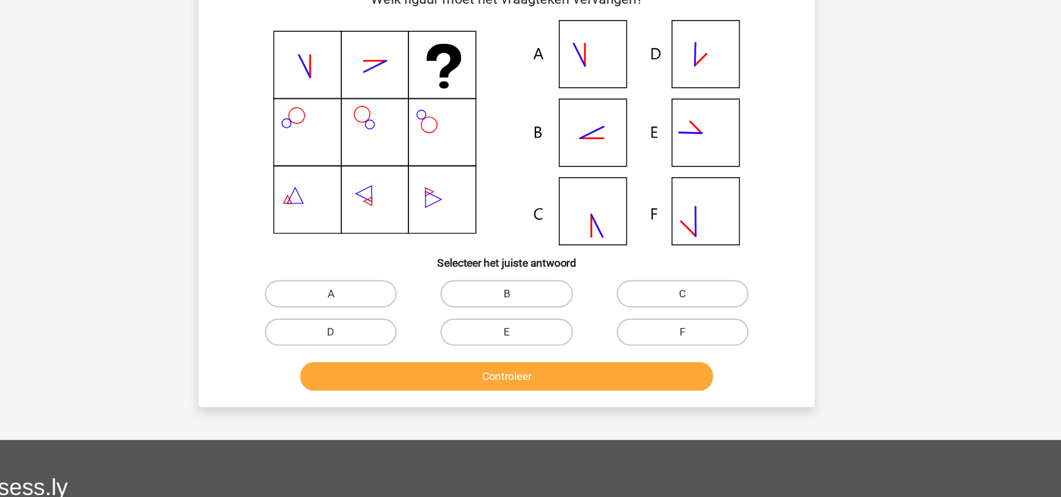
scroll to position [58, 0]
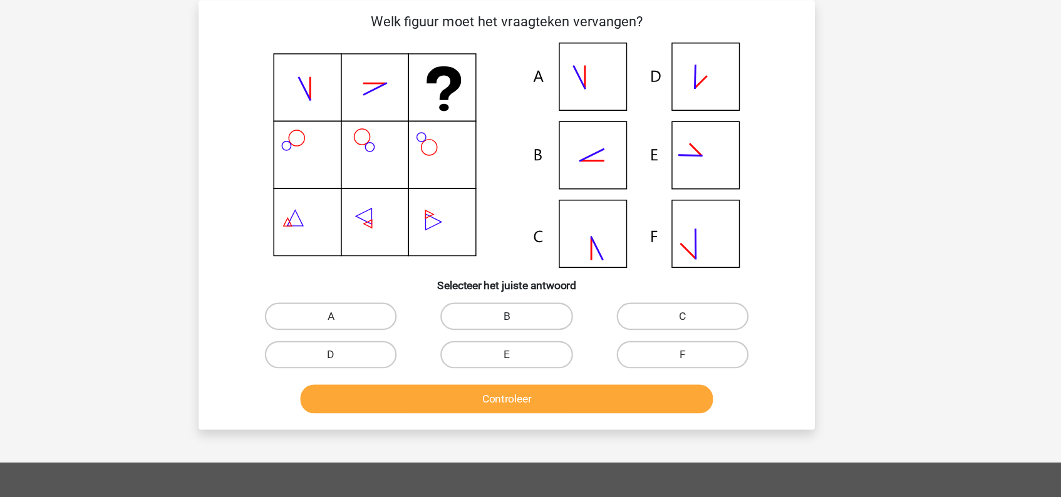
click at [540, 293] on label "B" at bounding box center [530, 289] width 121 height 25
click at [538, 293] on input "B" at bounding box center [534, 294] width 8 height 8
radio input "true"
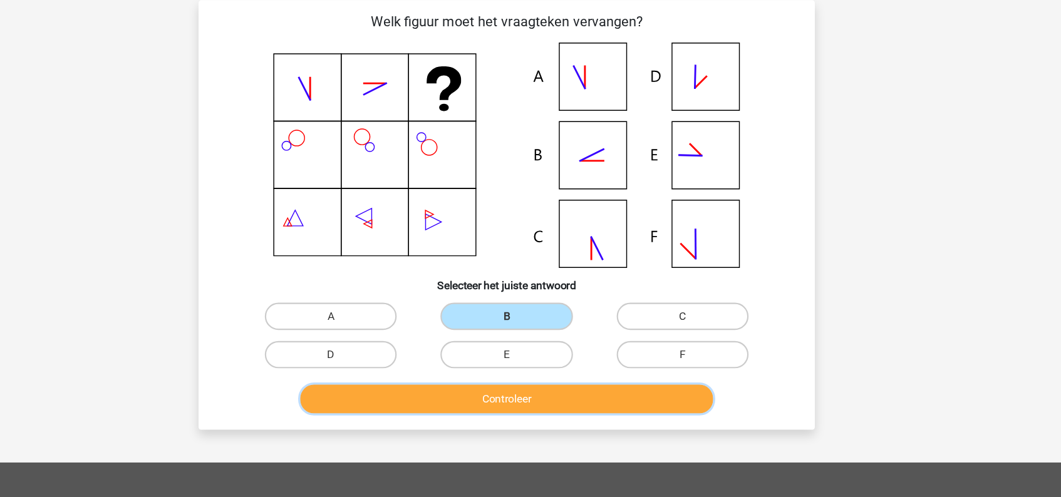
click at [568, 372] on button "Controleer" at bounding box center [530, 365] width 379 height 26
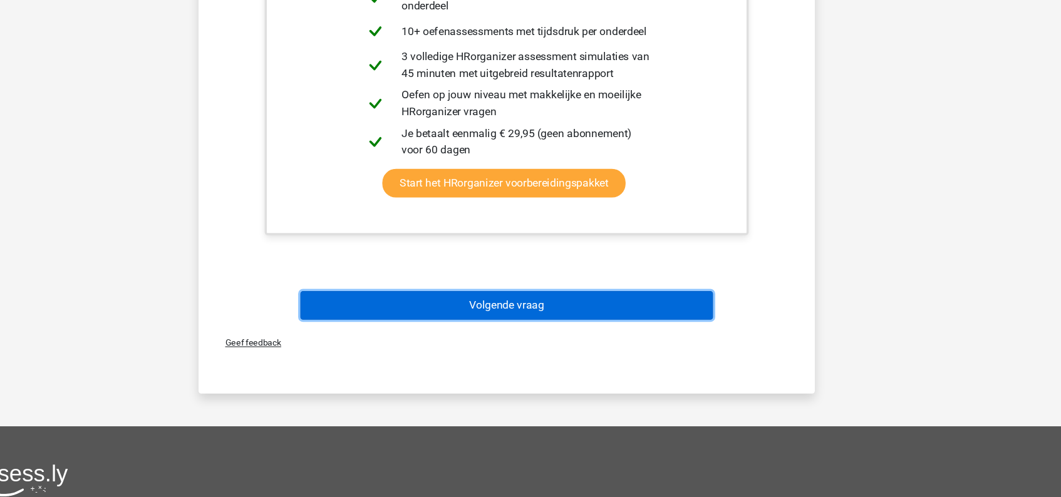
click at [563, 317] on button "Volgende vraag" at bounding box center [530, 321] width 379 height 26
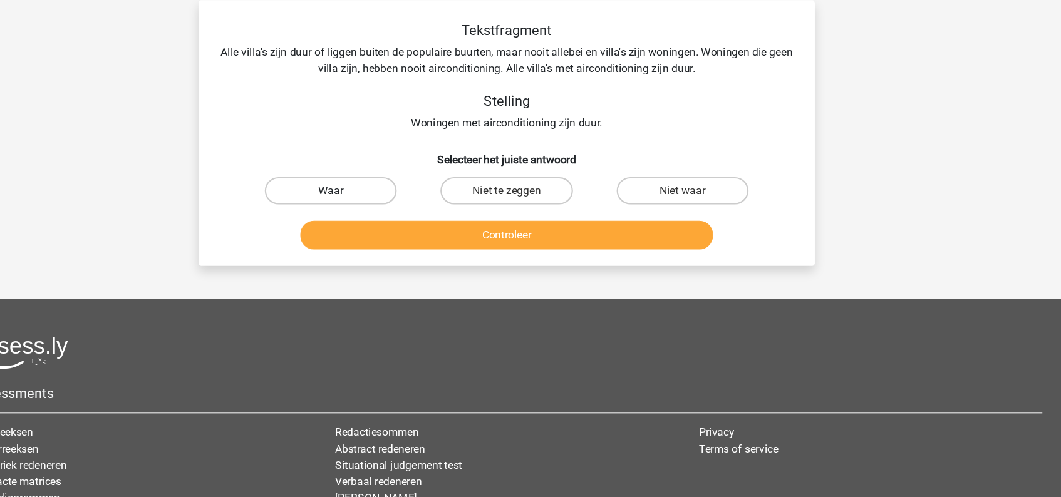
click at [414, 178] on label "Waar" at bounding box center [369, 174] width 121 height 25
click at [378, 178] on input "Waar" at bounding box center [373, 179] width 8 height 8
radio input "true"
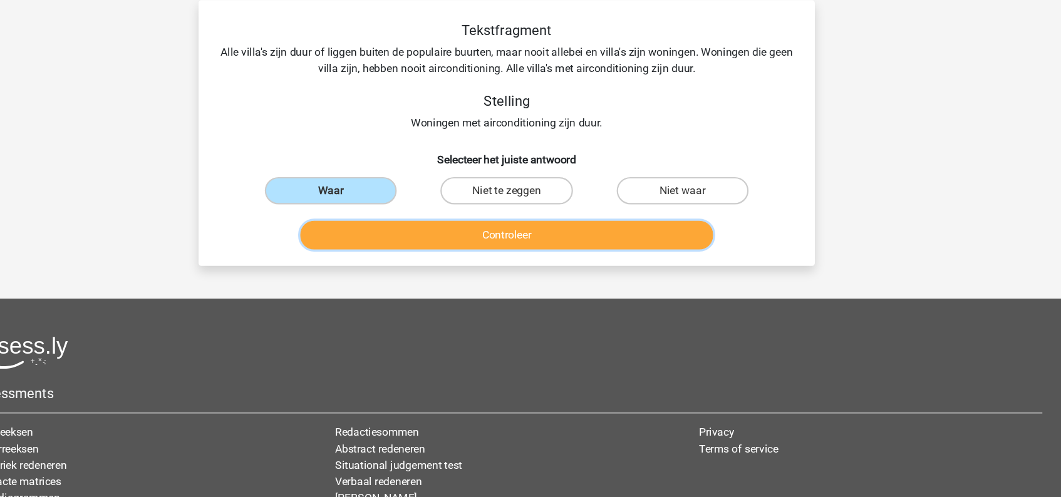
click at [560, 218] on button "Controleer" at bounding box center [530, 215] width 379 height 26
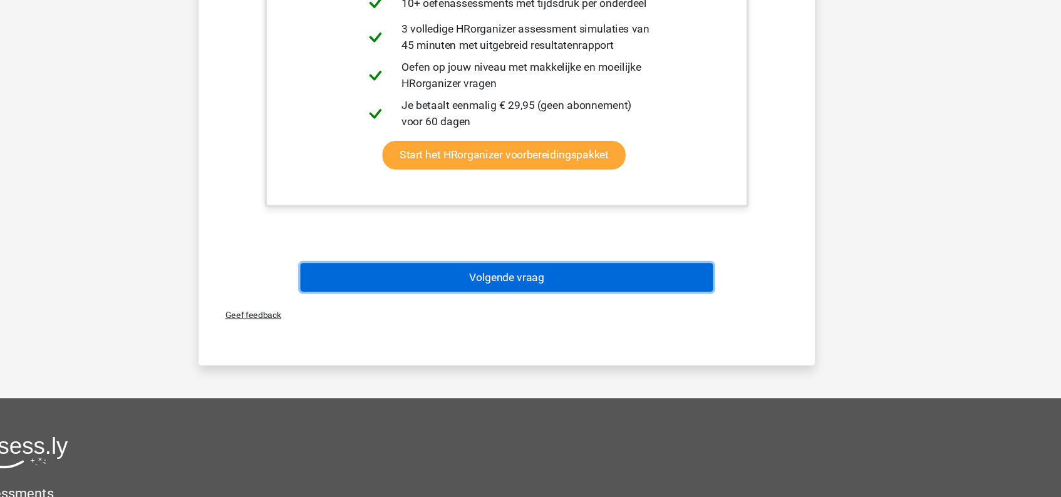
click at [555, 299] on button "Volgende vraag" at bounding box center [530, 295] width 379 height 26
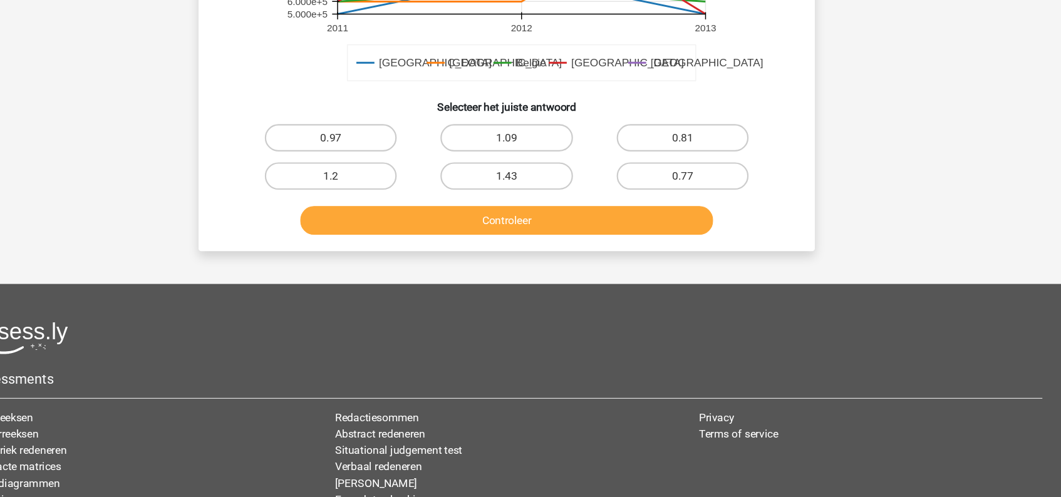
scroll to position [406, 0]
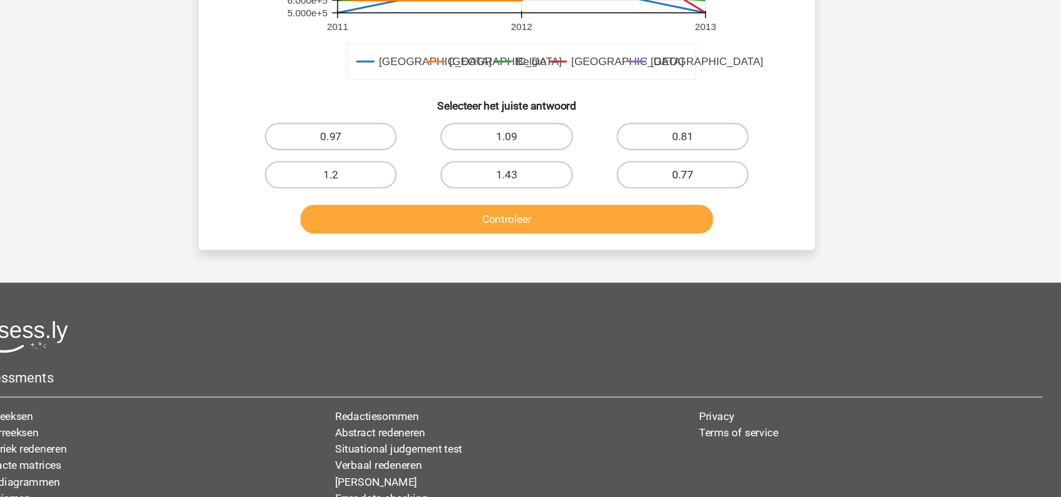
click at [709, 209] on label "0.77" at bounding box center [691, 201] width 121 height 25
click at [699, 209] on input "0.77" at bounding box center [695, 206] width 8 height 8
radio input "true"
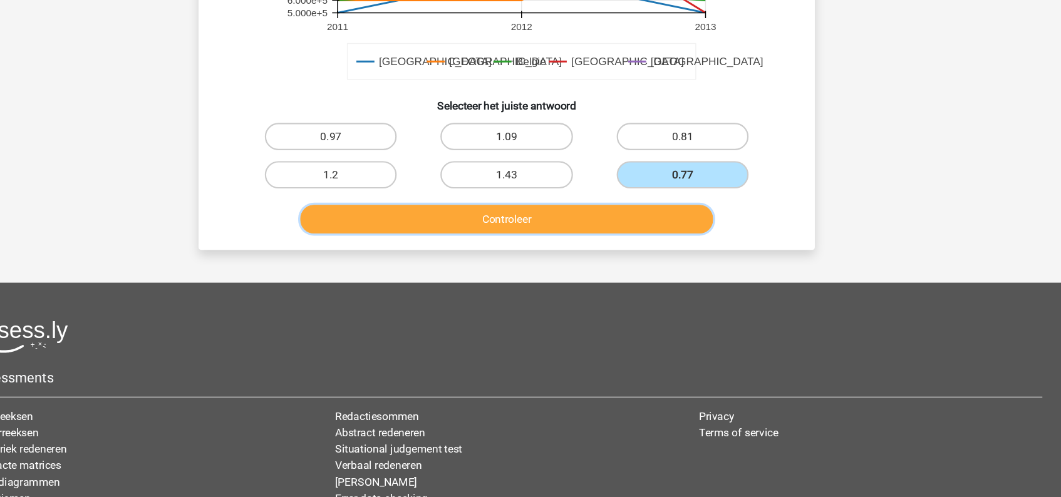
click at [618, 249] on button "Controleer" at bounding box center [530, 242] width 379 height 26
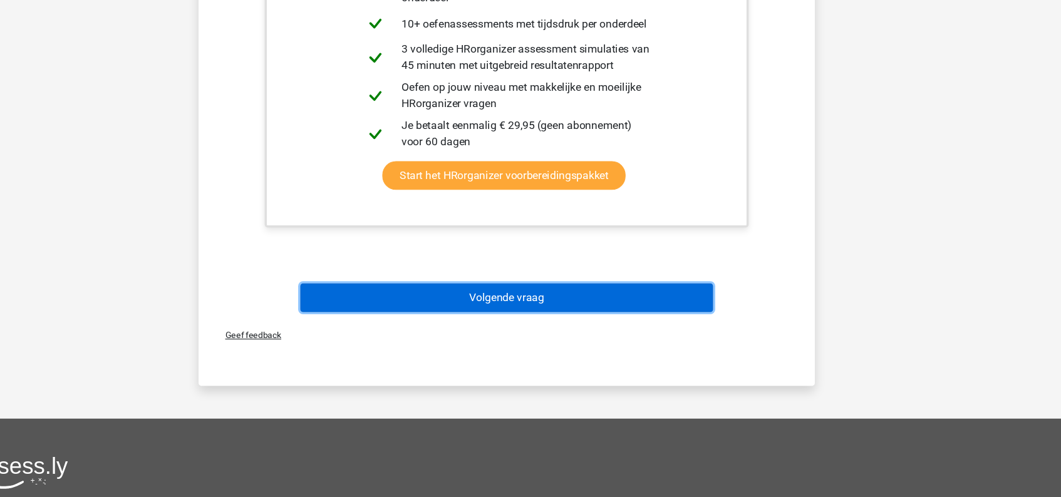
click at [552, 322] on button "Volgende vraag" at bounding box center [530, 314] width 379 height 26
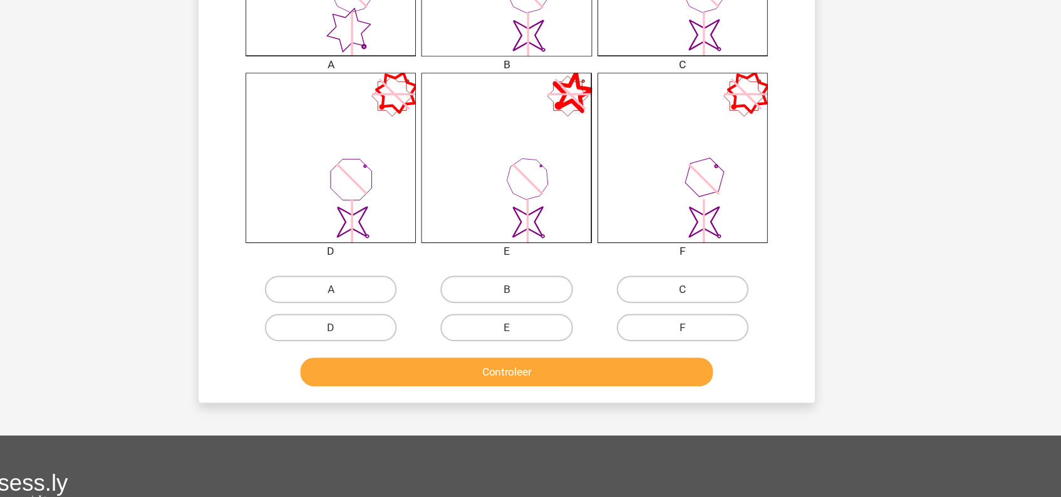
scroll to position [399, 0]
click at [552, 394] on button "Controleer" at bounding box center [530, 382] width 379 height 26
click at [402, 305] on label "A" at bounding box center [369, 306] width 121 height 25
click at [378, 306] on input "A" at bounding box center [373, 310] width 8 height 8
radio input "true"
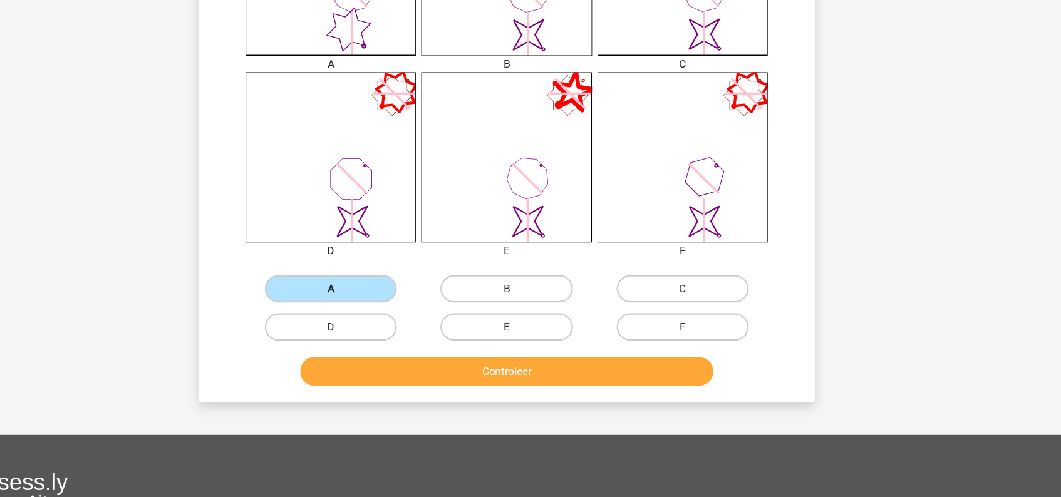
click at [391, 307] on label "A" at bounding box center [369, 306] width 121 height 25
click at [378, 307] on input "A" at bounding box center [373, 310] width 8 height 8
click at [401, 335] on label "D" at bounding box center [369, 341] width 121 height 25
click at [378, 341] on input "D" at bounding box center [373, 345] width 8 height 8
radio input "true"
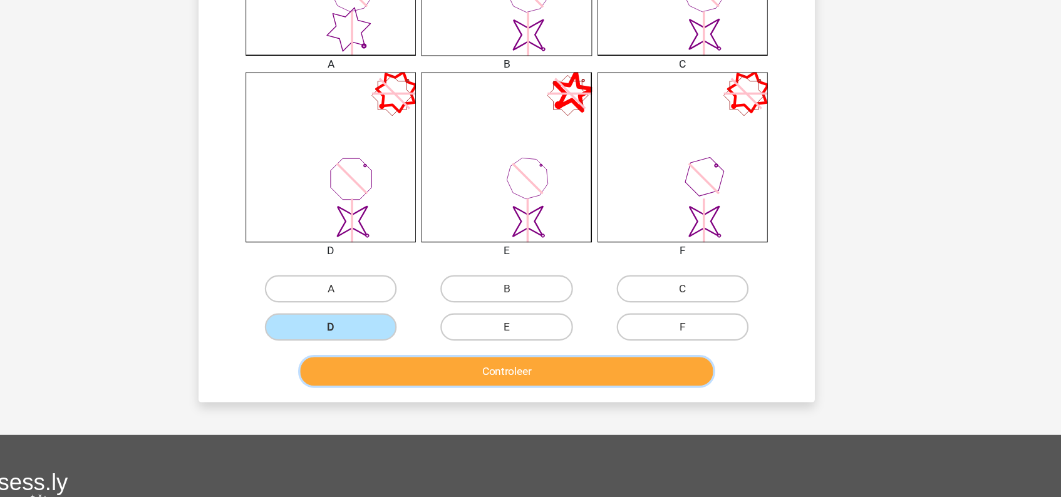
click at [520, 386] on button "Controleer" at bounding box center [530, 382] width 379 height 26
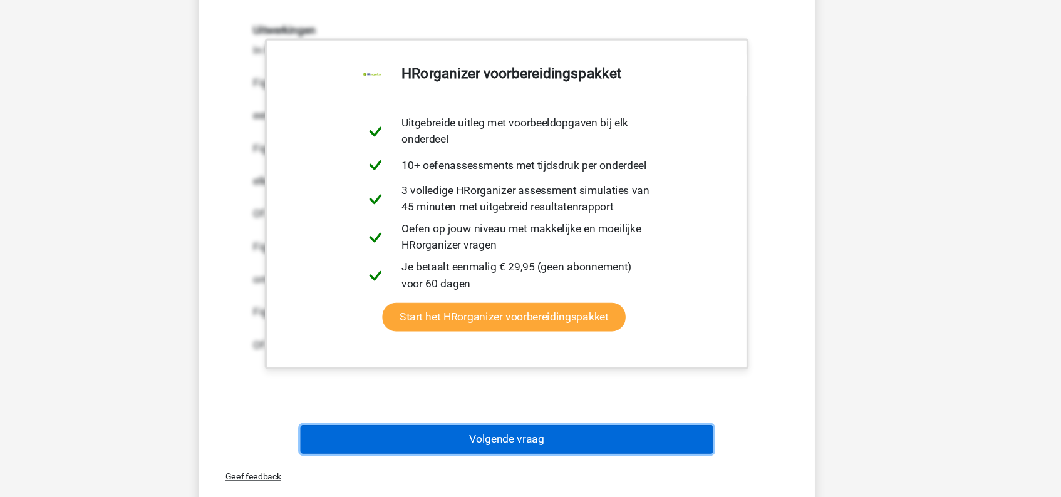
click at [530, 443] on button "Volgende vraag" at bounding box center [530, 444] width 379 height 26
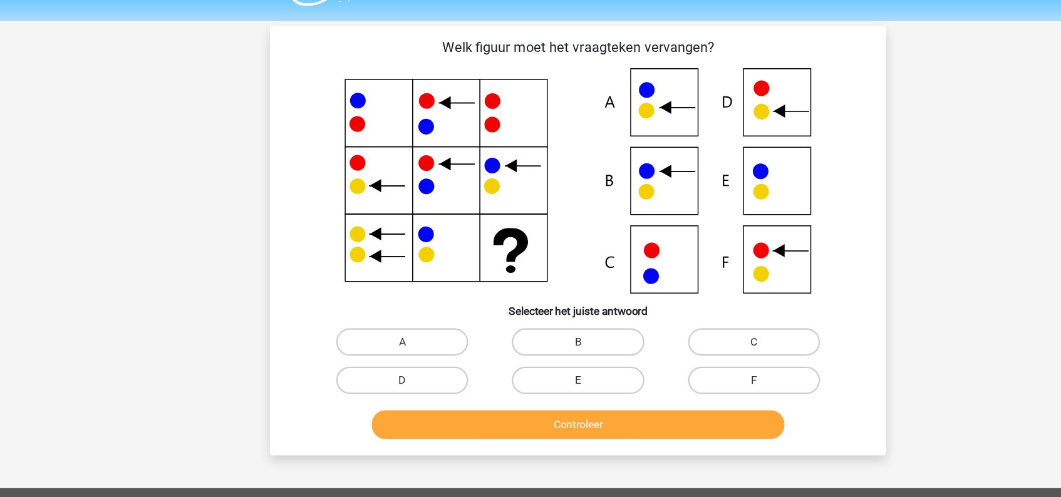
scroll to position [33, 0]
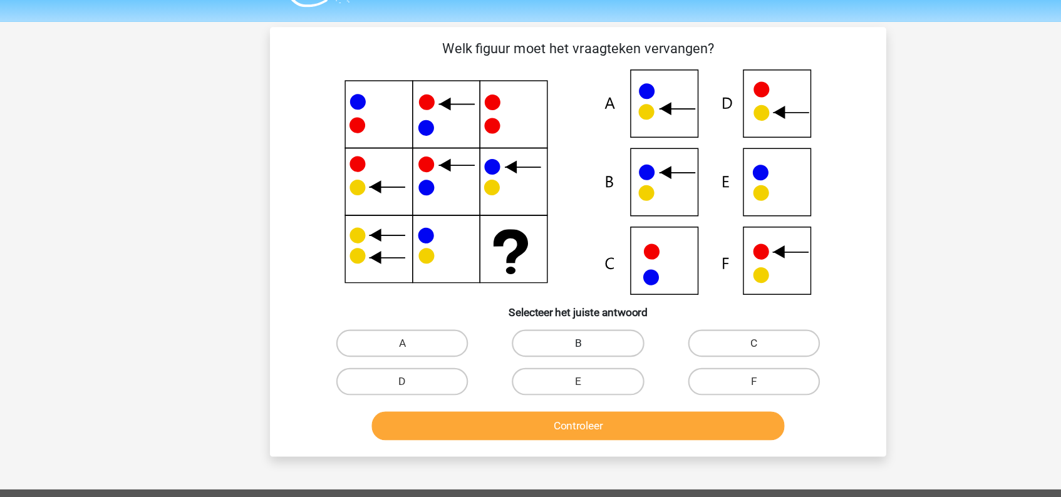
click at [522, 316] on label "B" at bounding box center [530, 314] width 121 height 25
click at [530, 316] on input "B" at bounding box center [534, 319] width 8 height 8
radio input "true"
click at [549, 386] on button "Controleer" at bounding box center [530, 391] width 379 height 26
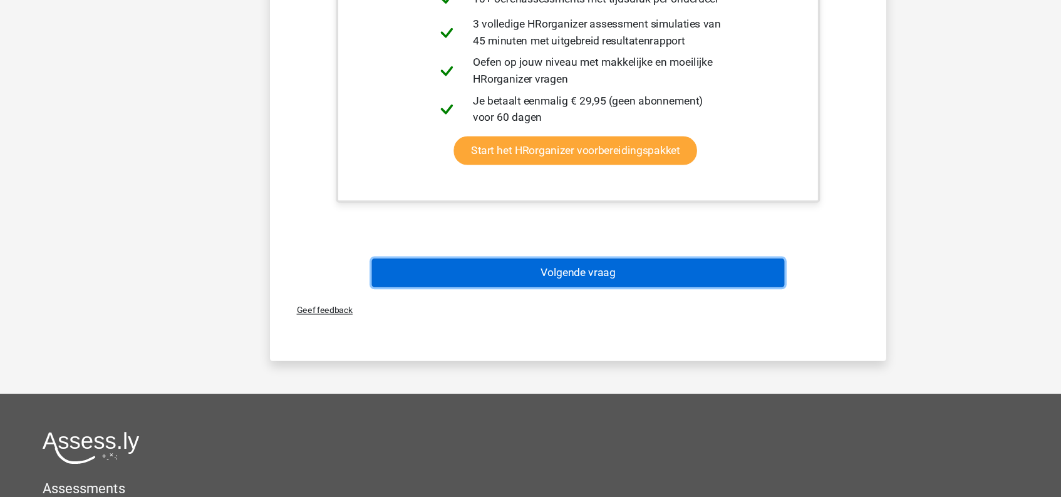
click at [547, 296] on button "Volgende vraag" at bounding box center [530, 292] width 379 height 26
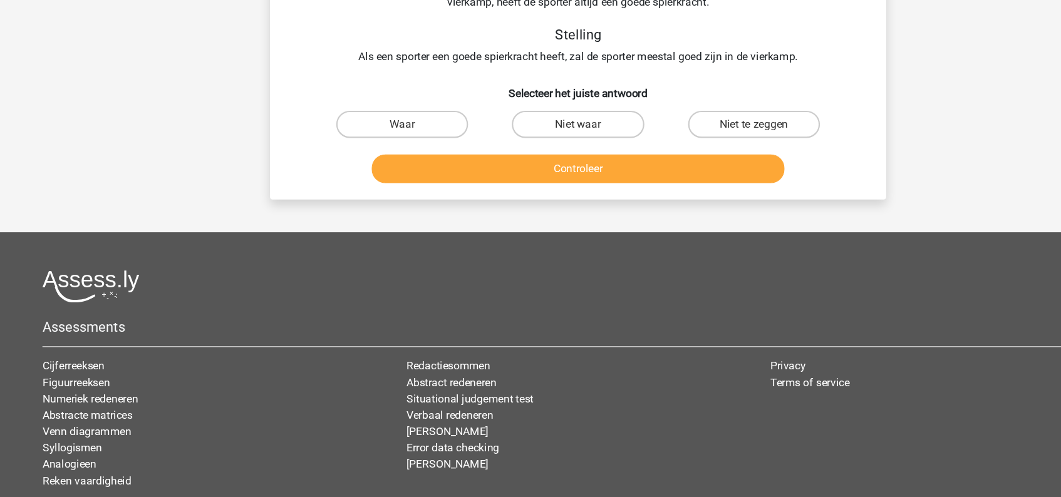
scroll to position [58, 0]
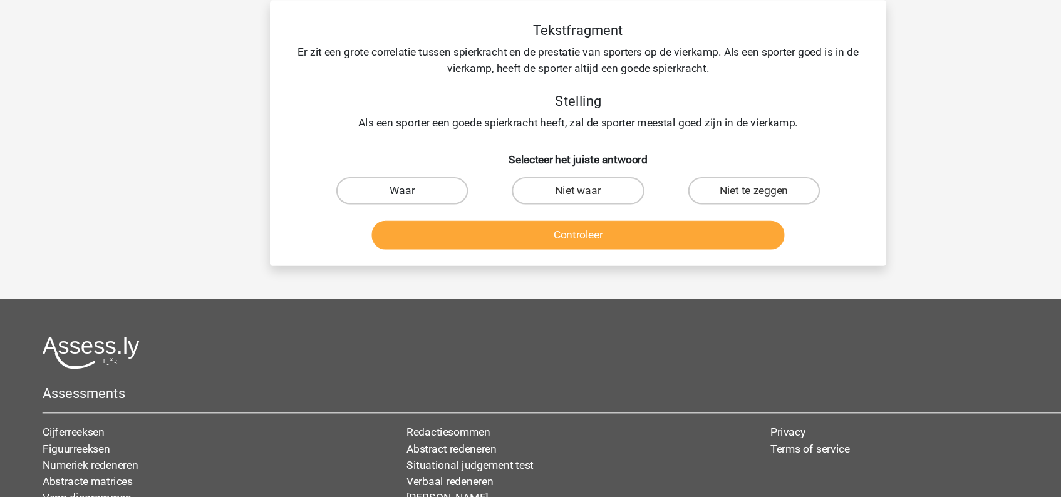
click at [385, 169] on label "Waar" at bounding box center [369, 174] width 121 height 25
click at [378, 175] on input "Waar" at bounding box center [373, 179] width 8 height 8
radio input "true"
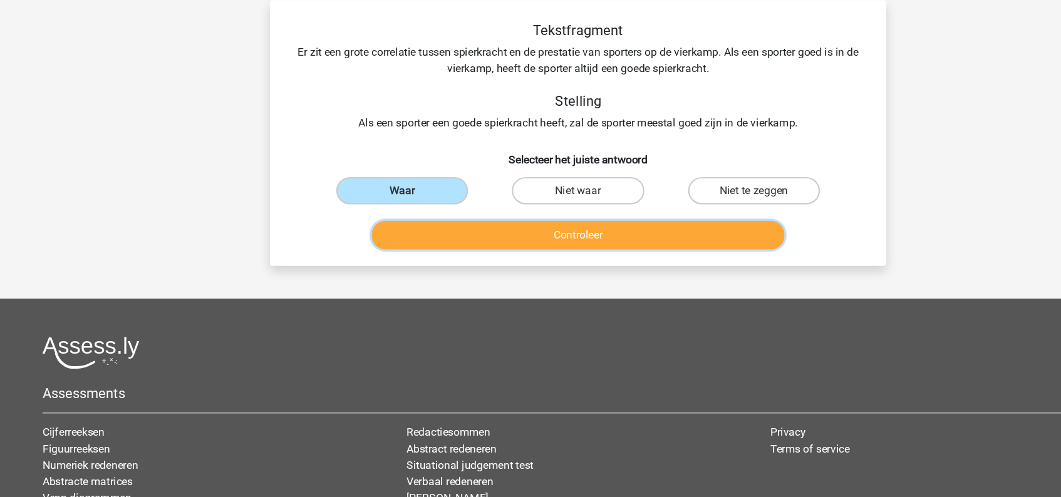
click at [511, 223] on button "Controleer" at bounding box center [530, 215] width 379 height 26
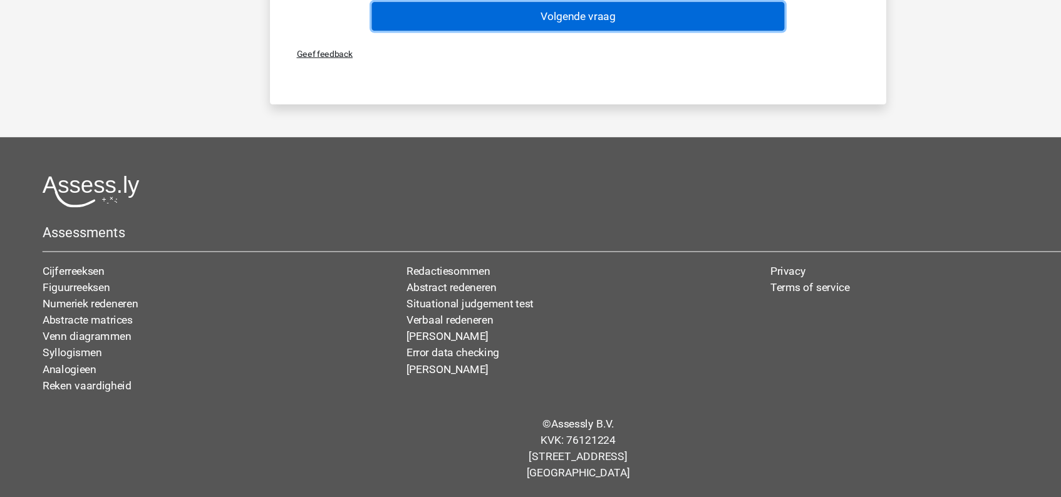
click at [543, 48] on button "Volgende vraag" at bounding box center [530, 56] width 379 height 26
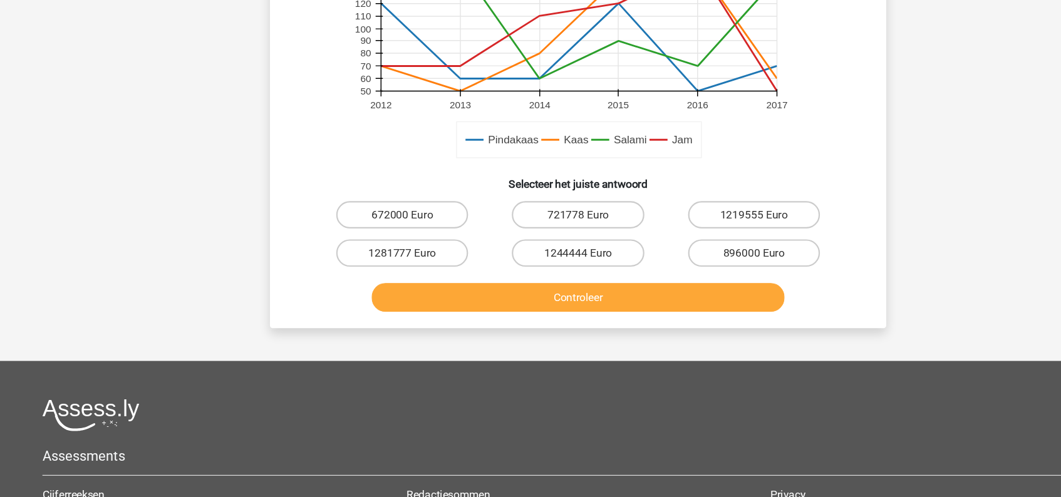
scroll to position [349, 0]
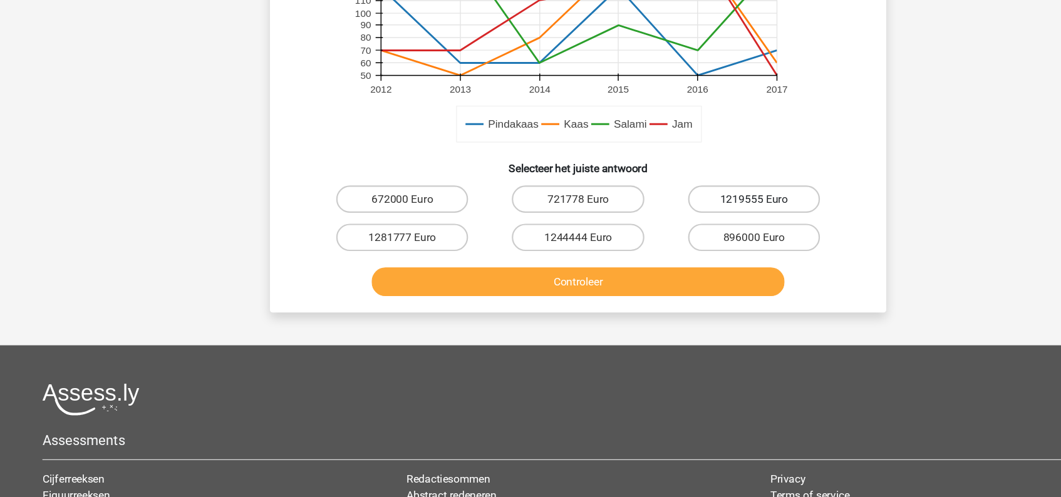
click at [674, 221] on label "1219555 Euro" at bounding box center [691, 224] width 121 height 25
click at [691, 224] on input "1219555 Euro" at bounding box center [695, 228] width 8 height 8
radio input "true"
click at [383, 259] on label "1281777 Euro" at bounding box center [369, 259] width 121 height 25
click at [378, 259] on input "1281777 Euro" at bounding box center [373, 263] width 8 height 8
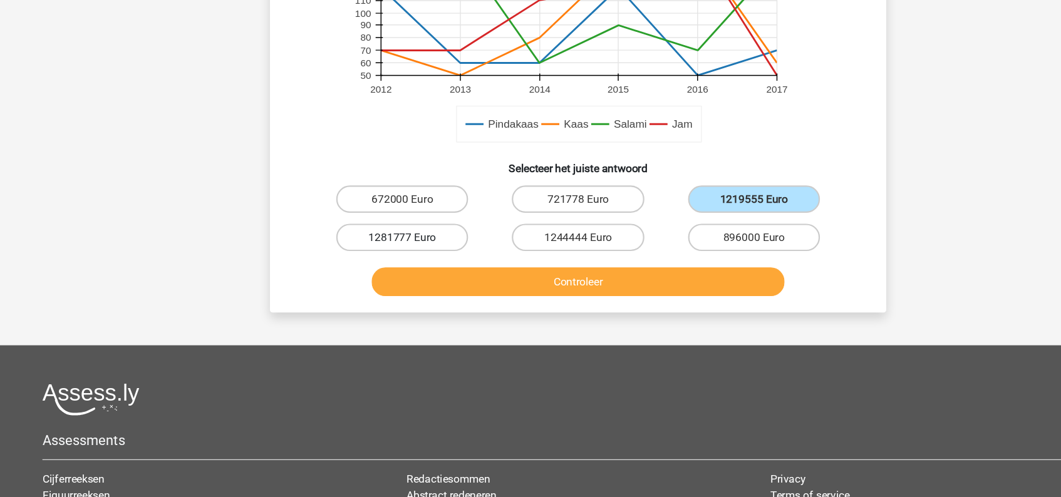
radio input "true"
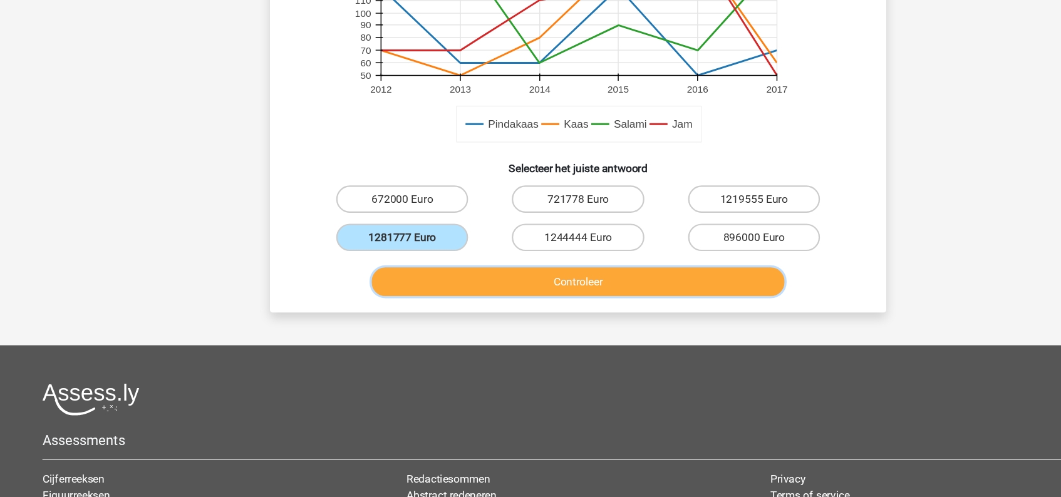
click at [495, 312] on button "Controleer" at bounding box center [530, 300] width 379 height 26
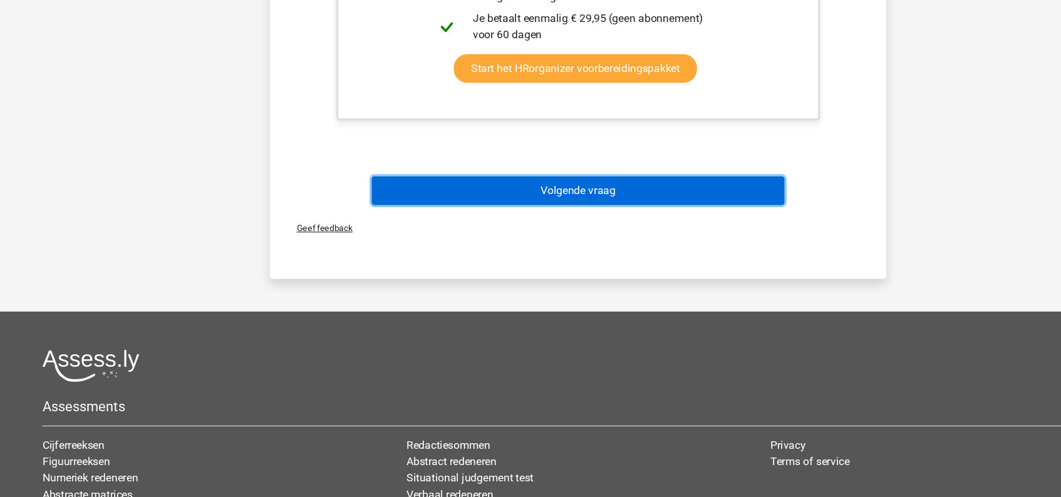
click at [530, 225] on button "Volgende vraag" at bounding box center [530, 216] width 379 height 26
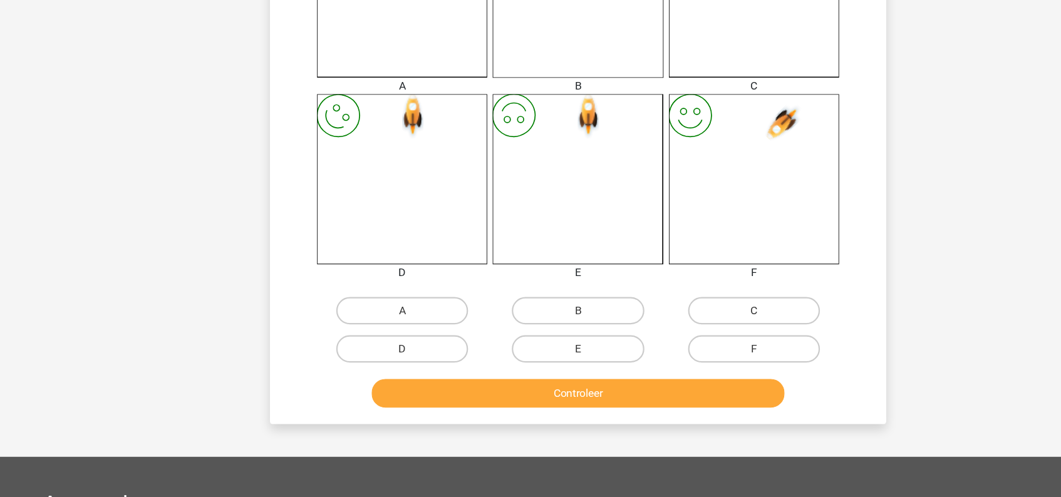
scroll to position [401, 0]
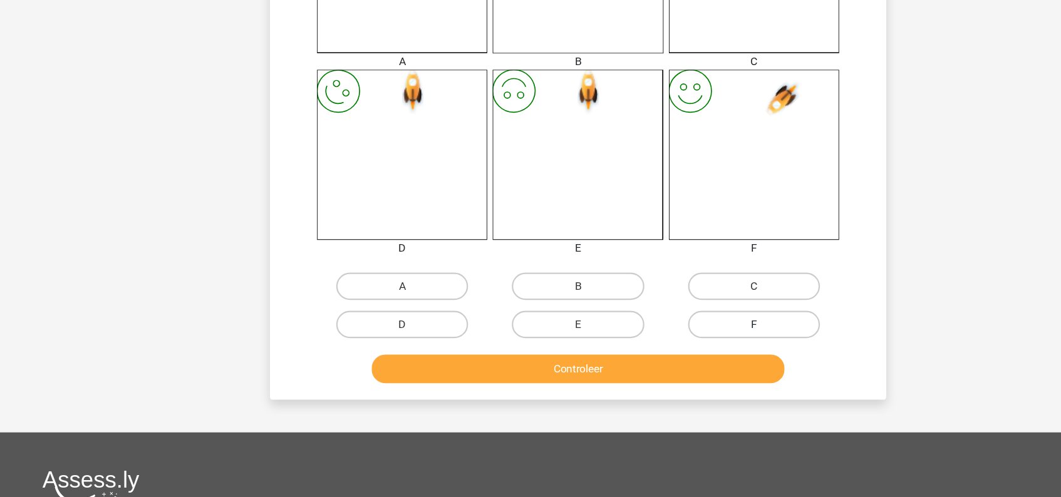
click at [684, 332] on label "F" at bounding box center [691, 338] width 121 height 25
click at [691, 339] on input "F" at bounding box center [695, 343] width 8 height 8
radio input "true"
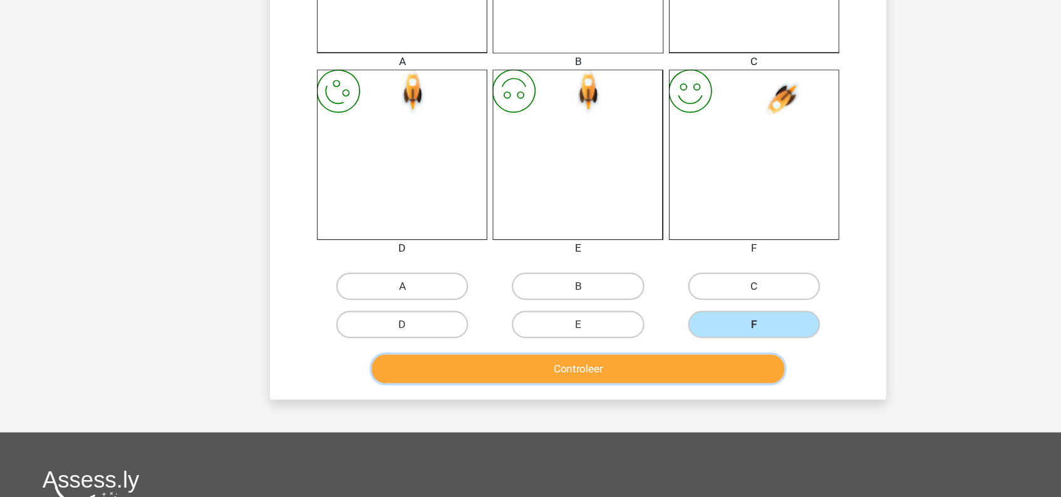
click at [583, 383] on button "Controleer" at bounding box center [530, 379] width 379 height 26
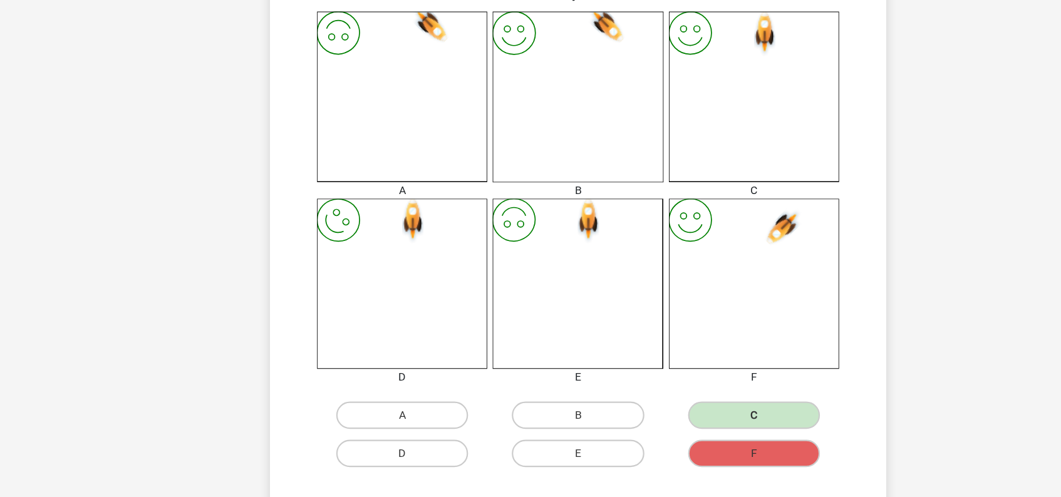
scroll to position [317, 0]
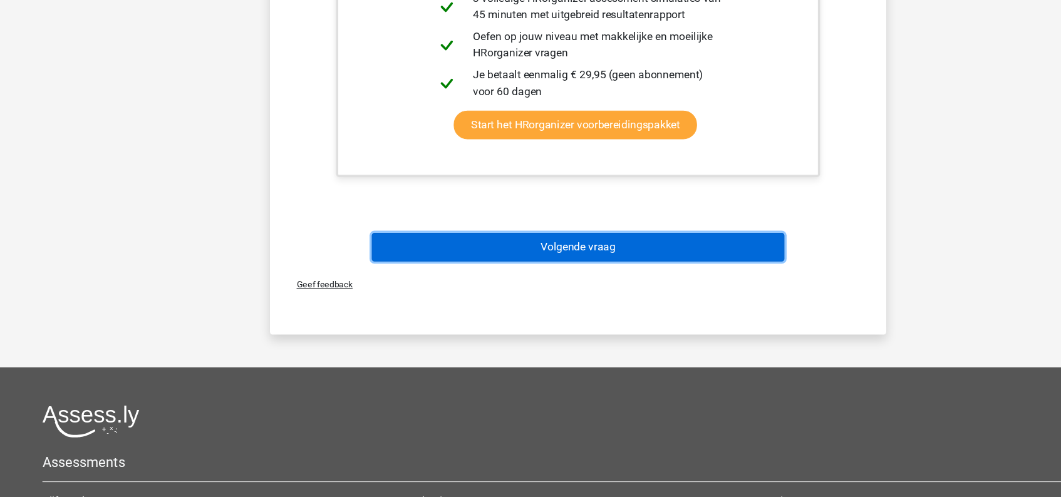
click at [557, 270] on button "Volgende vraag" at bounding box center [530, 268] width 379 height 26
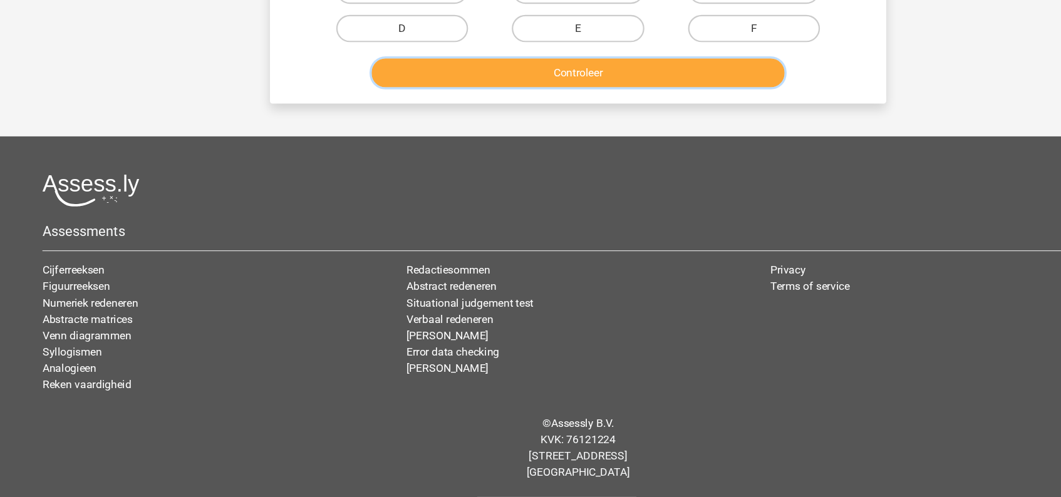
scroll to position [0, 0]
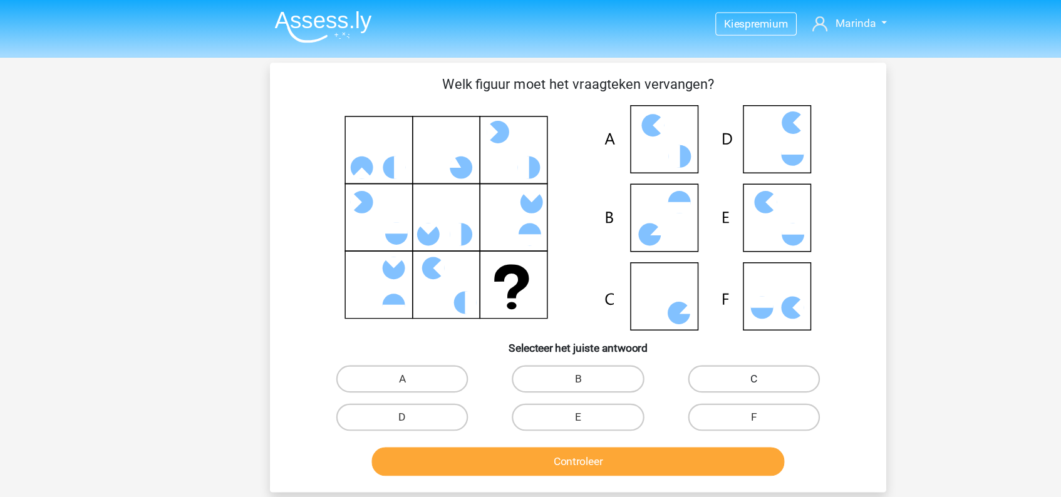
click at [697, 336] on label "C" at bounding box center [691, 347] width 121 height 25
click at [697, 347] on input "C" at bounding box center [695, 351] width 8 height 8
radio input "true"
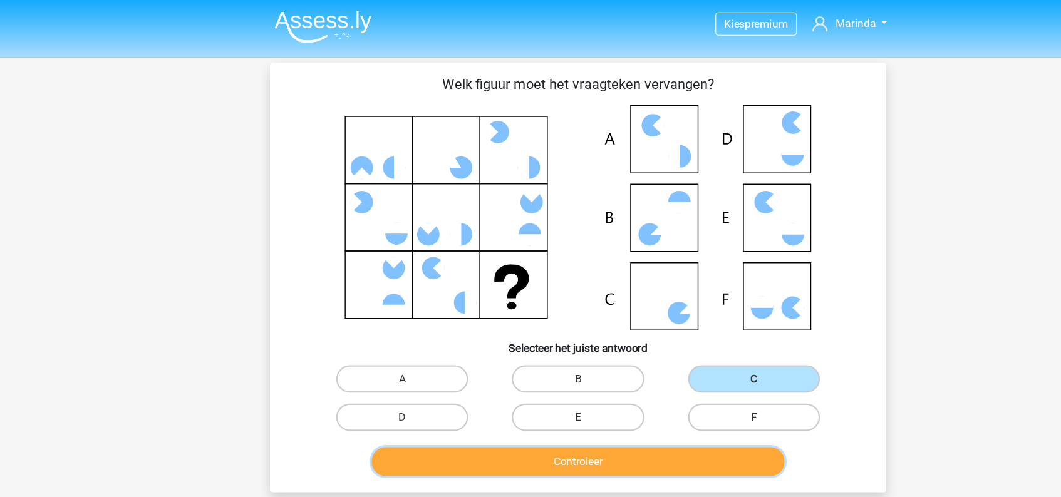
click at [557, 423] on button "Controleer" at bounding box center [530, 423] width 379 height 26
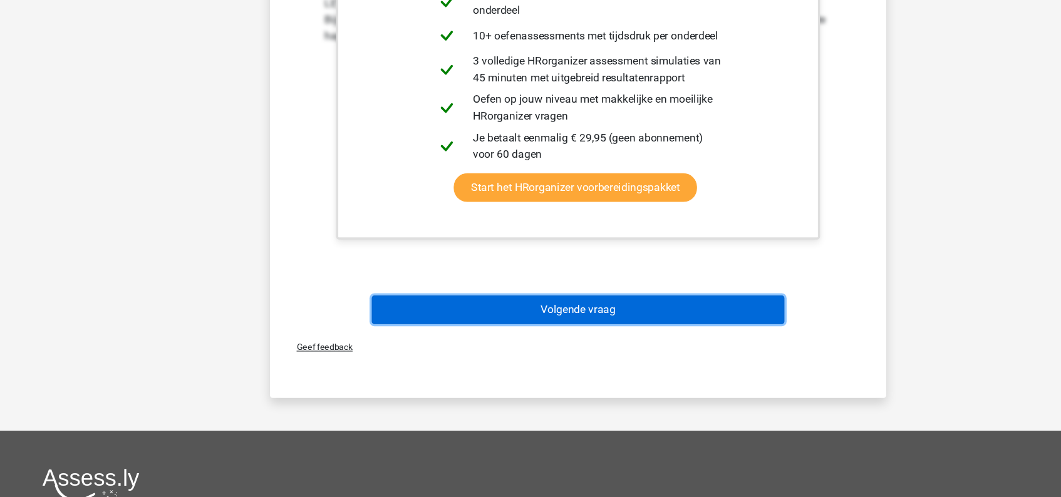
click at [562, 329] on button "Volgende vraag" at bounding box center [530, 325] width 379 height 26
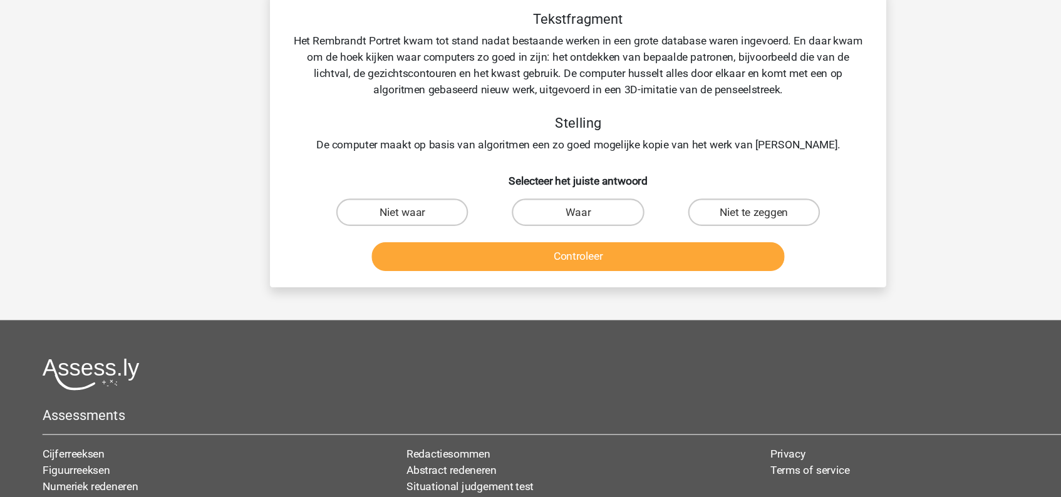
scroll to position [58, 0]
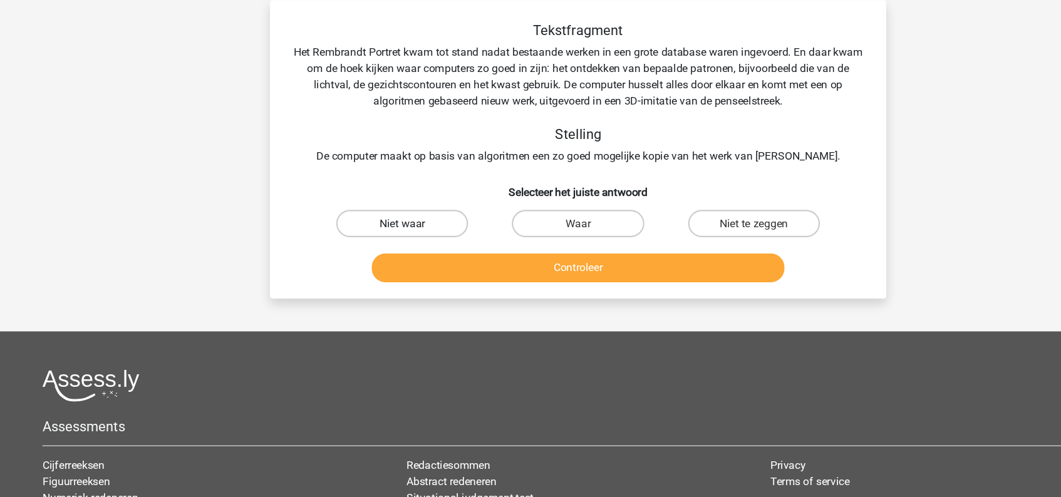
click at [382, 202] on label "Niet waar" at bounding box center [369, 204] width 121 height 25
click at [378, 205] on input "Niet waar" at bounding box center [373, 209] width 8 height 8
radio input "true"
click at [672, 206] on label "Niet te zeggen" at bounding box center [691, 204] width 121 height 25
click at [691, 206] on input "Niet te zeggen" at bounding box center [695, 209] width 8 height 8
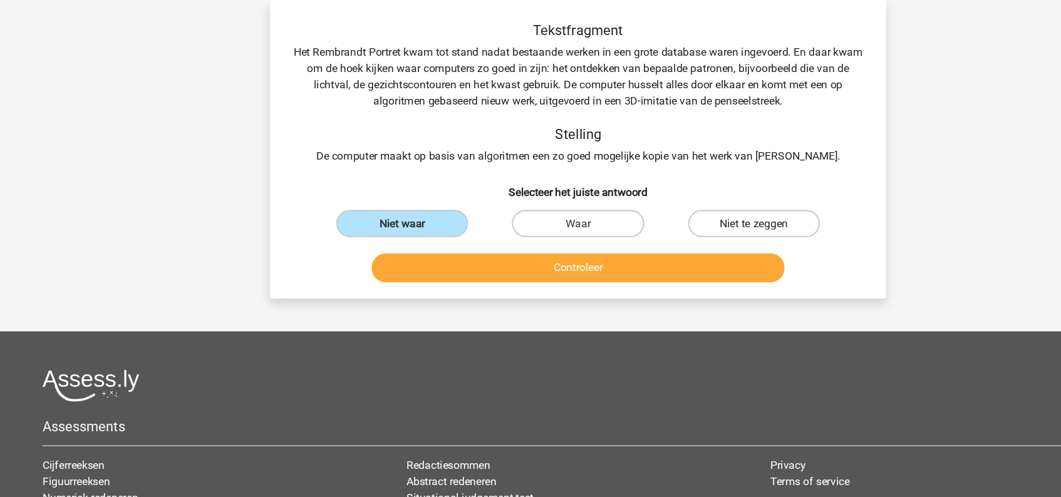
radio input "true"
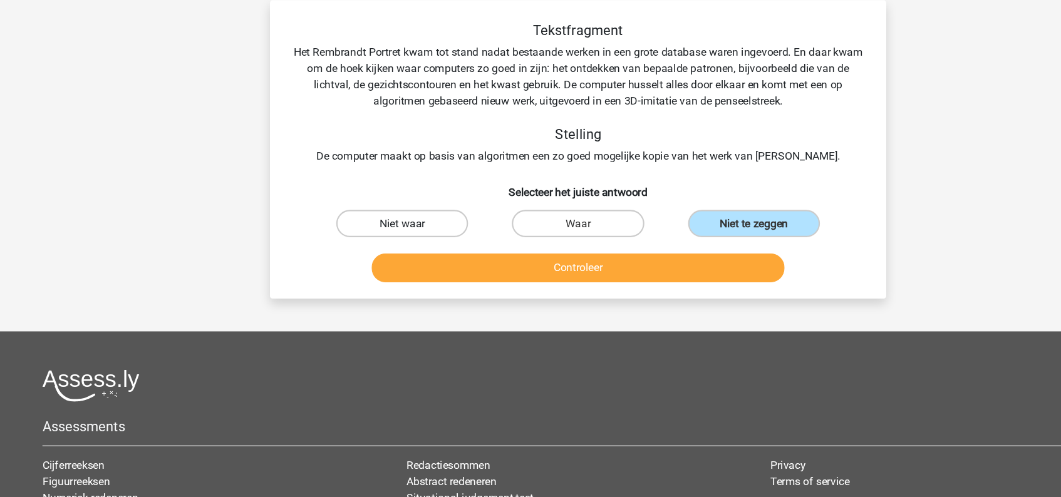
click at [401, 206] on label "Niet waar" at bounding box center [369, 204] width 121 height 25
click at [378, 206] on input "Niet waar" at bounding box center [373, 209] width 8 height 8
radio input "true"
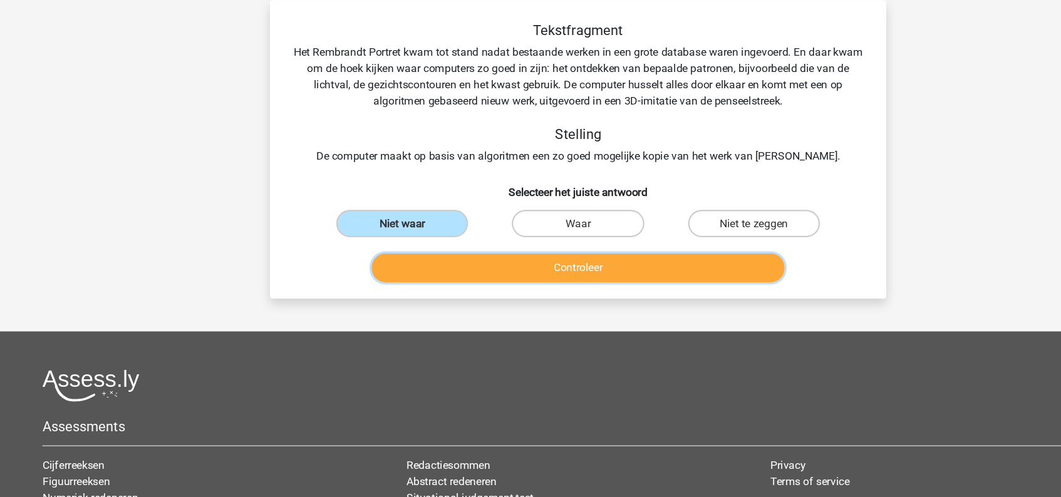
click at [523, 244] on button "Controleer" at bounding box center [530, 245] width 379 height 26
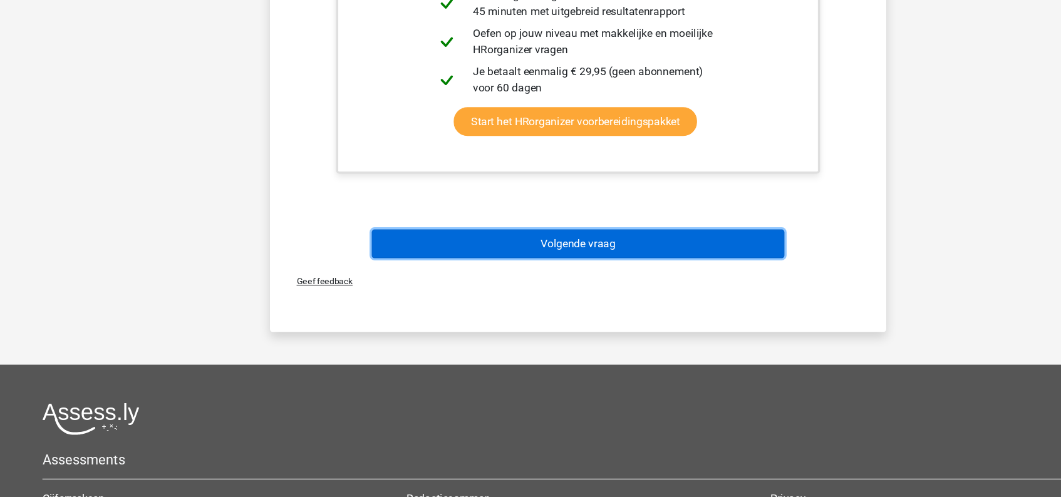
click at [526, 269] on button "Volgende vraag" at bounding box center [530, 265] width 379 height 26
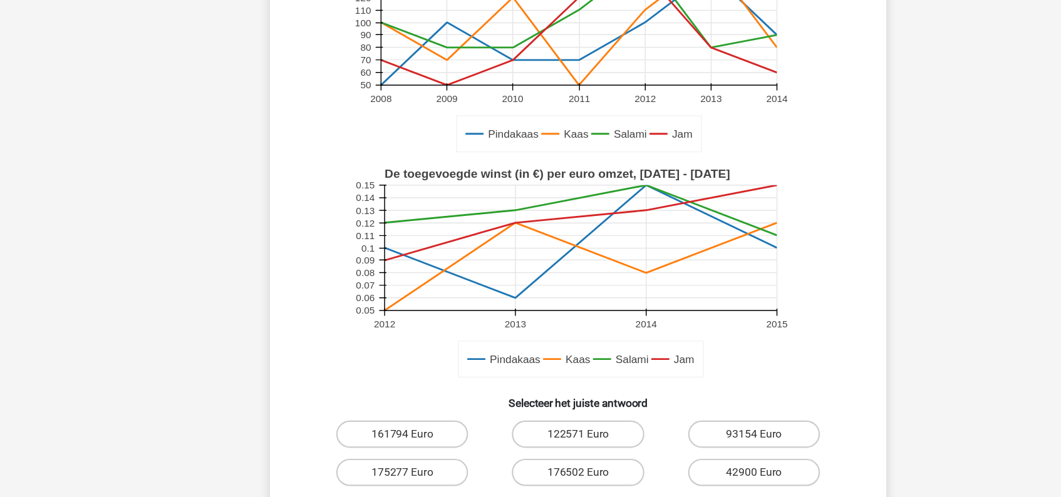
scroll to position [175, 0]
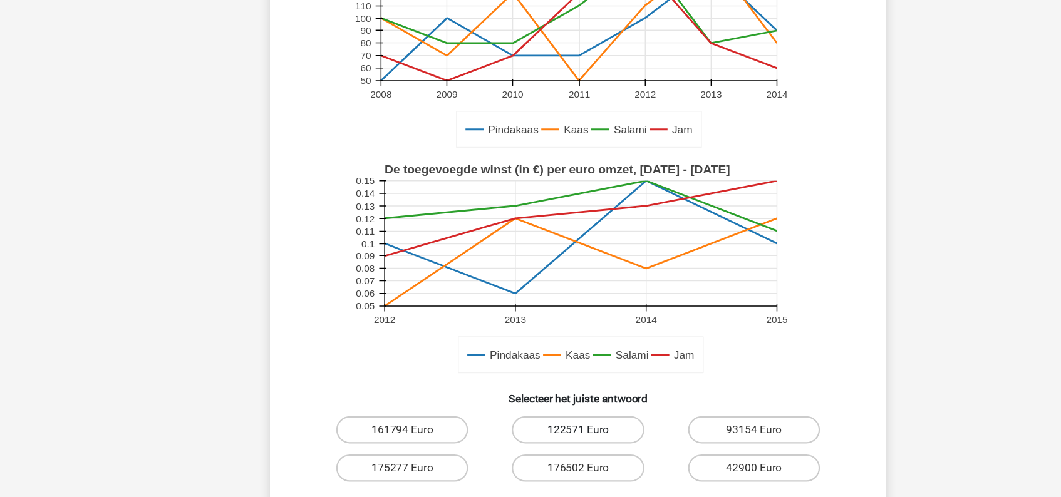
click at [528, 433] on label "122571 Euro" at bounding box center [530, 435] width 121 height 25
click at [530, 435] on input "122571 Euro" at bounding box center [534, 439] width 8 height 8
radio input "true"
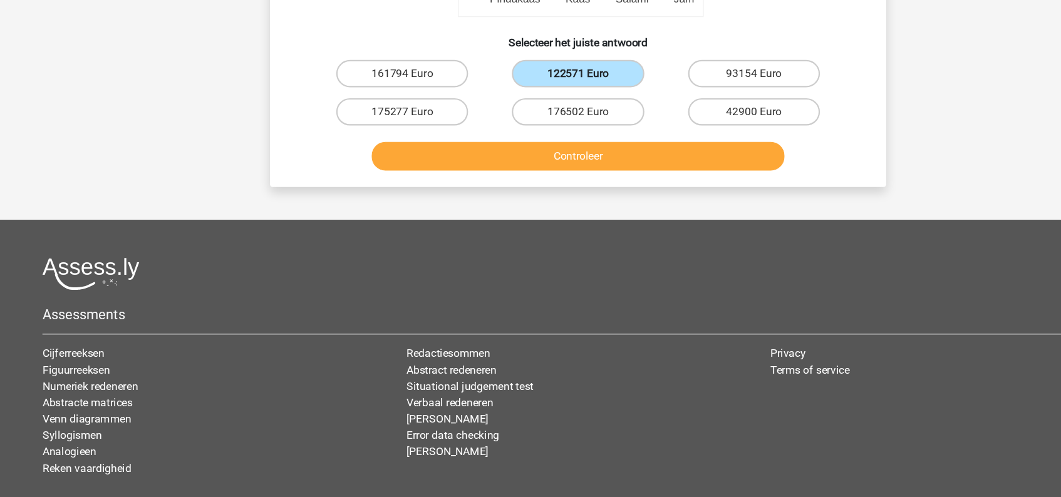
scroll to position [545, 0]
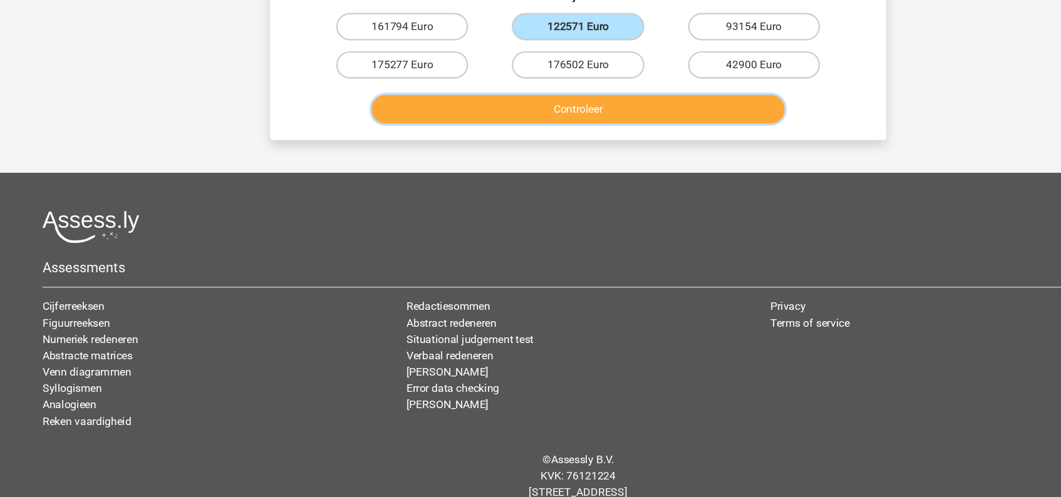
click at [563, 148] on button "Controleer" at bounding box center [530, 141] width 379 height 26
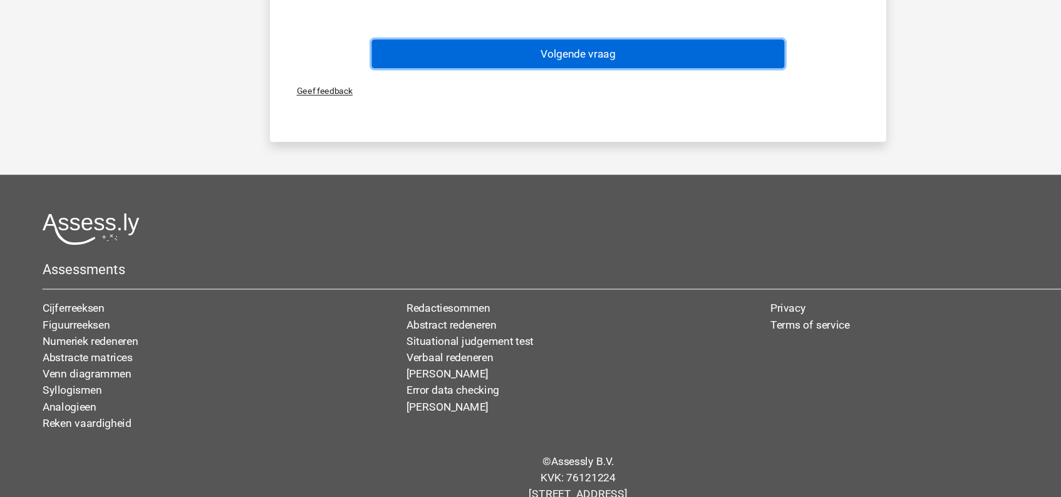
click at [553, 85] on button "Volgende vraag" at bounding box center [530, 91] width 379 height 26
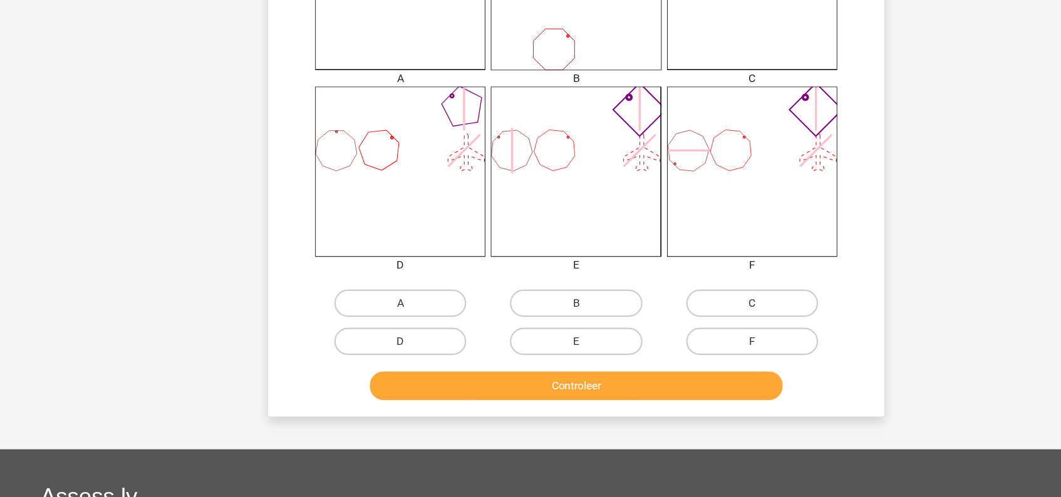
scroll to position [396, 0]
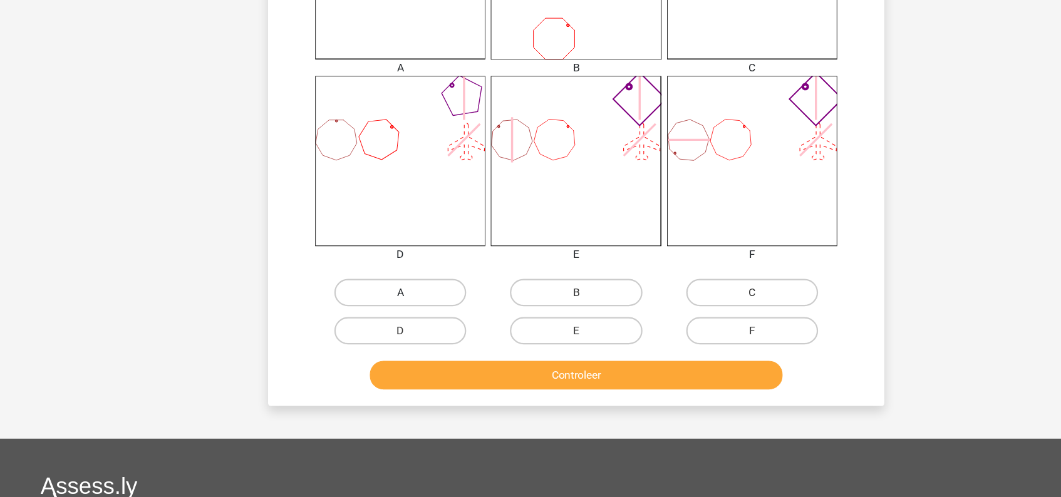
click at [390, 311] on label "A" at bounding box center [369, 309] width 121 height 25
click at [378, 311] on input "A" at bounding box center [373, 313] width 8 height 8
radio input "true"
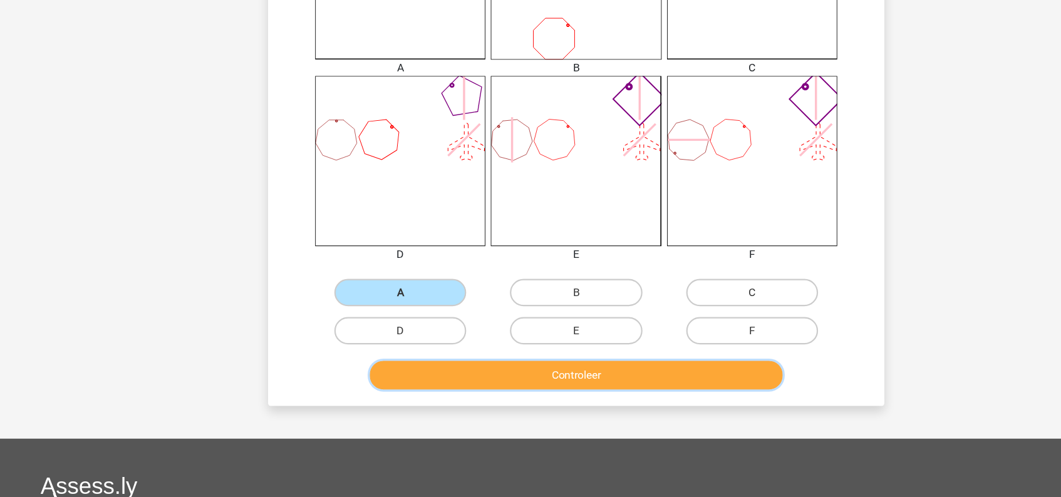
click at [558, 388] on button "Controleer" at bounding box center [530, 385] width 379 height 26
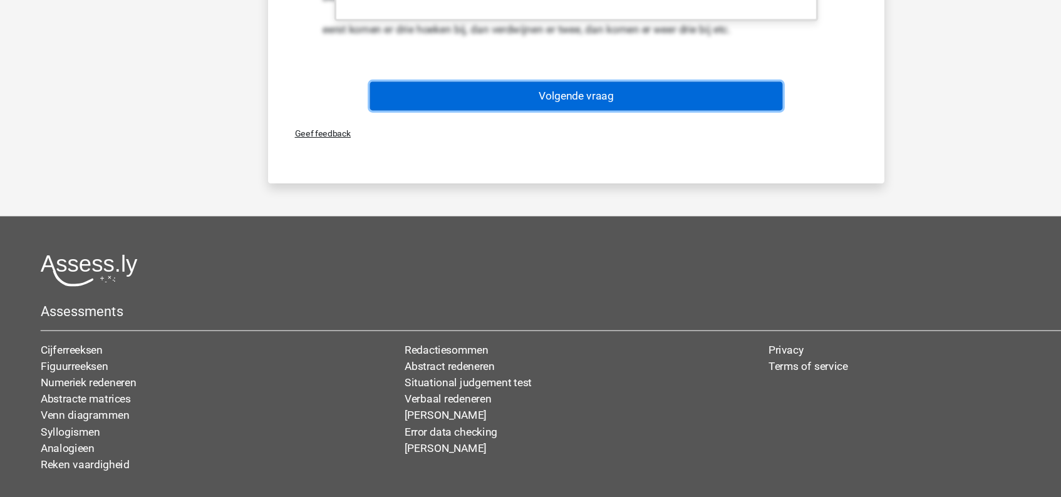
click at [540, 120] on button "Volgende vraag" at bounding box center [530, 129] width 379 height 26
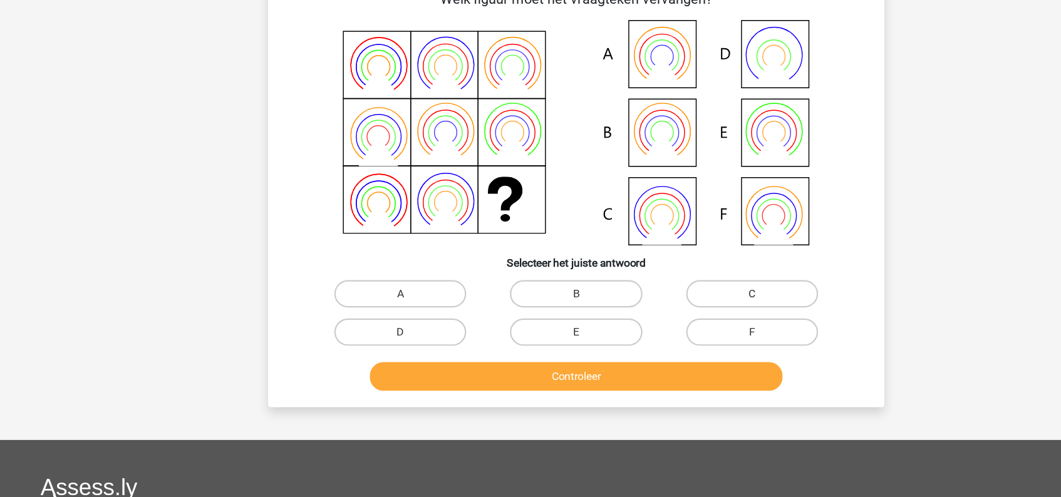
scroll to position [58, 0]
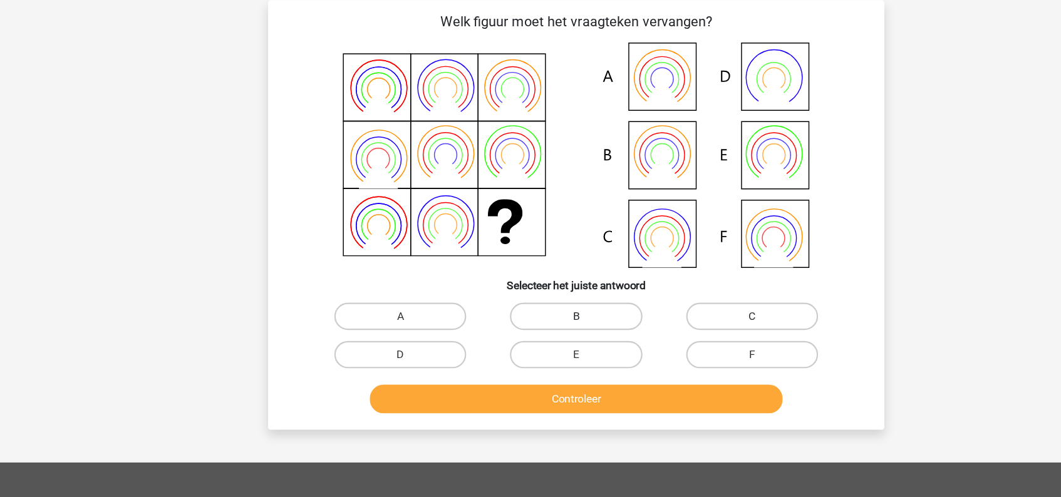
click at [547, 292] on label "B" at bounding box center [530, 289] width 121 height 25
click at [538, 292] on input "B" at bounding box center [534, 294] width 8 height 8
radio input "true"
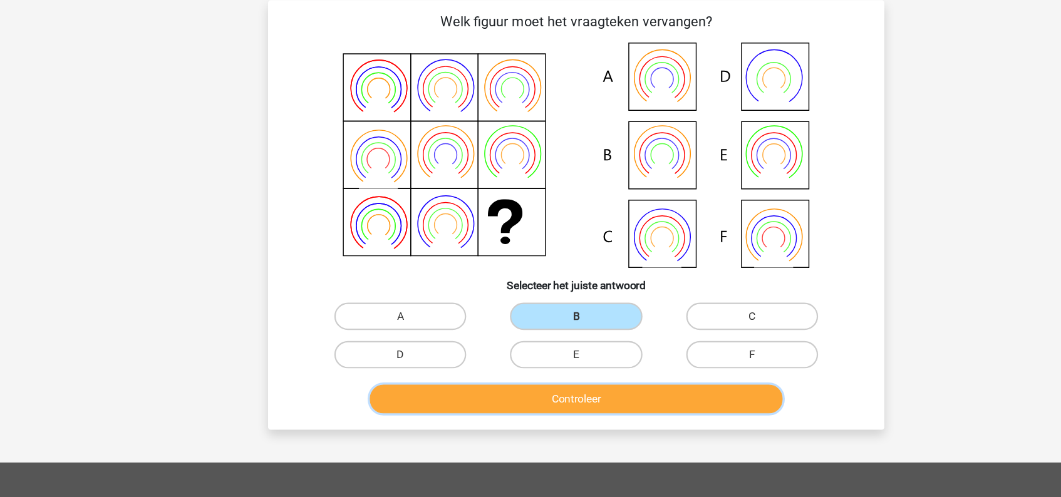
click at [541, 371] on button "Controleer" at bounding box center [530, 365] width 379 height 26
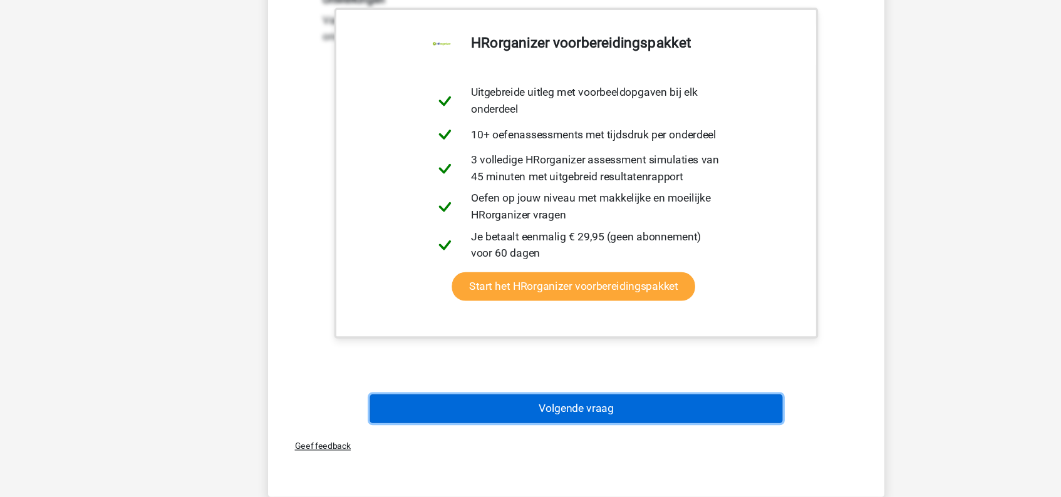
click at [542, 417] on button "Volgende vraag" at bounding box center [530, 416] width 379 height 26
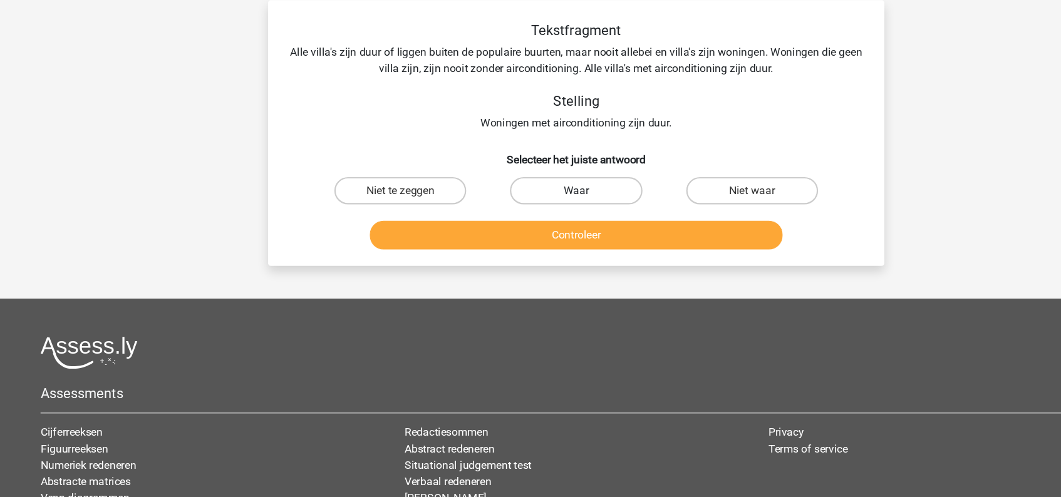
click at [530, 172] on label "Waar" at bounding box center [530, 174] width 121 height 25
click at [530, 175] on input "Waar" at bounding box center [534, 179] width 8 height 8
radio input "true"
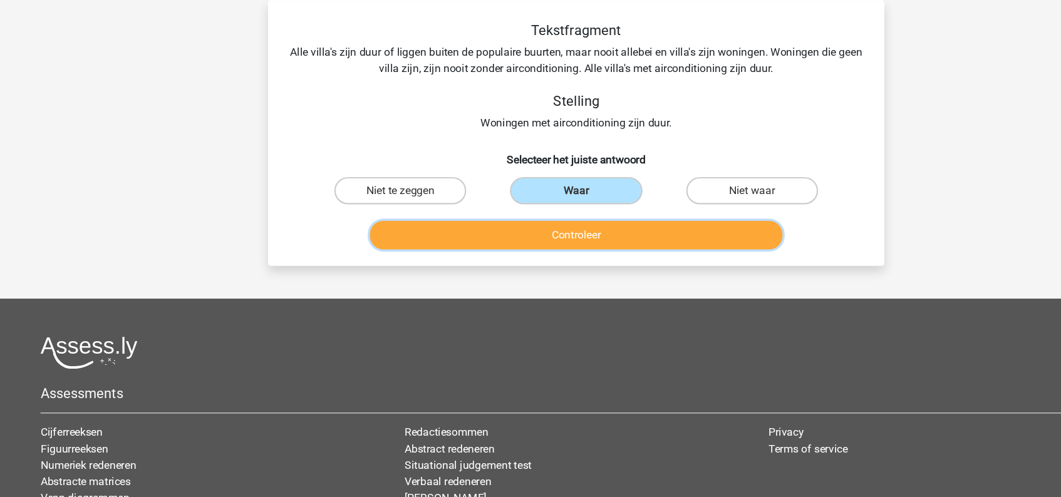
click at [533, 221] on button "Controleer" at bounding box center [530, 215] width 379 height 26
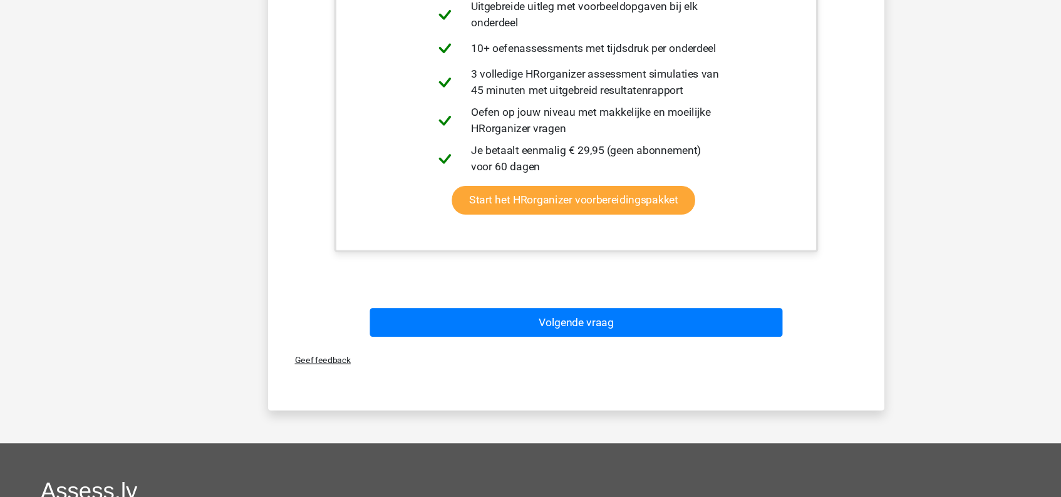
scroll to position [363, 0]
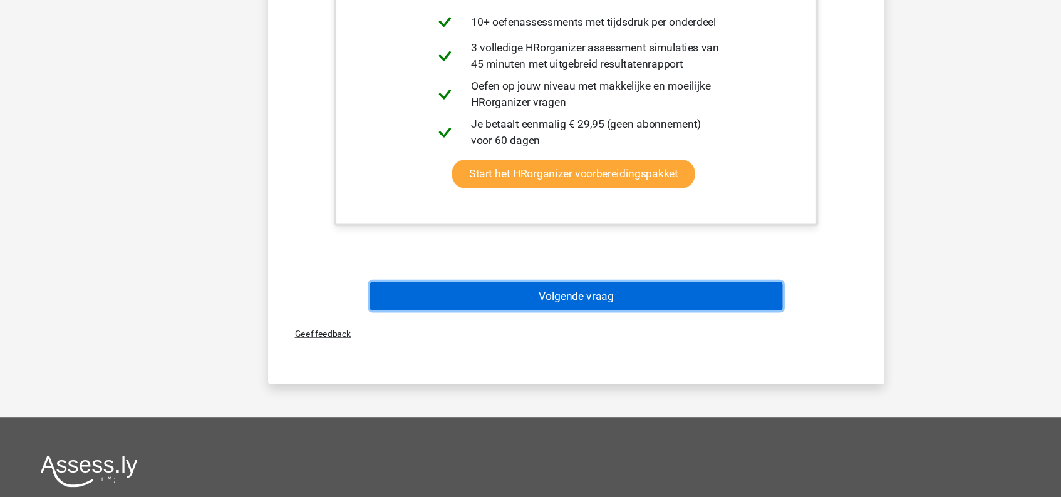
click at [529, 320] on button "Volgende vraag" at bounding box center [530, 313] width 379 height 26
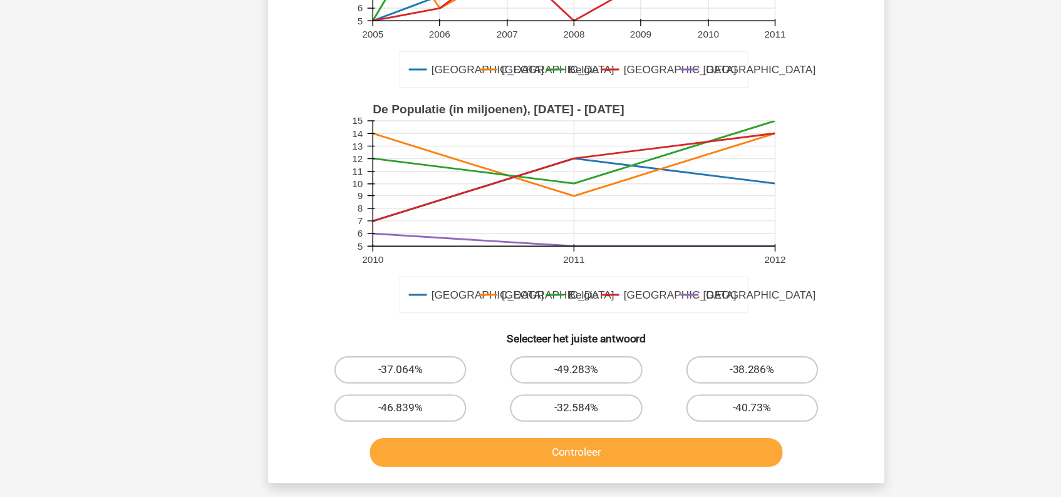
scroll to position [214, 0]
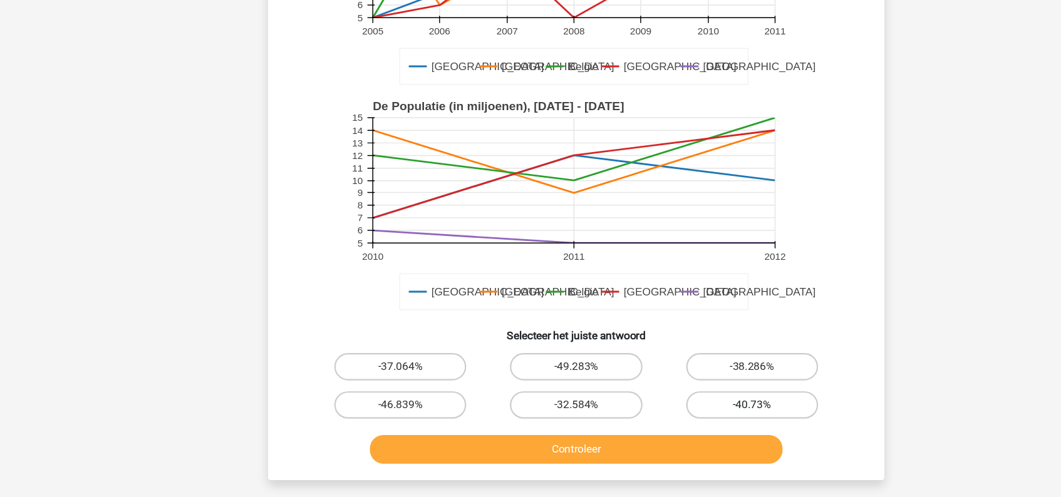
click at [710, 411] on label "-40.73%" at bounding box center [691, 412] width 121 height 25
click at [699, 413] on input "-40.73%" at bounding box center [695, 417] width 8 height 8
radio input "true"
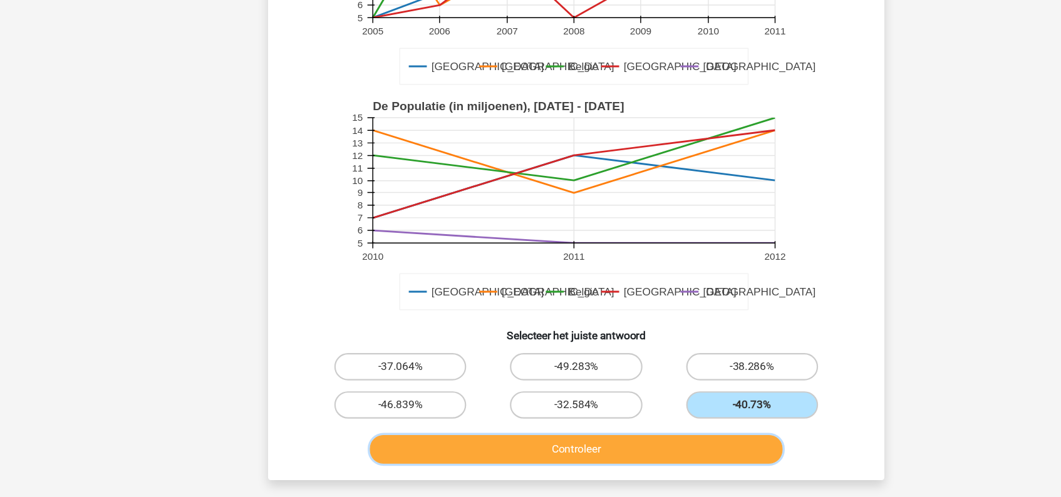
click at [629, 458] on button "Controleer" at bounding box center [530, 453] width 379 height 26
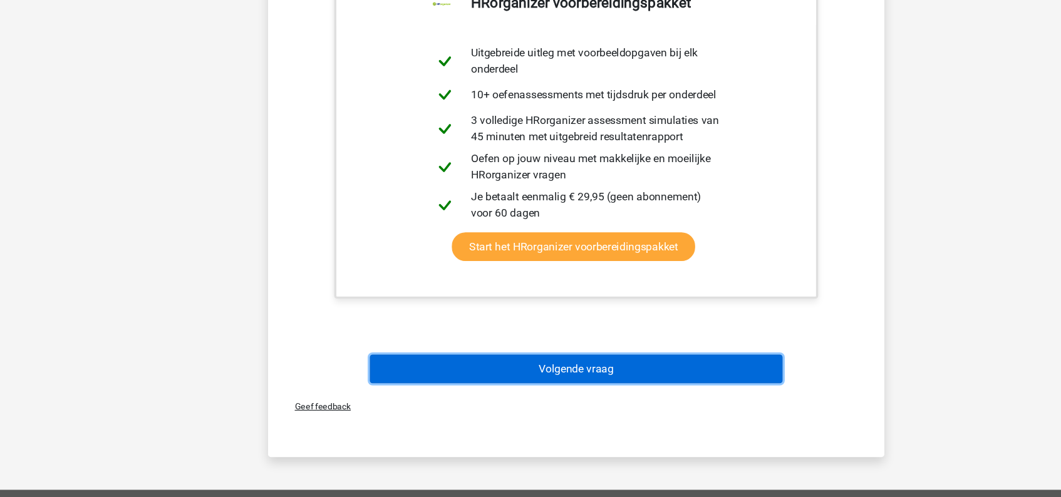
click at [531, 388] on button "Volgende vraag" at bounding box center [530, 379] width 379 height 26
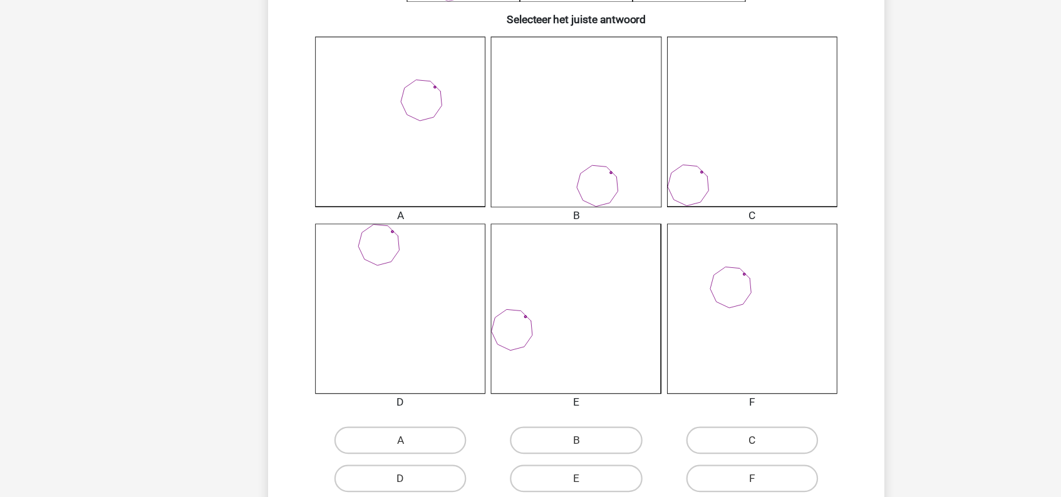
scroll to position [264, 0]
click at [406, 468] on label "D" at bounding box center [369, 476] width 121 height 25
click at [378, 476] on input "D" at bounding box center [373, 480] width 8 height 8
radio input "true"
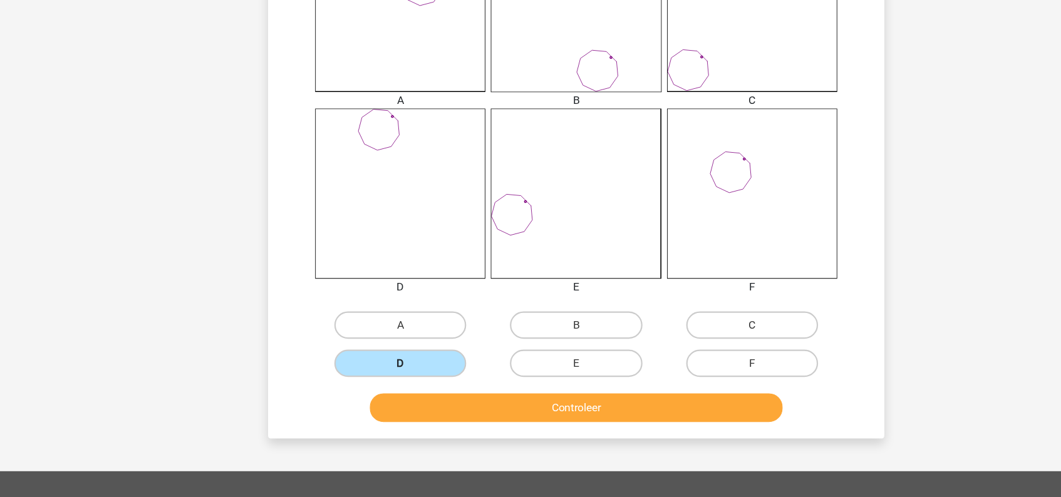
scroll to position [387, 0]
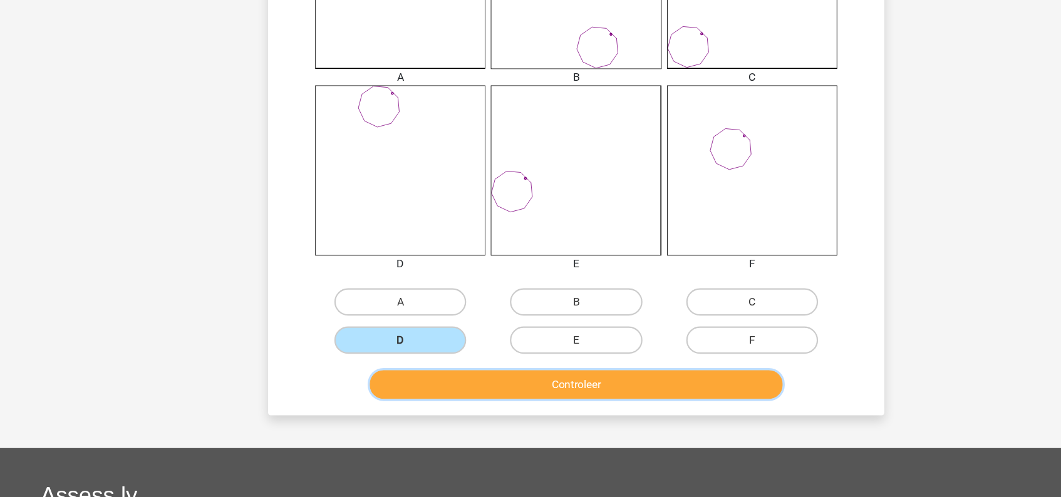
click at [480, 391] on button "Controleer" at bounding box center [530, 394] width 379 height 26
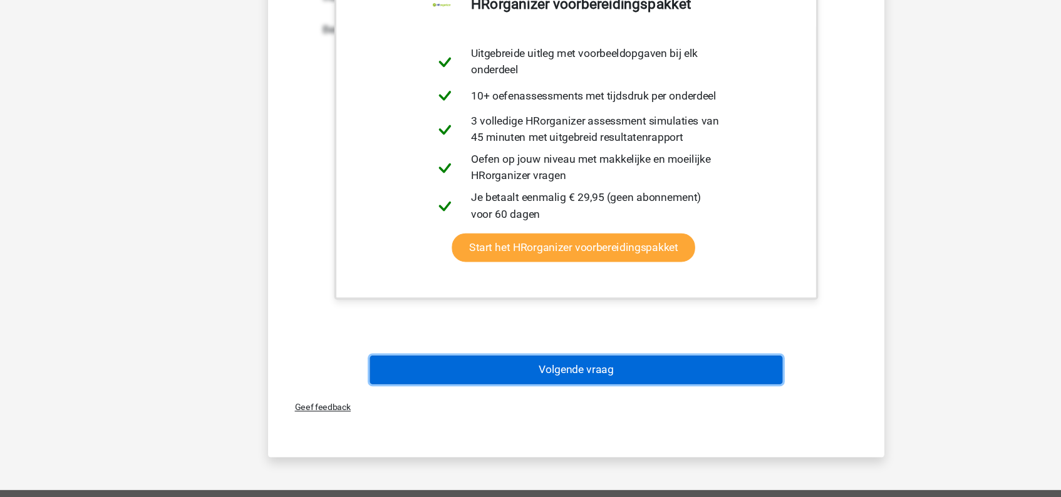
click at [480, 388] on button "Volgende vraag" at bounding box center [530, 380] width 379 height 26
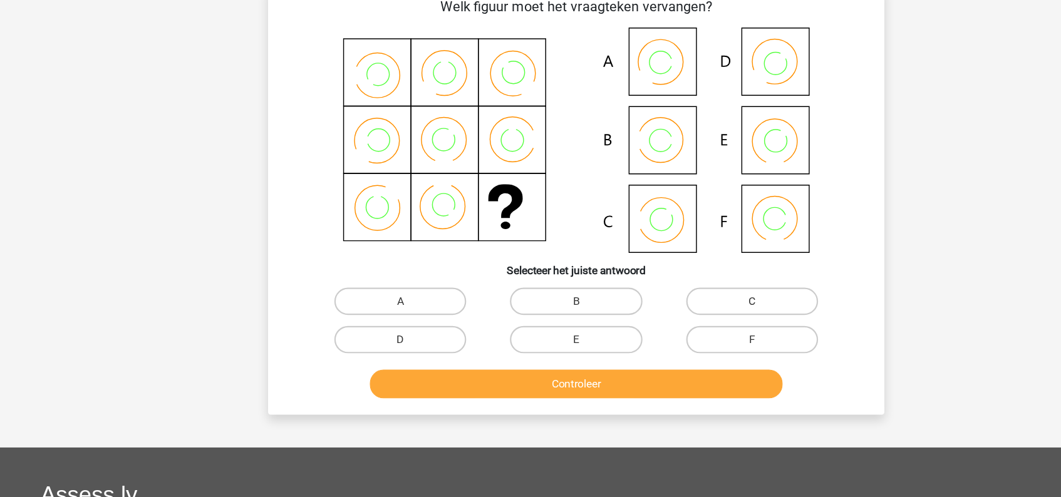
scroll to position [58, 0]
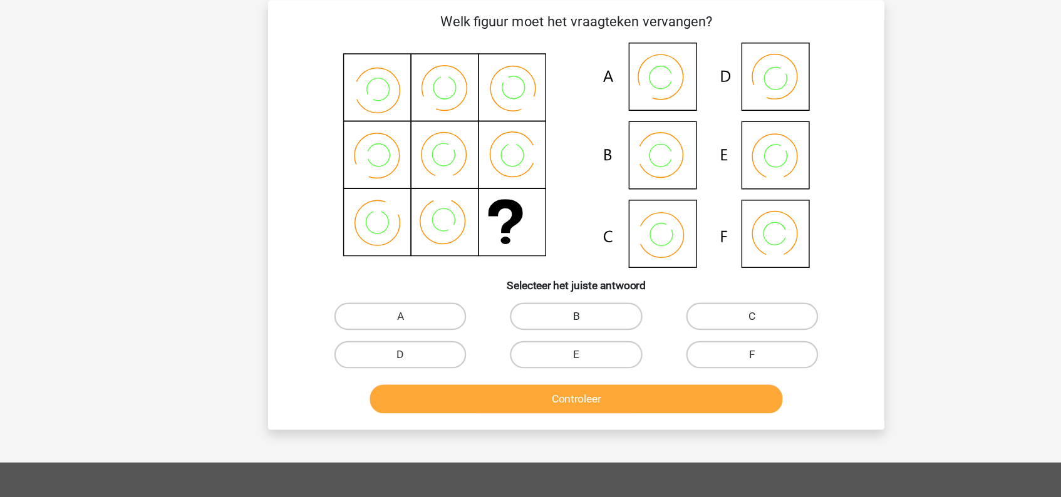
click at [516, 279] on label "B" at bounding box center [530, 289] width 121 height 25
click at [530, 290] on input "B" at bounding box center [534, 294] width 8 height 8
radio input "true"
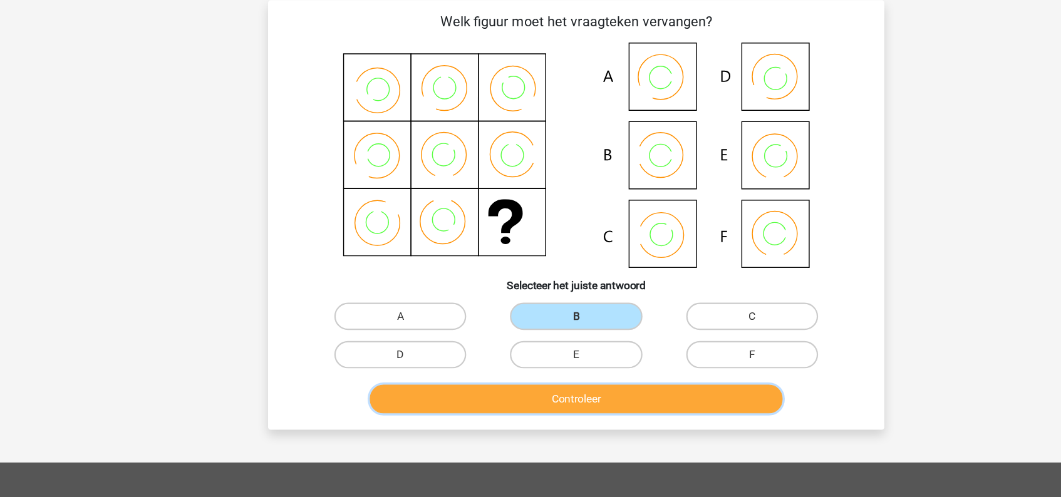
click at [524, 364] on button "Controleer" at bounding box center [530, 365] width 379 height 26
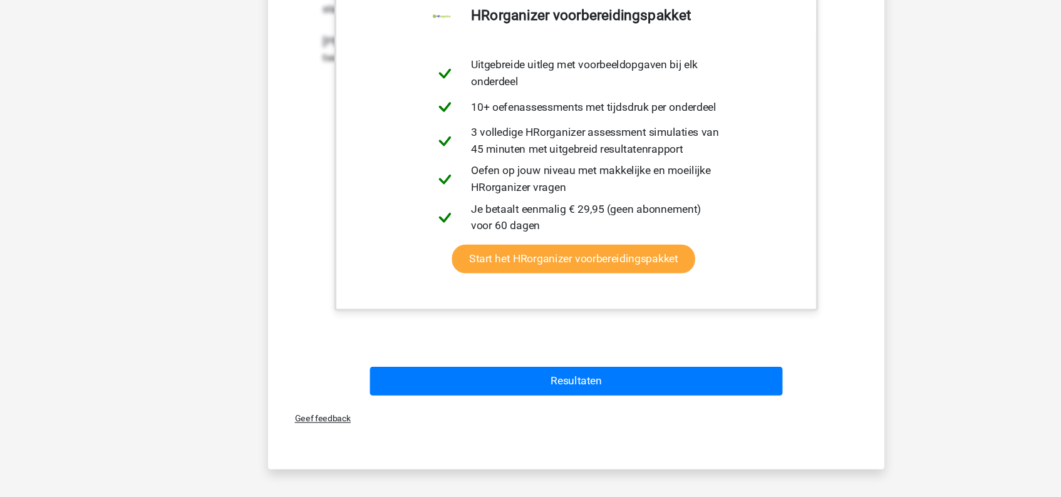
scroll to position [450, 0]
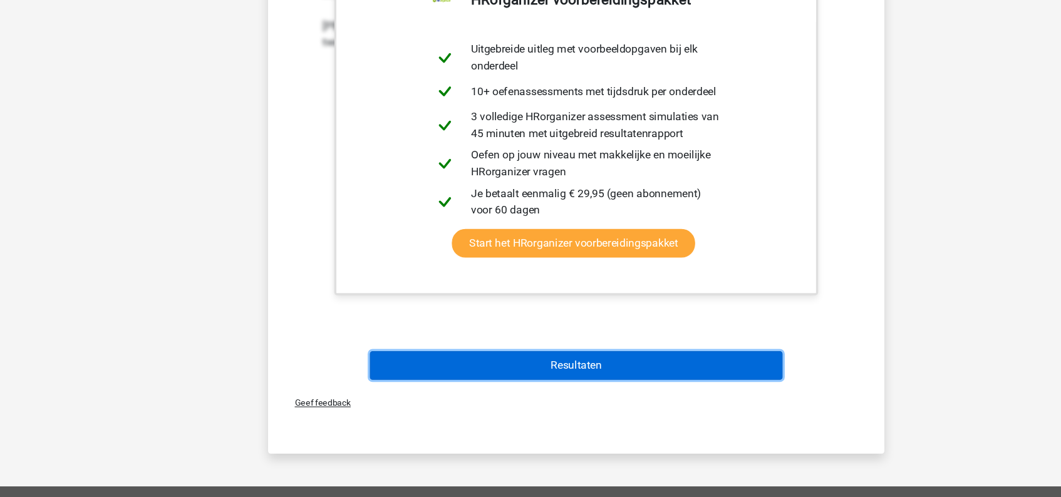
click at [521, 380] on button "Resultaten" at bounding box center [530, 376] width 379 height 26
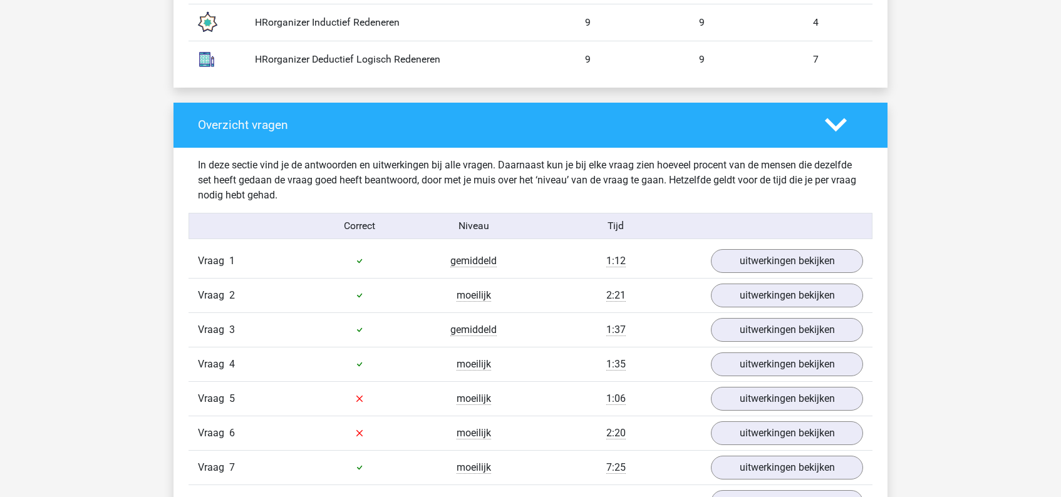
scroll to position [1276, 0]
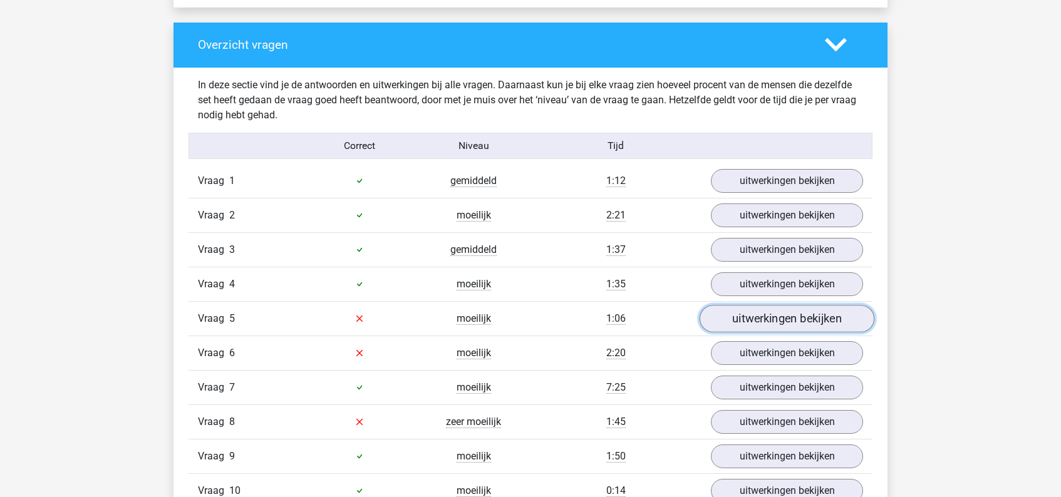
click at [767, 319] on link "uitwerkingen bekijken" at bounding box center [786, 319] width 175 height 28
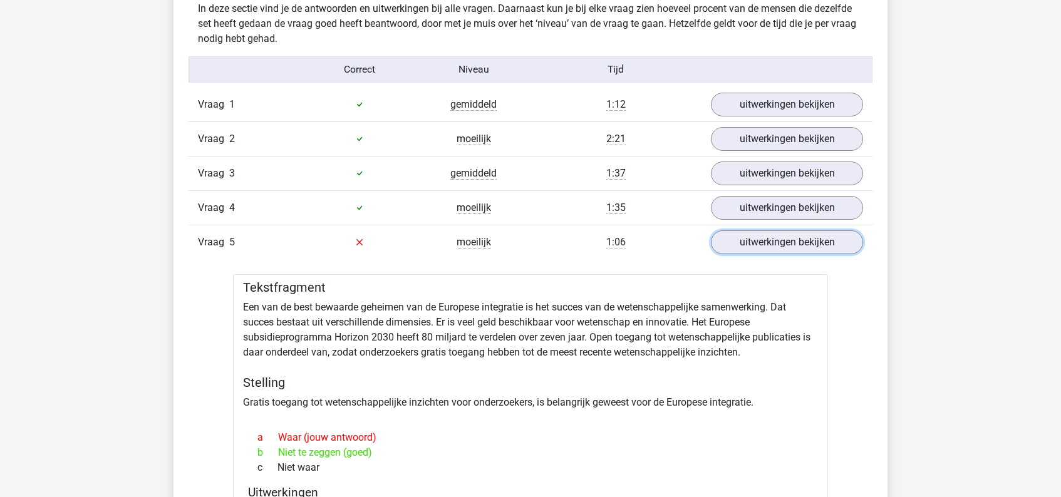
scroll to position [1349, 0]
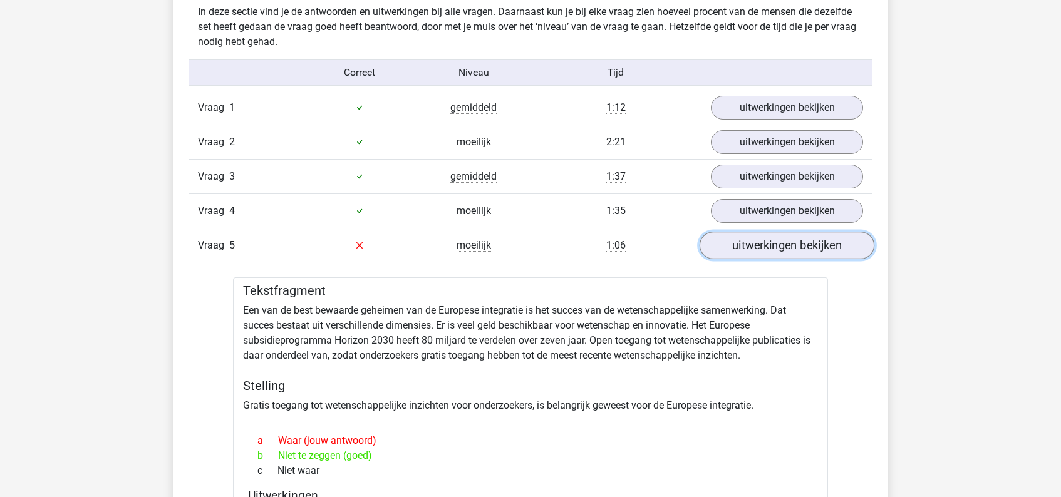
click at [806, 244] on link "uitwerkingen bekijken" at bounding box center [786, 246] width 175 height 28
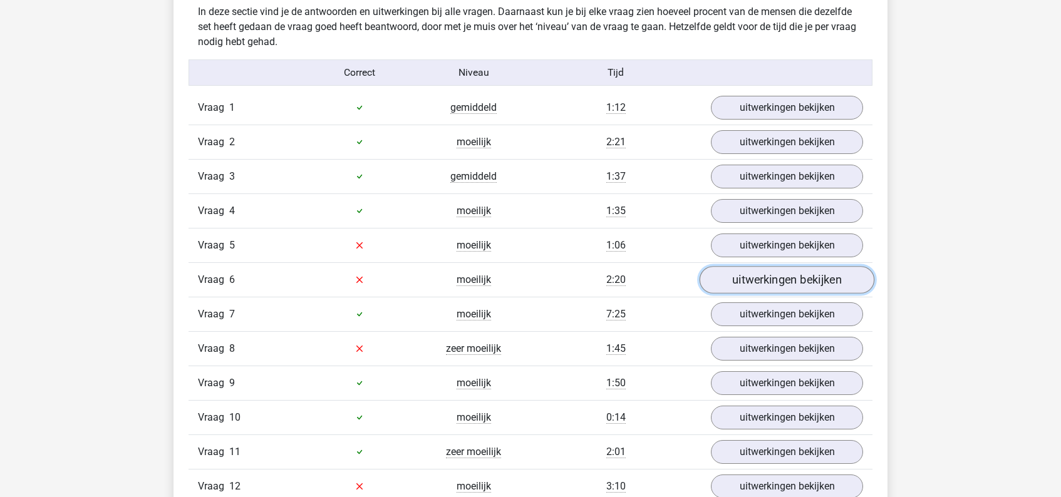
click at [811, 279] on link "uitwerkingen bekijken" at bounding box center [786, 280] width 175 height 28
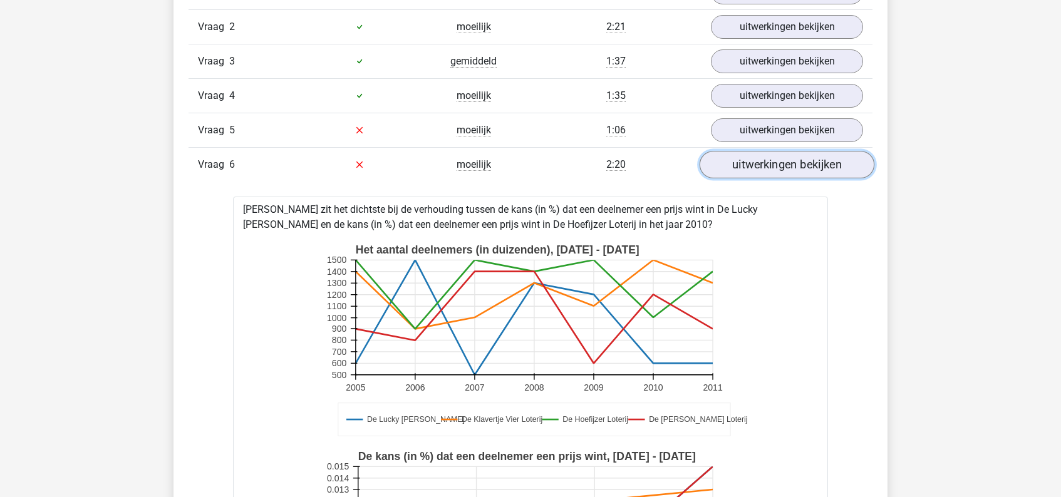
scroll to position [1457, 0]
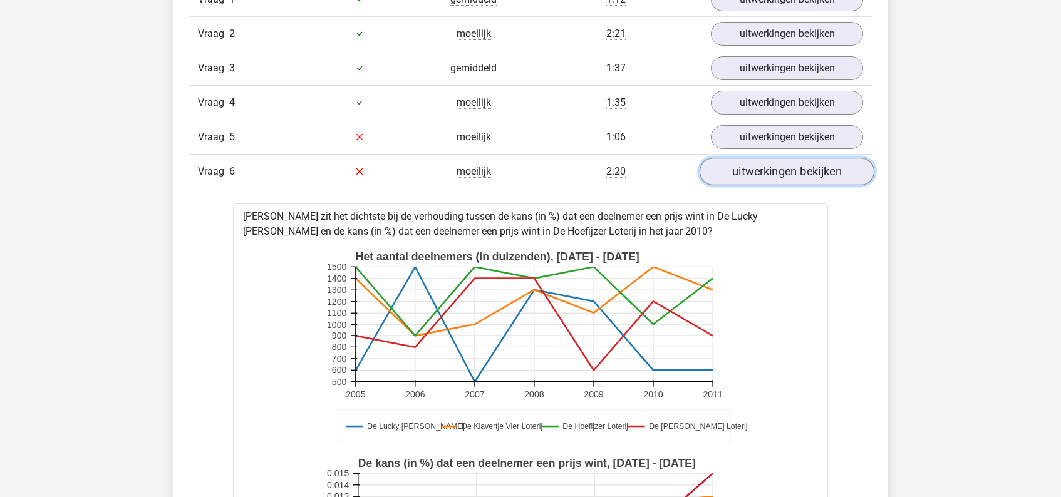
click at [810, 168] on link "uitwerkingen bekijken" at bounding box center [786, 172] width 175 height 28
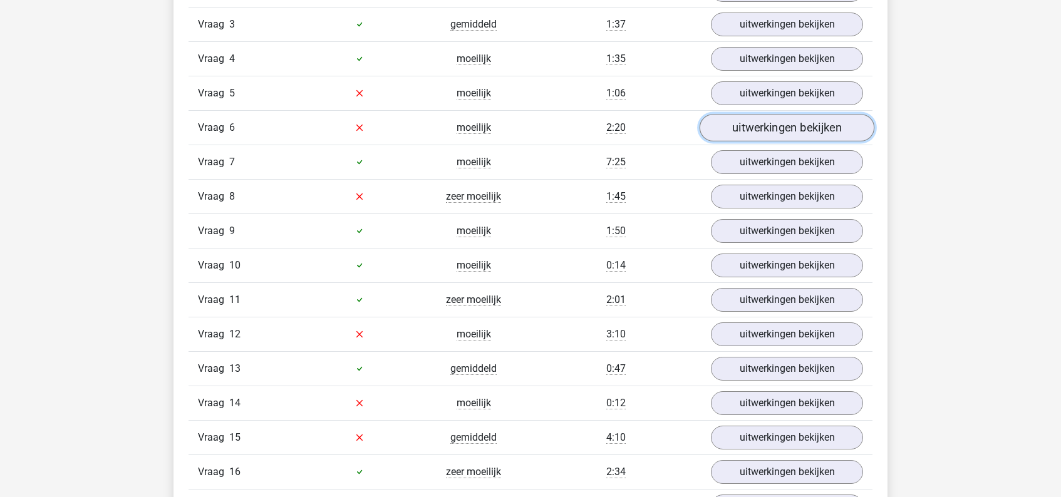
scroll to position [1503, 0]
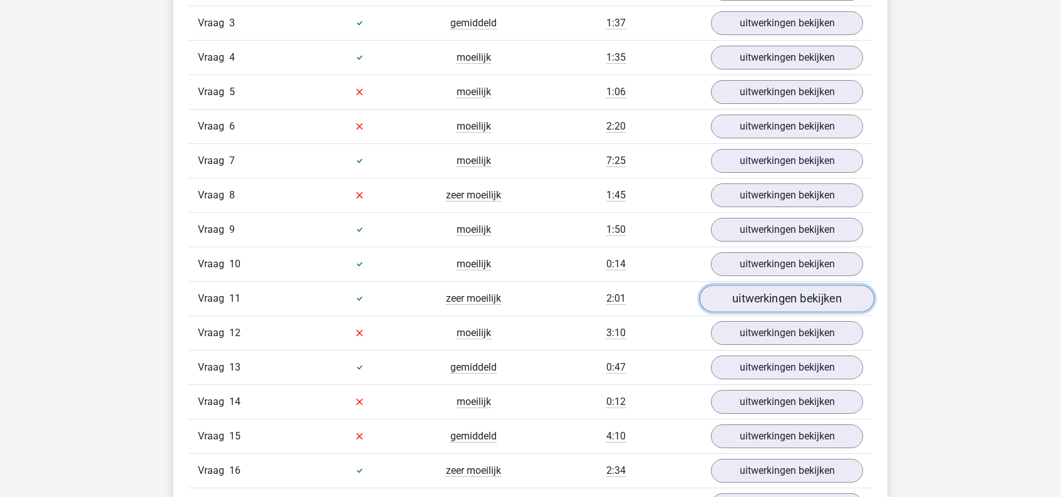
click at [758, 298] on link "uitwerkingen bekijken" at bounding box center [786, 299] width 175 height 28
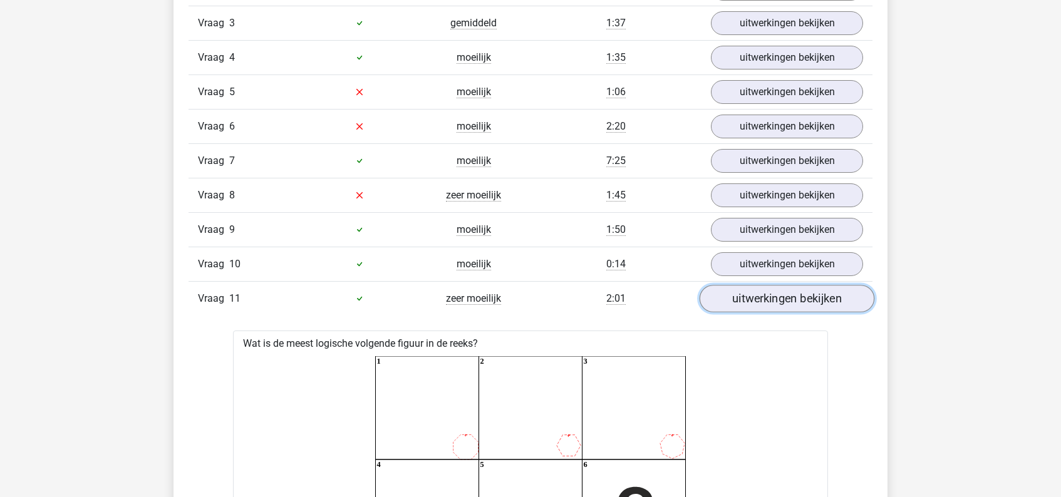
click at [781, 297] on link "uitwerkingen bekijken" at bounding box center [786, 299] width 175 height 28
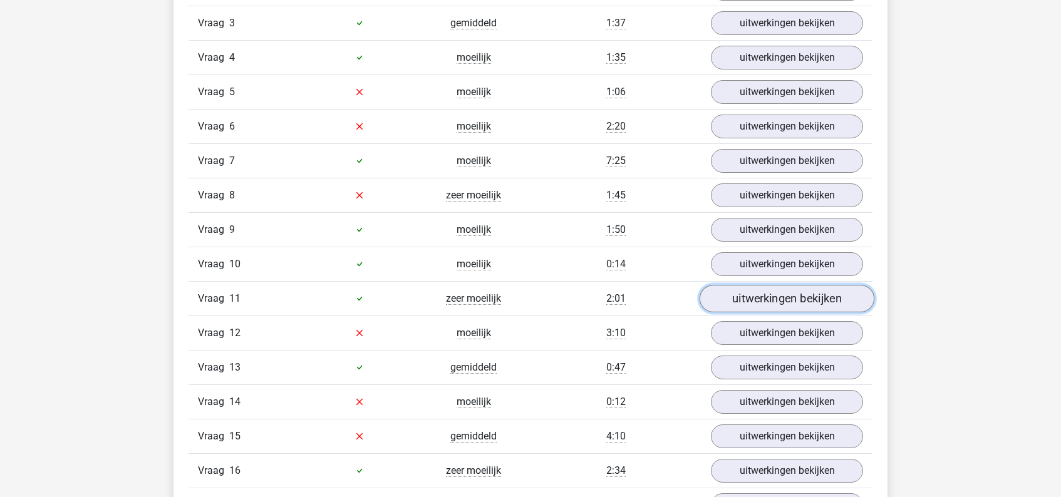
click at [781, 297] on link "uitwerkingen bekijken" at bounding box center [786, 299] width 175 height 28
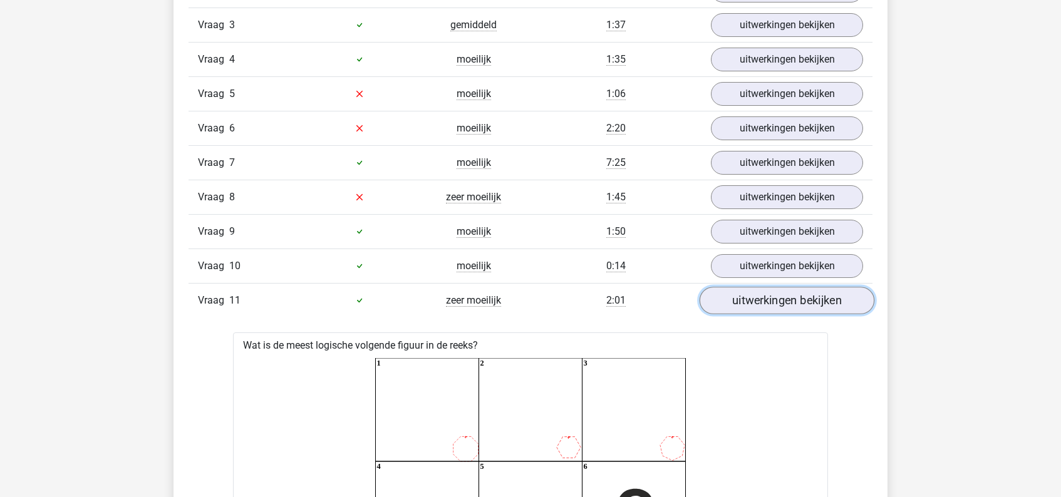
scroll to position [1498, 0]
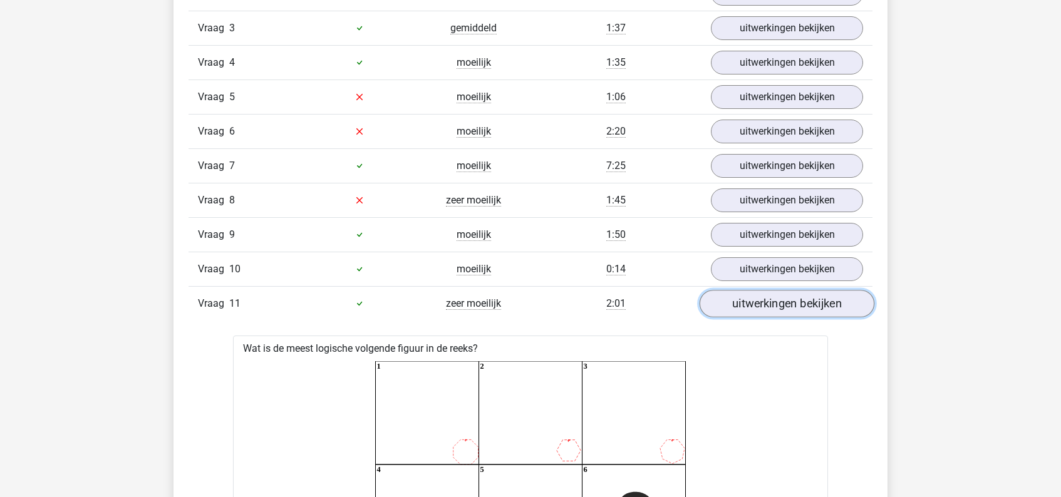
click at [784, 304] on link "uitwerkingen bekijken" at bounding box center [786, 304] width 175 height 28
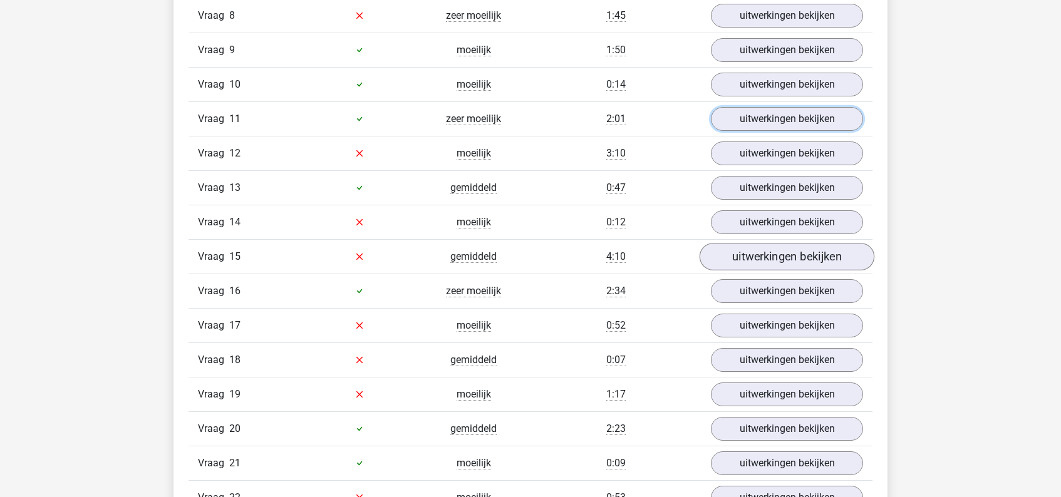
scroll to position [1693, 0]
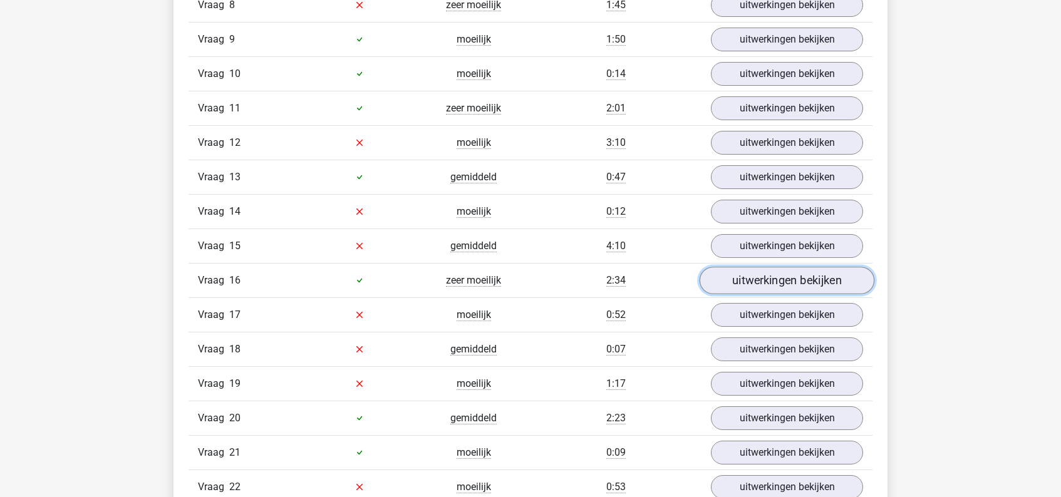
click at [792, 282] on link "uitwerkingen bekijken" at bounding box center [786, 281] width 175 height 28
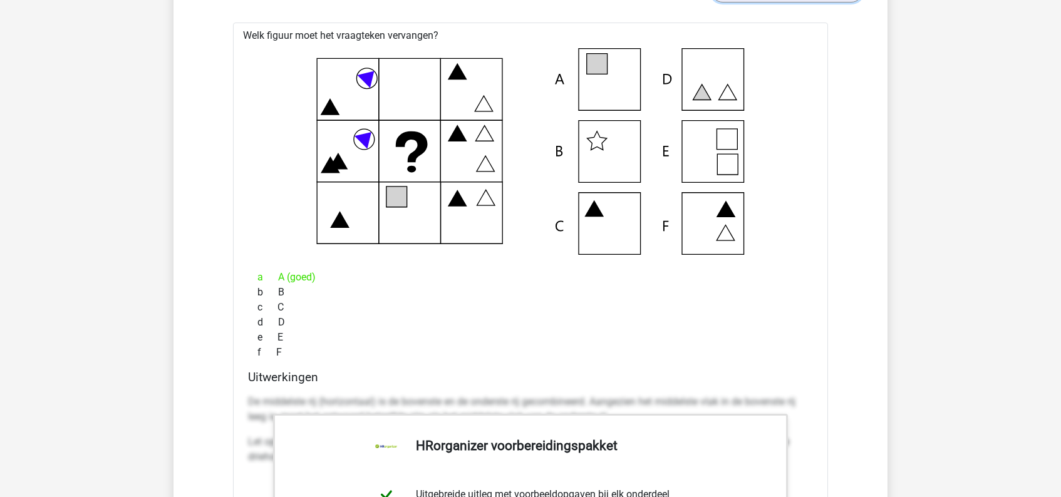
scroll to position [1845, 0]
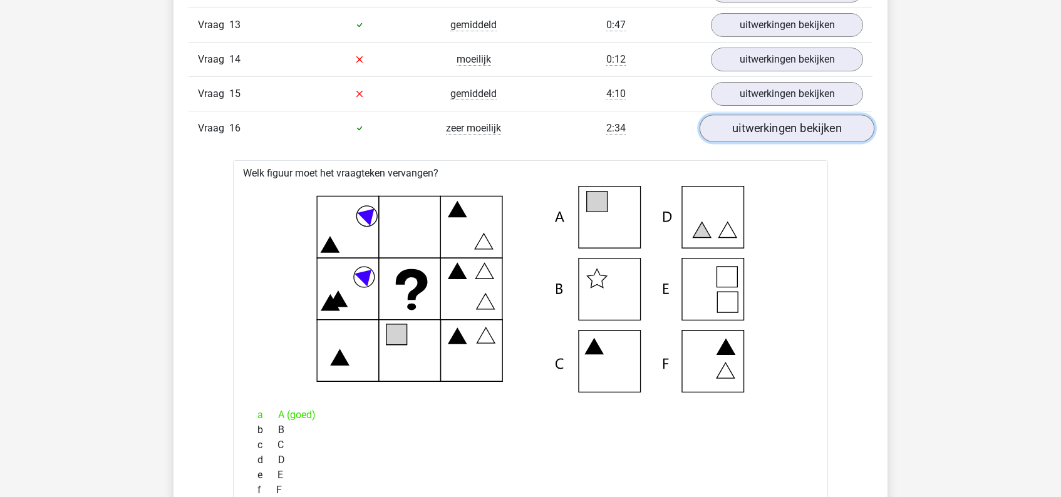
click at [776, 128] on link "uitwerkingen bekijken" at bounding box center [786, 129] width 175 height 28
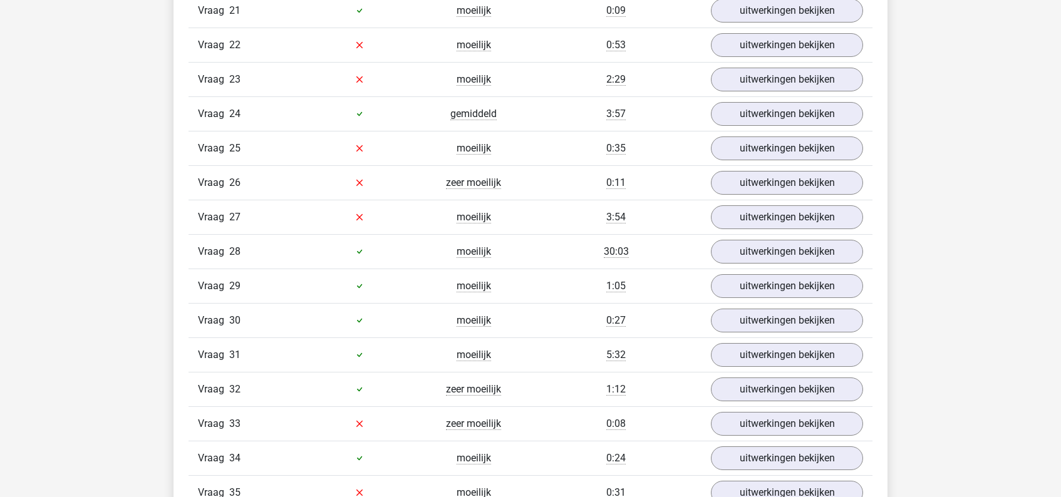
scroll to position [2151, 0]
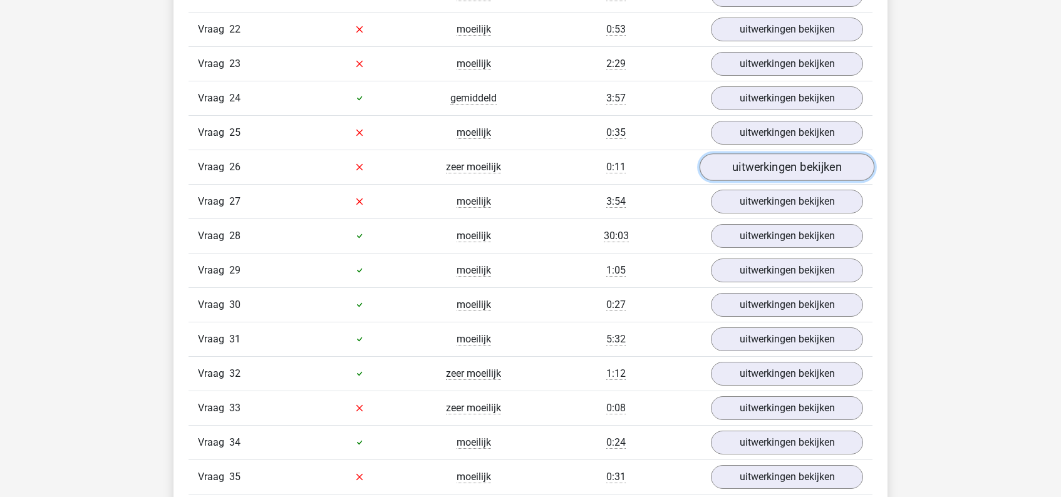
click at [781, 168] on link "uitwerkingen bekijken" at bounding box center [786, 167] width 175 height 28
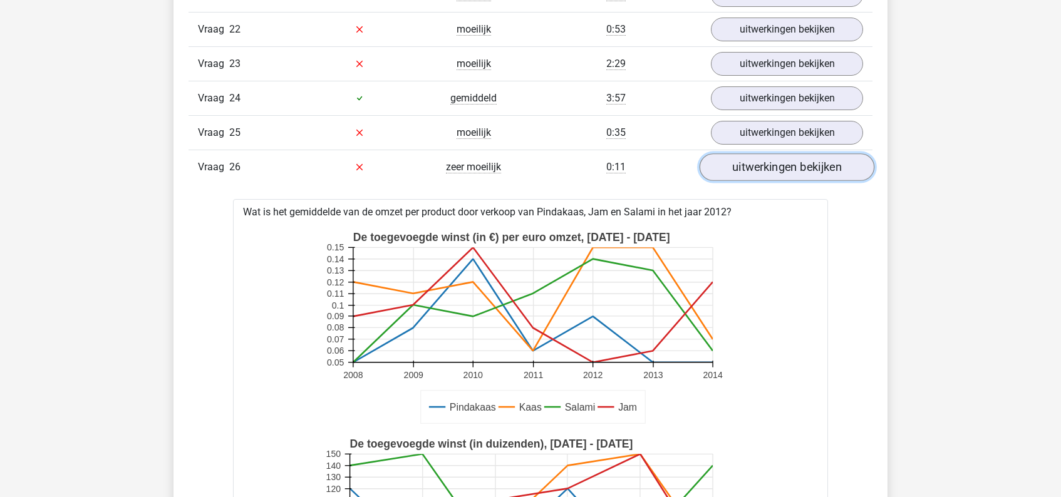
click at [781, 166] on link "uitwerkingen bekijken" at bounding box center [786, 167] width 175 height 28
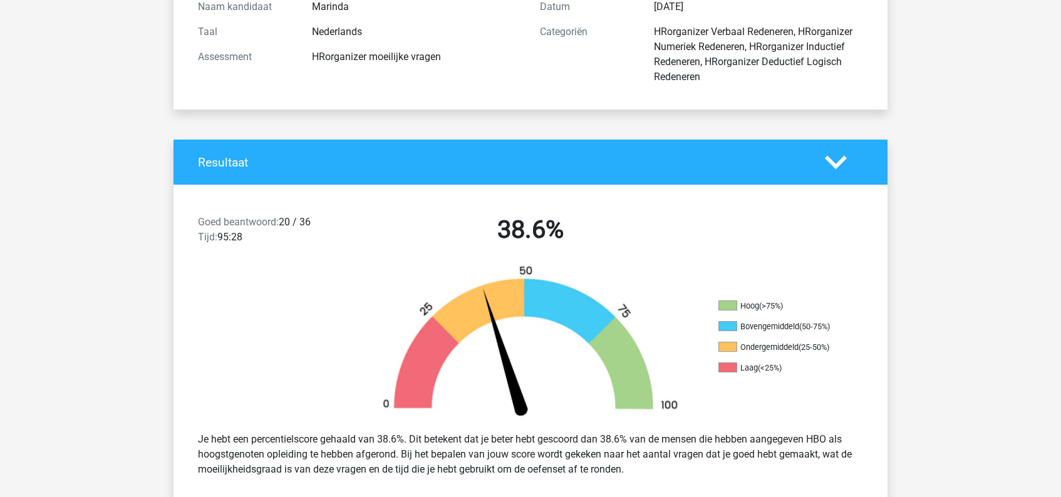
scroll to position [0, 0]
